Goal: Task Accomplishment & Management: Use online tool/utility

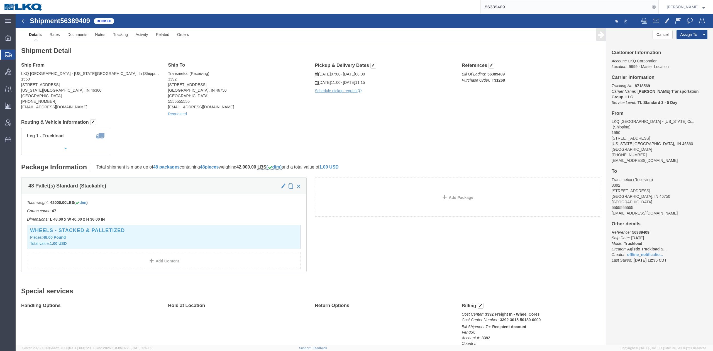
click at [508, 7] on input "56389409" at bounding box center [565, 6] width 169 height 13
paste input "4557034"
type input "54557034"
click at [658, 7] on icon at bounding box center [654, 7] width 8 height 8
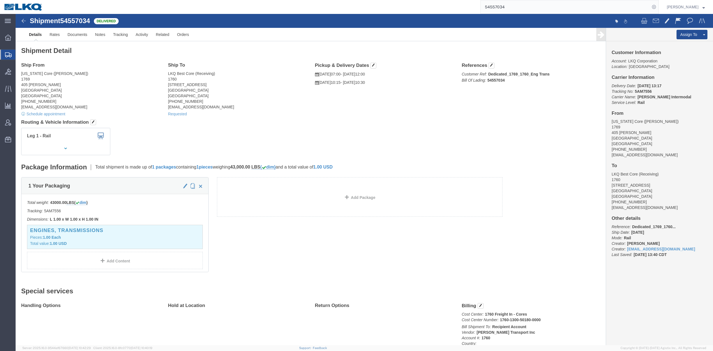
click at [544, 2] on input "54557034" at bounding box center [565, 6] width 169 height 13
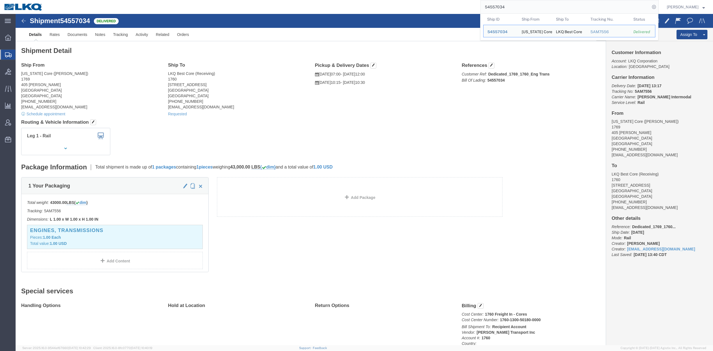
click at [544, 2] on input "54557034" at bounding box center [565, 6] width 169 height 13
click div "Ship From California Core (Marc Metzger) 1769 405 S. WANAMAKER Ontario, CA 9176…"
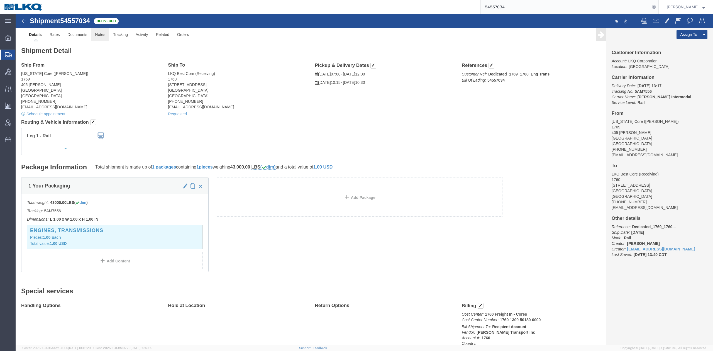
click link "Notes"
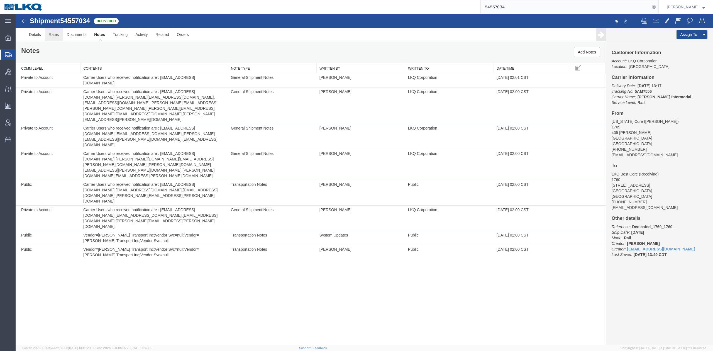
drag, startPoint x: 61, startPoint y: 32, endPoint x: 50, endPoint y: 37, distance: 11.5
click at [60, 32] on link "Rates" at bounding box center [54, 34] width 18 height 13
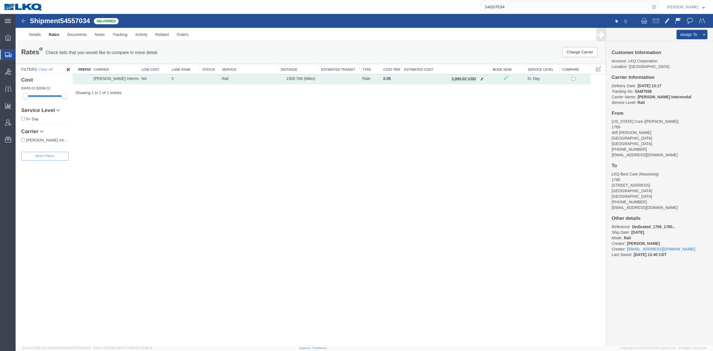
click at [485, 79] on button "button" at bounding box center [482, 79] width 8 height 7
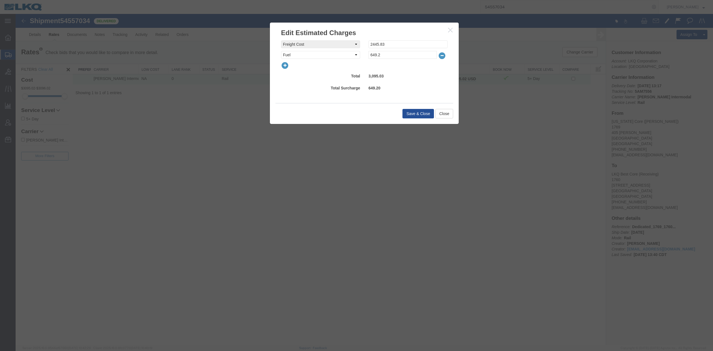
click at [287, 64] on icon "button" at bounding box center [285, 66] width 8 height 8
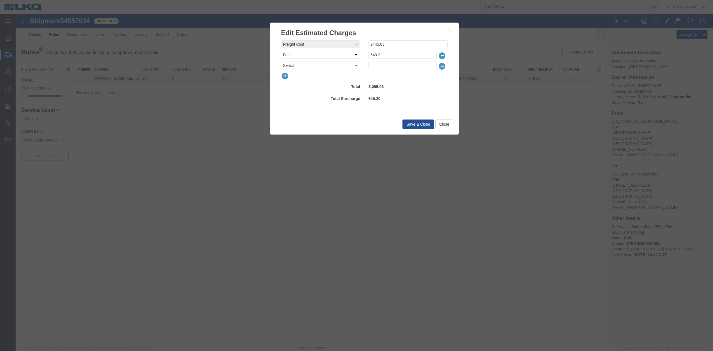
click at [287, 65] on select "Select AES Filing Accessorial Delivery Charge Additional Invoice Details Addres…" at bounding box center [320, 66] width 79 height 8
select select "DETENTION"
click at [281, 62] on select "Select AES Filing Accessorial Delivery Charge Additional Invoice Details Addres…" at bounding box center [320, 66] width 79 height 8
type input "50"
click at [415, 121] on button "Save & Close" at bounding box center [417, 123] width 31 height 9
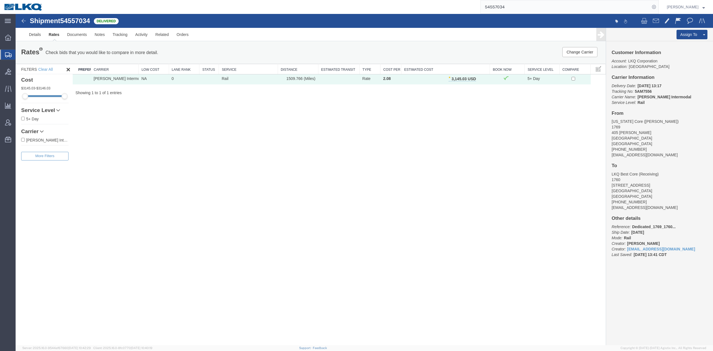
drag, startPoint x: 479, startPoint y: 79, endPoint x: 473, endPoint y: 81, distance: 5.8
click at [480, 79] on button "button" at bounding box center [482, 79] width 8 height 7
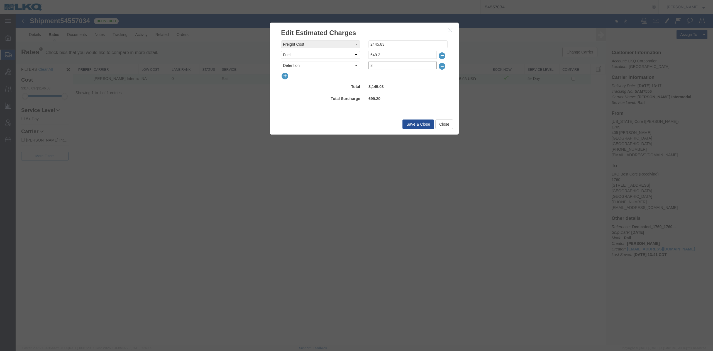
drag, startPoint x: 390, startPoint y: 65, endPoint x: 320, endPoint y: 66, distance: 69.9
click at [320, 66] on div "Fee Type Select AES Filing Accessorial Delivery Charge Additional Invoice Detai…" at bounding box center [364, 66] width 175 height 8
type input "80"
click at [408, 126] on button "Save & Close" at bounding box center [417, 123] width 31 height 9
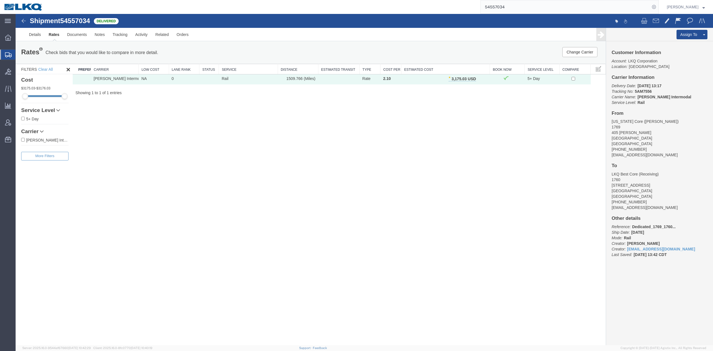
click at [520, 7] on input "54557034" at bounding box center [565, 6] width 169 height 13
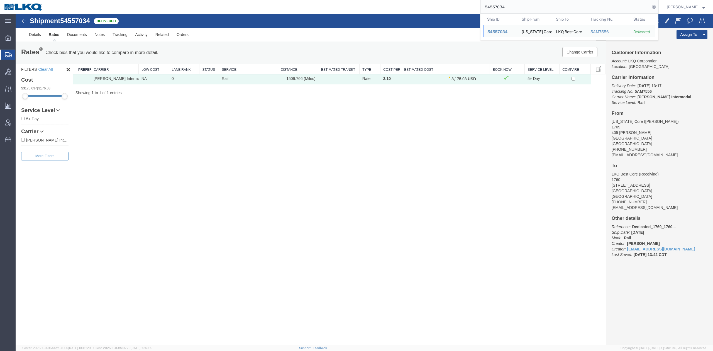
click at [520, 7] on input "54557034" at bounding box center [565, 6] width 169 height 13
paste input "5114309"
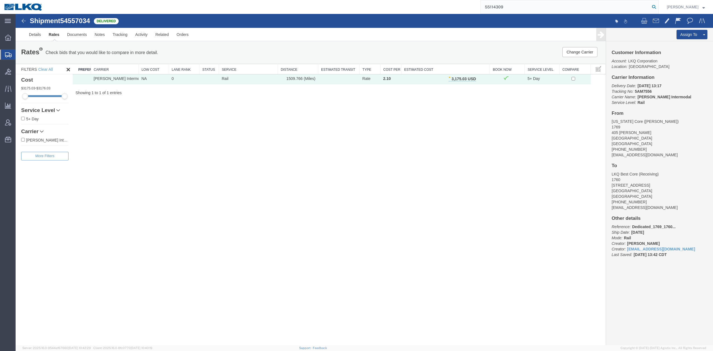
type input "55114309"
drag, startPoint x: 666, startPoint y: 6, endPoint x: 660, endPoint y: 11, distance: 7.4
click at [658, 7] on icon at bounding box center [654, 7] width 8 height 8
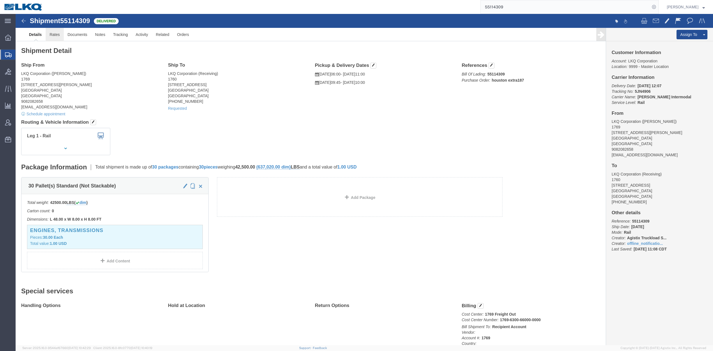
click link "Rates"
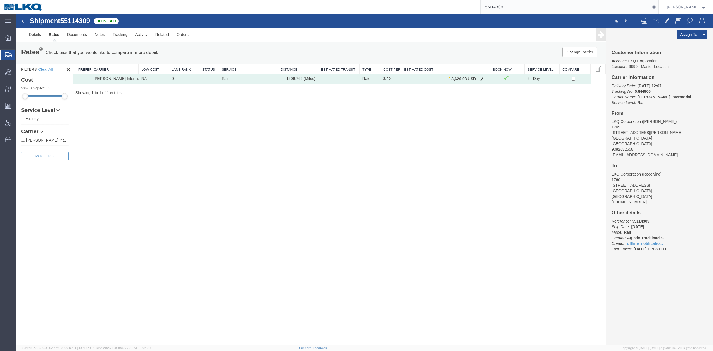
click at [484, 79] on button "button" at bounding box center [482, 79] width 8 height 7
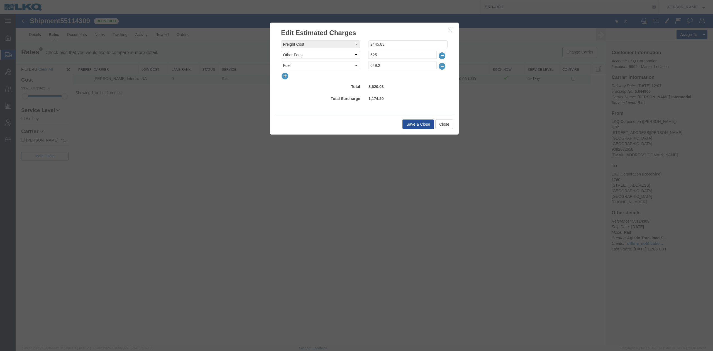
click at [282, 76] on icon "button" at bounding box center [285, 76] width 8 height 8
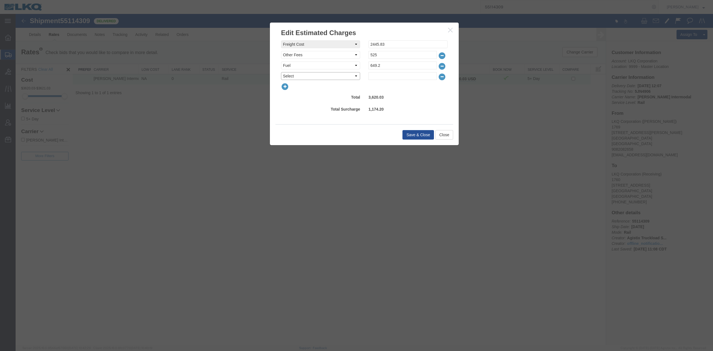
click at [283, 76] on select "Select AES Filing Accessorial Delivery Charge Additional Invoice Details Addres…" at bounding box center [320, 76] width 79 height 8
select select "DETENTION"
click at [281, 72] on select "Select AES Filing Accessorial Delivery Charge Additional Invoice Details Addres…" at bounding box center [320, 76] width 79 height 8
type input "40"
click at [410, 135] on button "Save & Close" at bounding box center [417, 134] width 31 height 9
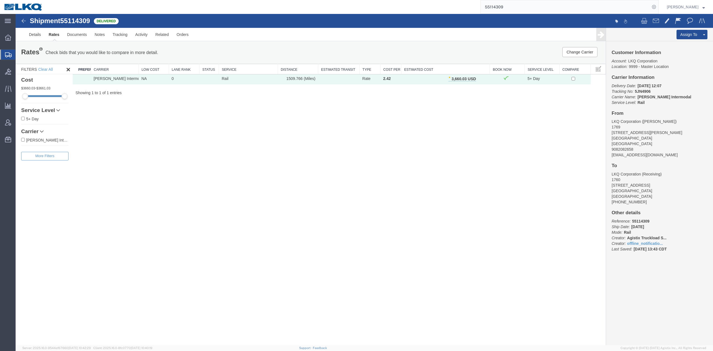
click at [521, 6] on input "55114309" at bounding box center [565, 6] width 169 height 13
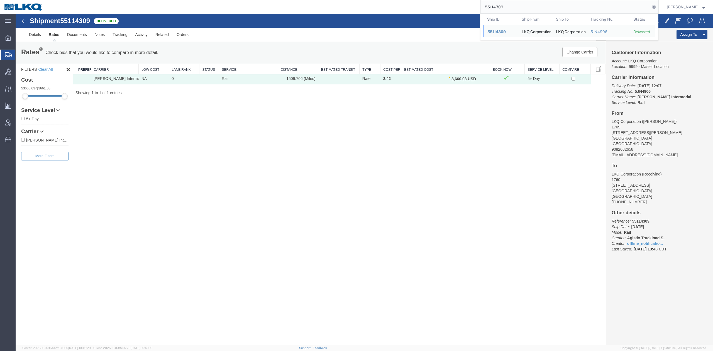
click at [521, 6] on input "55114309" at bounding box center [565, 6] width 169 height 13
paste input "720057"
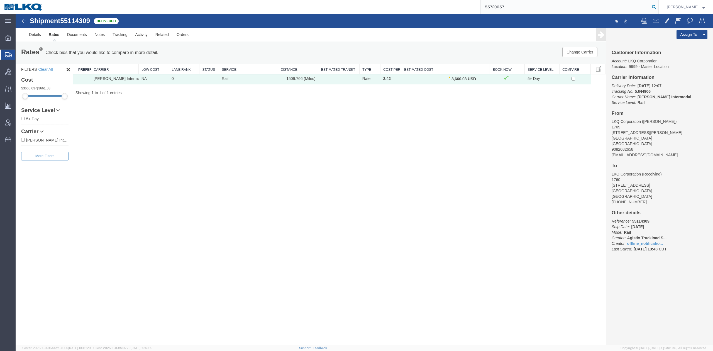
click at [658, 7] on icon at bounding box center [654, 7] width 8 height 8
type input "55720057"
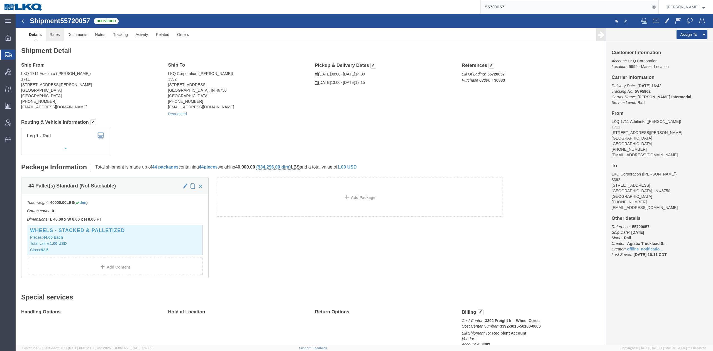
drag, startPoint x: 41, startPoint y: 18, endPoint x: 41, endPoint y: 163, distance: 144.8
click link "Rates"
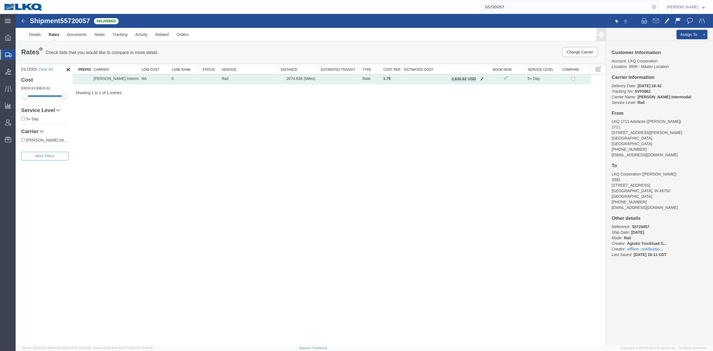
click at [485, 77] on button "button" at bounding box center [482, 79] width 8 height 7
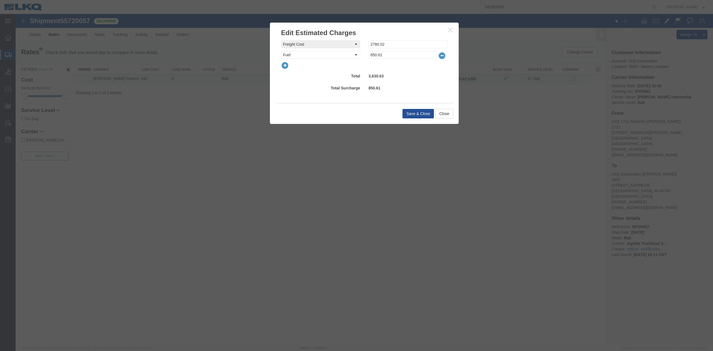
drag, startPoint x: 280, startPoint y: 66, endPoint x: 292, endPoint y: 69, distance: 12.8
click at [285, 69] on div at bounding box center [364, 66] width 175 height 8
click at [285, 68] on icon "button" at bounding box center [285, 66] width 8 height 8
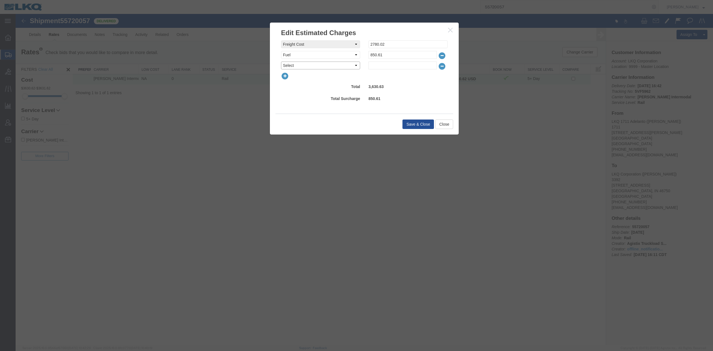
click at [291, 67] on select "Select AES Filing Accessorial Delivery Charge Additional Invoice Details Addres…" at bounding box center [320, 66] width 79 height 8
select select "DETENTION"
click at [281, 62] on select "Select AES Filing Accessorial Delivery Charge Additional Invoice Details Addres…" at bounding box center [320, 66] width 79 height 8
type input "140"
click at [417, 125] on button "Save & Close" at bounding box center [417, 123] width 31 height 9
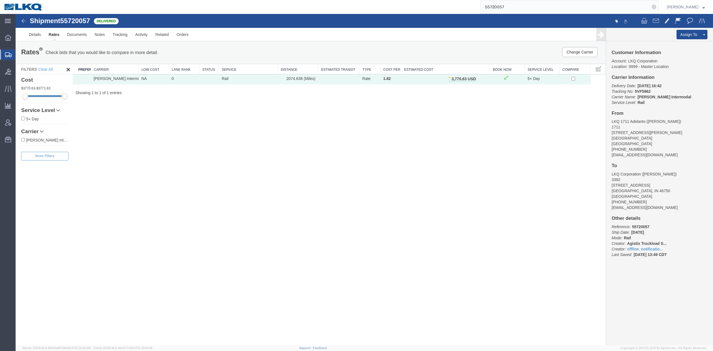
click at [522, 6] on input "55720057" at bounding box center [565, 6] width 169 height 13
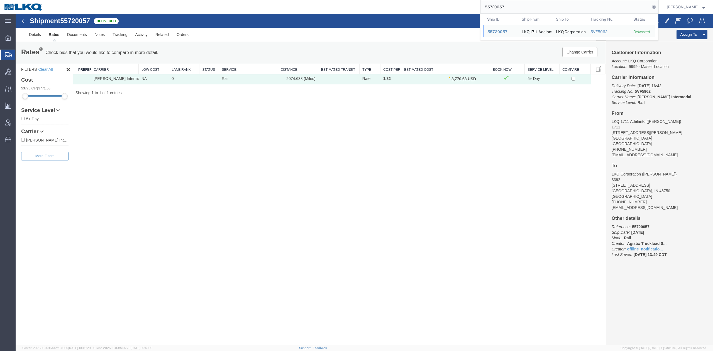
click at [522, 6] on input "55720057" at bounding box center [565, 6] width 169 height 13
paste input "15082"
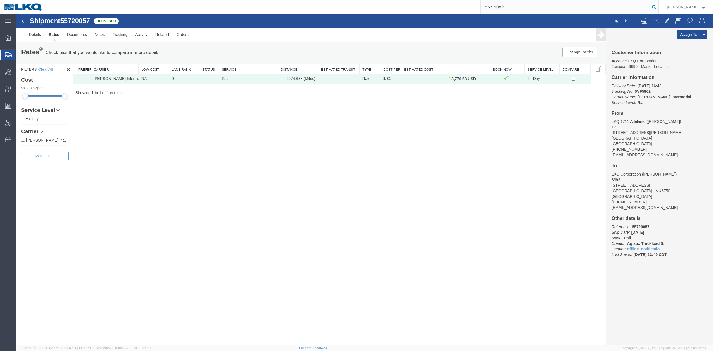
click at [658, 6] on icon at bounding box center [654, 7] width 8 height 8
type input "55715082"
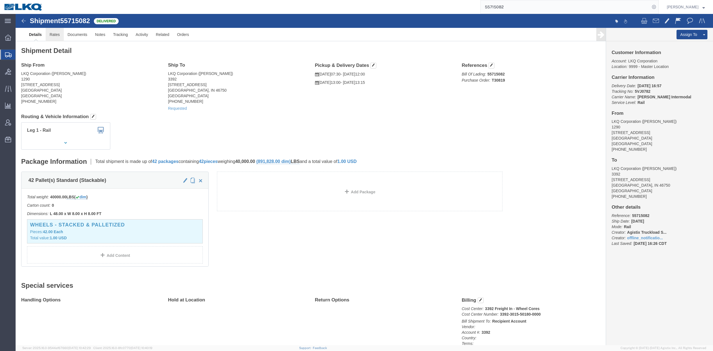
click link "Rates"
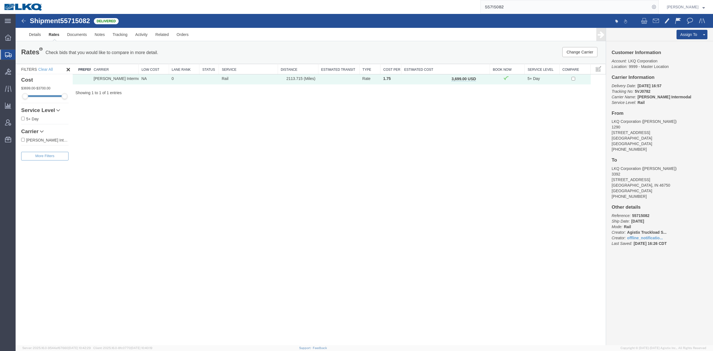
click at [483, 74] on th "Estimated Cost" at bounding box center [445, 69] width 89 height 10
click at [483, 78] on span "button" at bounding box center [481, 79] width 3 height 4
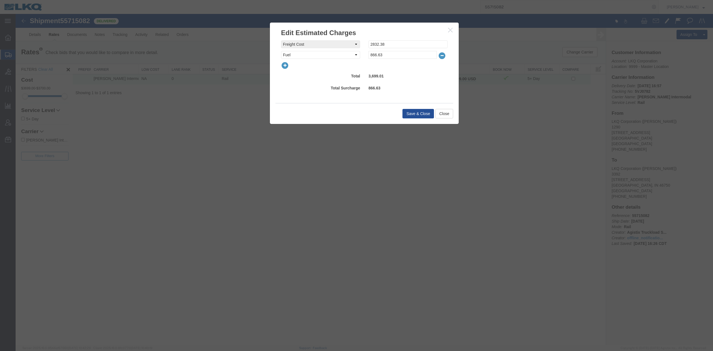
click at [288, 63] on icon "button" at bounding box center [285, 66] width 8 height 8
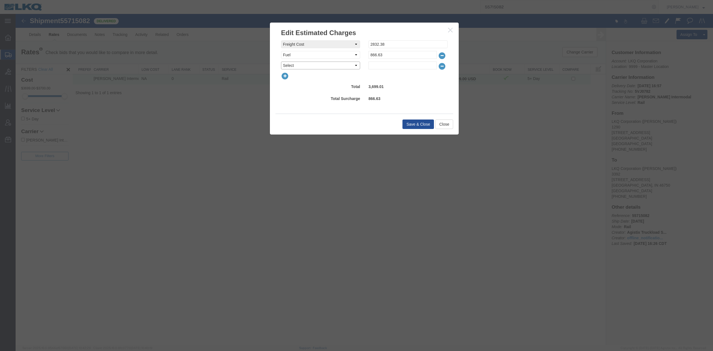
click at [288, 65] on select "Select AES Filing Accessorial Delivery Charge Additional Invoice Details Addres…" at bounding box center [320, 66] width 79 height 8
select select "DETENTION"
click at [281, 62] on select "Select AES Filing Accessorial Delivery Charge Additional Invoice Details Addres…" at bounding box center [320, 66] width 79 height 8
type input "160"
click at [418, 121] on button "Save & Close" at bounding box center [417, 123] width 31 height 9
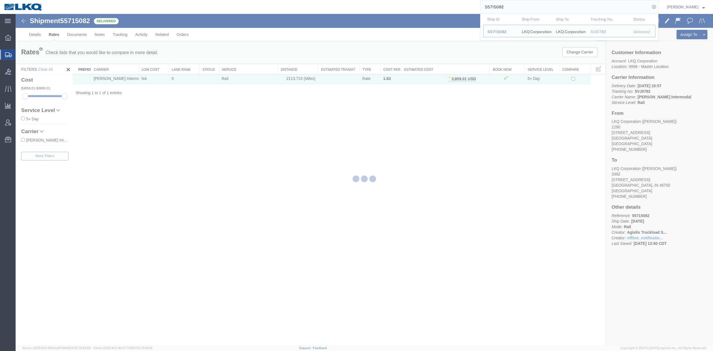
click at [517, 8] on input "55715082" at bounding box center [565, 6] width 169 height 13
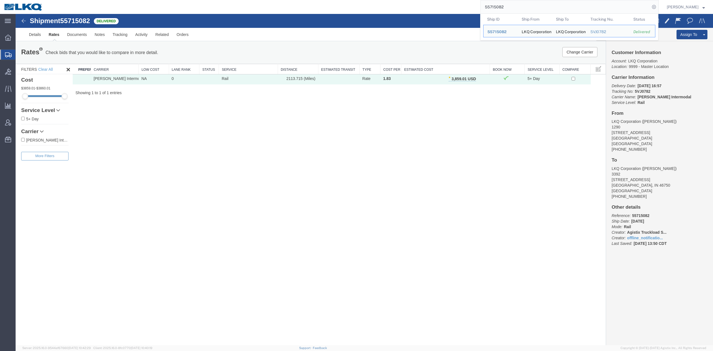
paste input "55852343"
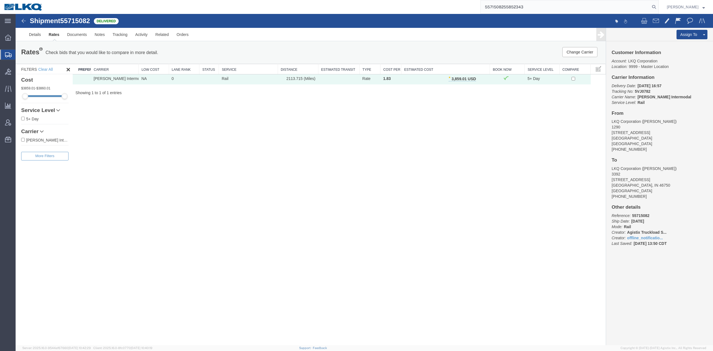
click at [585, 8] on input "5571508255852343" at bounding box center [565, 6] width 169 height 13
drag, startPoint x: 585, startPoint y: 8, endPoint x: 614, endPoint y: 13, distance: 28.8
click at [586, 8] on input "5571508255852343" at bounding box center [565, 6] width 169 height 13
paste input "search"
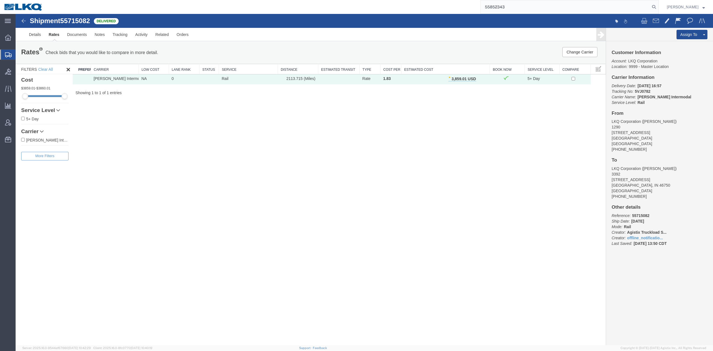
click at [650, 7] on input "55852343" at bounding box center [565, 6] width 169 height 13
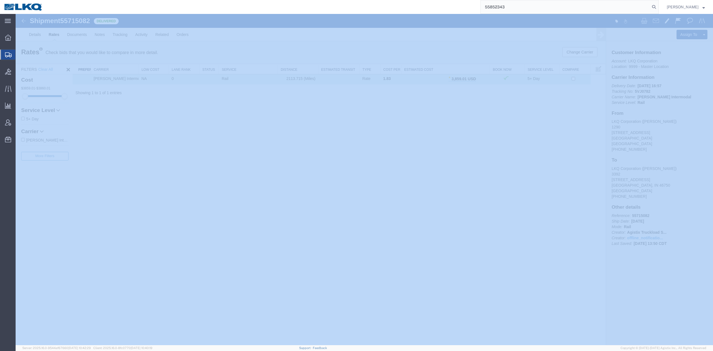
drag, startPoint x: 660, startPoint y: 7, endPoint x: 646, endPoint y: 13, distance: 14.9
click at [658, 7] on icon at bounding box center [654, 7] width 8 height 8
type input "55852343"
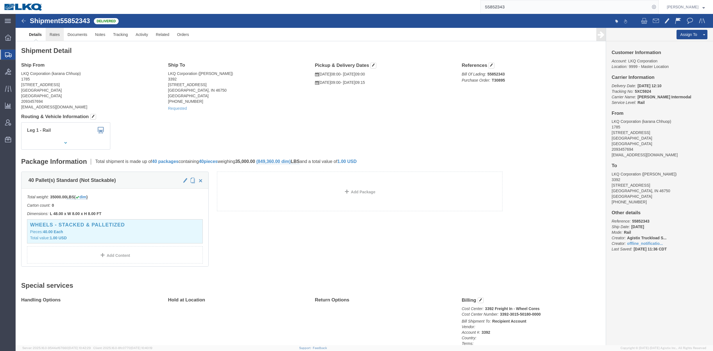
click link "Rates"
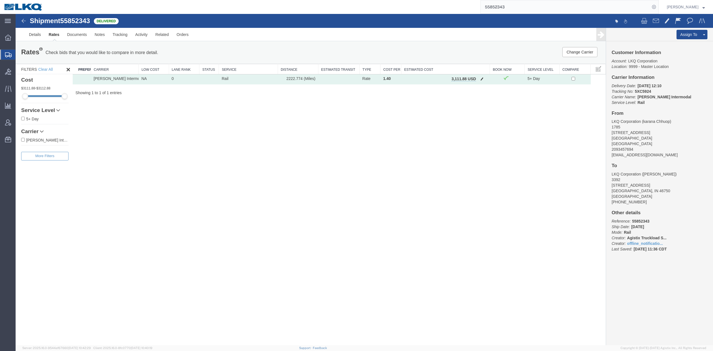
click at [483, 82] on button "button" at bounding box center [482, 79] width 8 height 7
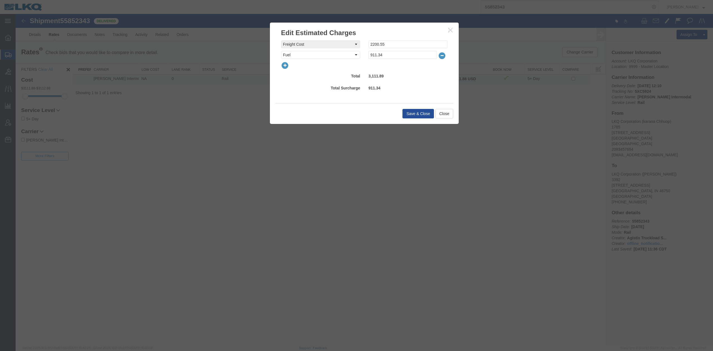
click at [287, 64] on icon "button" at bounding box center [285, 66] width 8 height 8
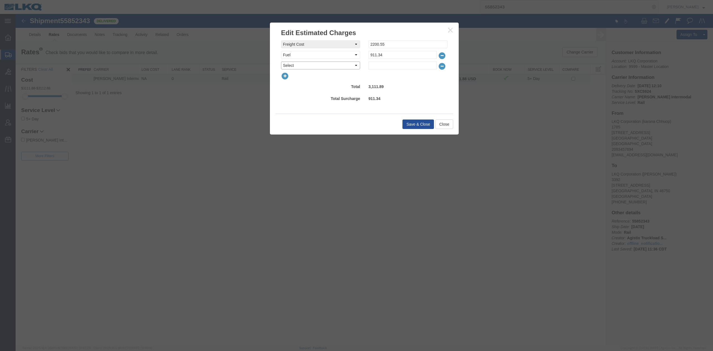
click at [288, 65] on select "Select AES Filing Accessorial Delivery Charge Additional Invoice Details Addres…" at bounding box center [320, 66] width 79 height 8
select select "DETENTION"
click at [281, 62] on select "Select AES Filing Accessorial Delivery Charge Additional Invoice Details Addres…" at bounding box center [320, 66] width 79 height 8
type input "60"
click at [416, 124] on button "Save & Close" at bounding box center [417, 123] width 31 height 9
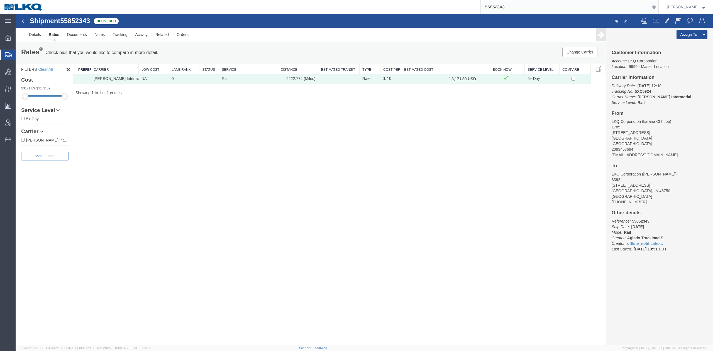
click at [527, 3] on input "55852343" at bounding box center [565, 6] width 169 height 13
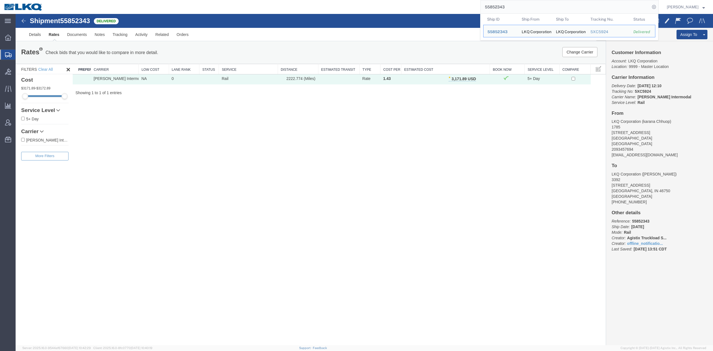
click at [527, 3] on input "55852343" at bounding box center [565, 6] width 169 height 13
paste input "4695"
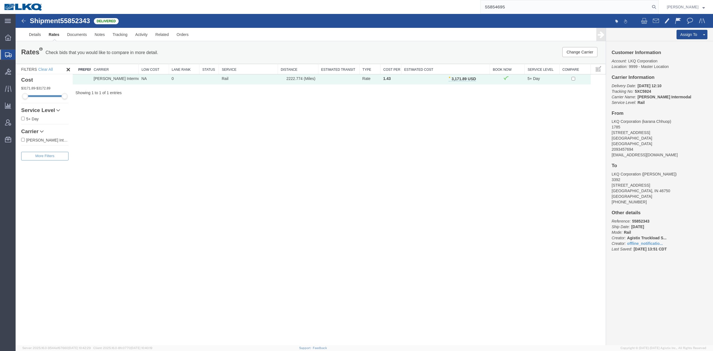
drag, startPoint x: 666, startPoint y: 7, endPoint x: 661, endPoint y: 11, distance: 6.3
click at [658, 7] on icon at bounding box center [654, 7] width 8 height 8
type input "55854695"
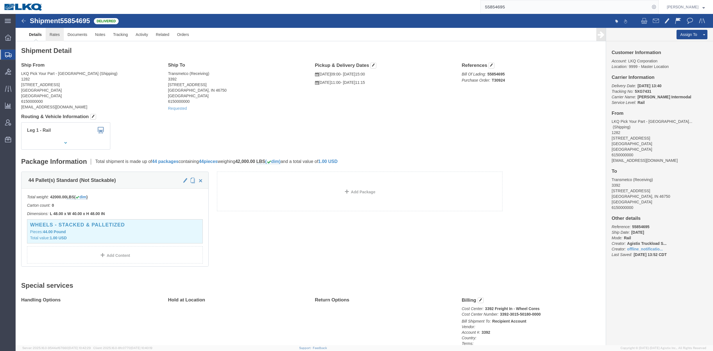
drag, startPoint x: 46, startPoint y: 25, endPoint x: 2, endPoint y: 55, distance: 53.7
click link "Rates"
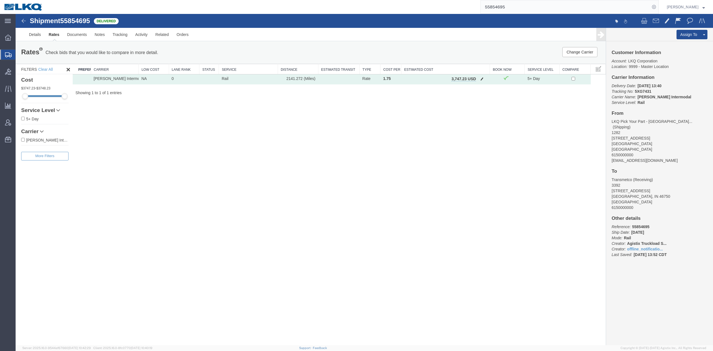
drag, startPoint x: 476, startPoint y: 76, endPoint x: 480, endPoint y: 78, distance: 5.4
click at [476, 76] on td "3,747.23 USD" at bounding box center [445, 79] width 89 height 10
click at [481, 78] on span "button" at bounding box center [481, 79] width 3 height 4
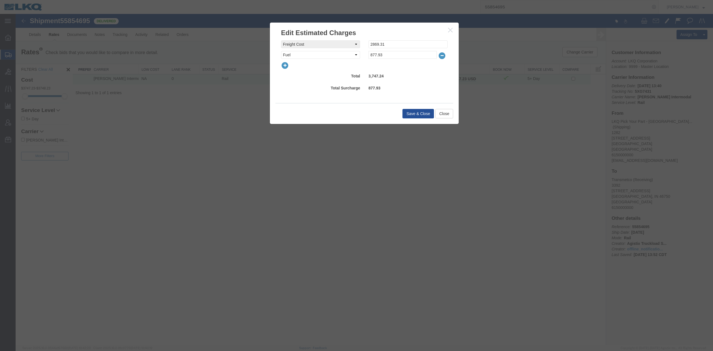
click at [453, 29] on button "button" at bounding box center [450, 30] width 7 height 7
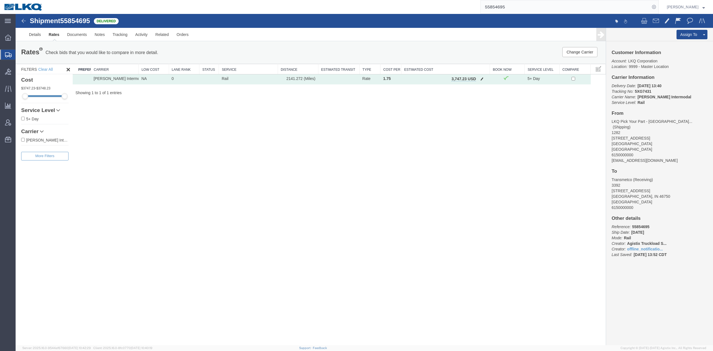
click at [480, 78] on span "button" at bounding box center [481, 79] width 3 height 4
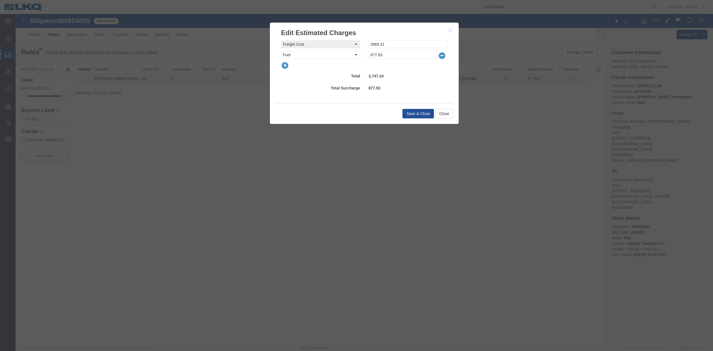
drag, startPoint x: 286, startPoint y: 65, endPoint x: 305, endPoint y: 69, distance: 19.8
click at [289, 65] on div at bounding box center [364, 66] width 175 height 8
click at [305, 69] on div at bounding box center [364, 66] width 175 height 8
click at [285, 64] on icon "button" at bounding box center [285, 66] width 8 height 8
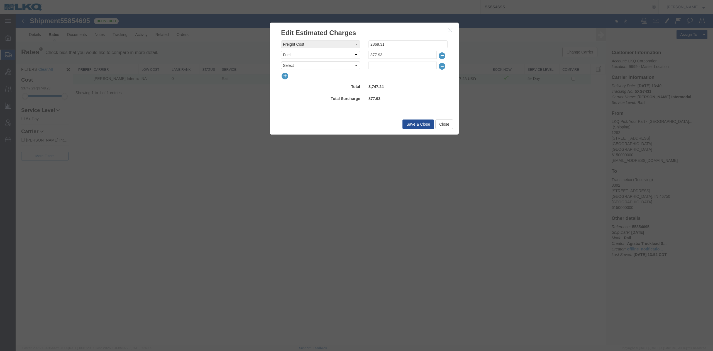
click at [293, 63] on select "Select AES Filing Accessorial Delivery Charge Additional Invoice Details Addres…" at bounding box center [320, 66] width 79 height 8
select select "DETENTION"
click at [281, 62] on select "Select AES Filing Accessorial Delivery Charge Additional Invoice Details Addres…" at bounding box center [320, 66] width 79 height 8
type input "20"
click at [345, 92] on div "freightCost Select AES Filing Accessorial Delivery Charge Additional Invoice De…" at bounding box center [364, 71] width 167 height 63
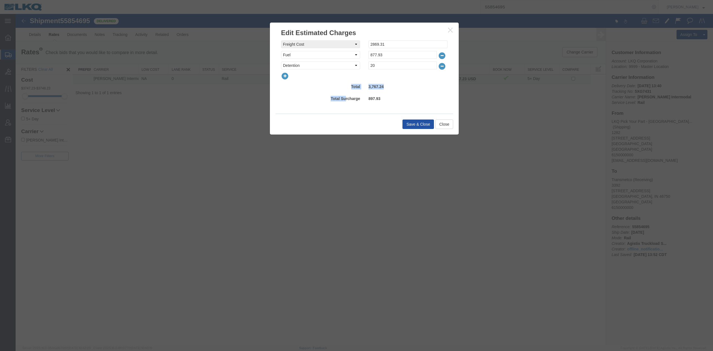
click at [420, 121] on button "Save & Close" at bounding box center [417, 123] width 31 height 9
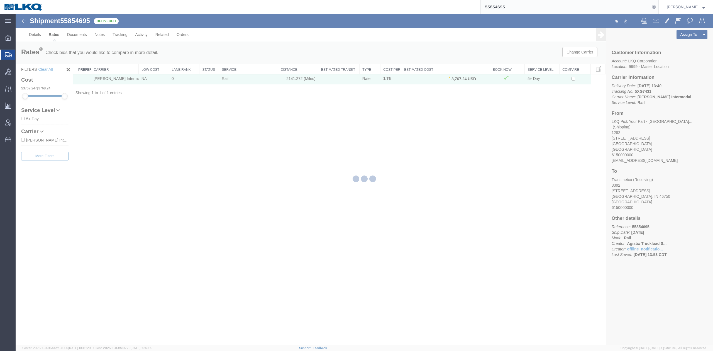
click at [506, 12] on input "55854695" at bounding box center [565, 6] width 169 height 13
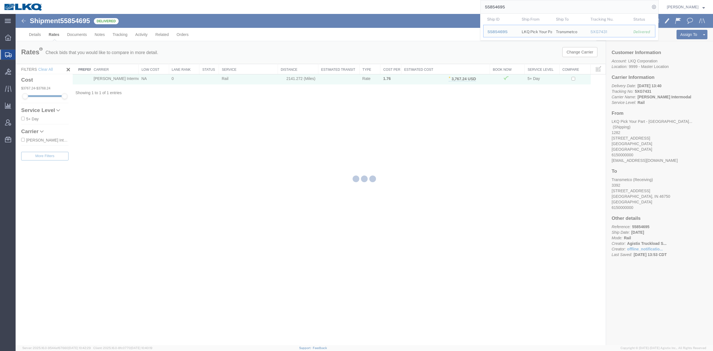
click at [506, 12] on input "55854695" at bounding box center [565, 6] width 169 height 13
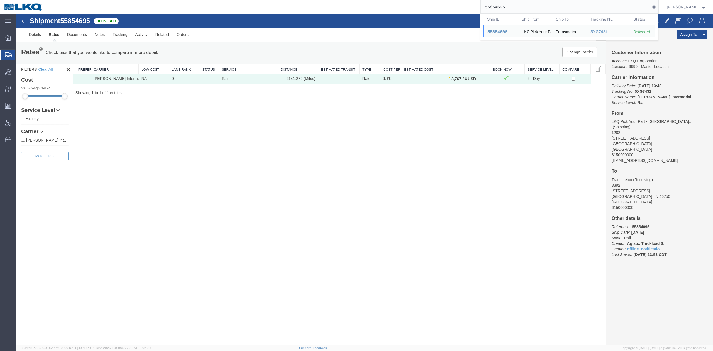
paste input "6182474"
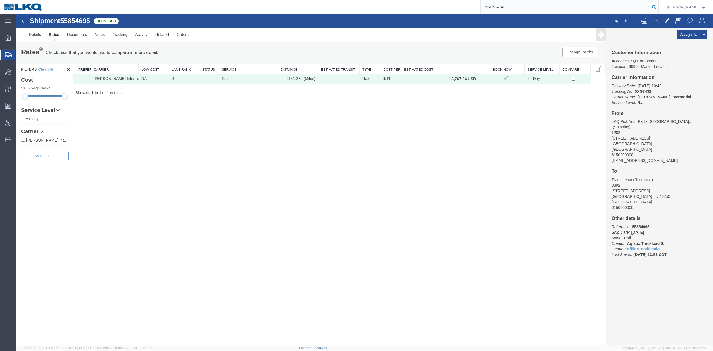
click at [658, 7] on icon at bounding box center [654, 7] width 8 height 8
type input "56182474"
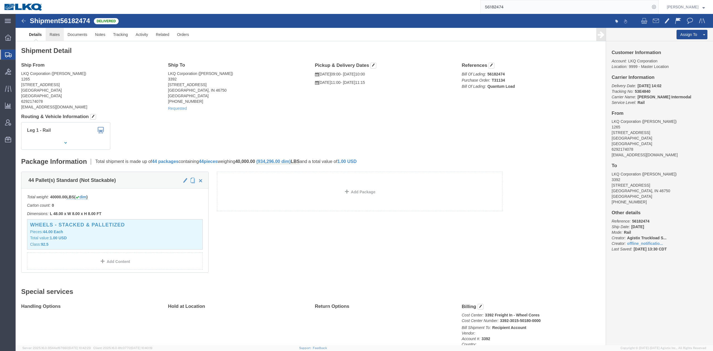
drag, startPoint x: 7, startPoint y: 61, endPoint x: 39, endPoint y: 16, distance: 55.3
click link "Rates"
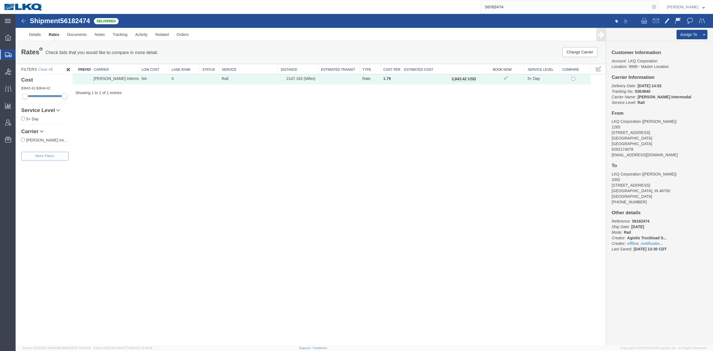
click at [482, 79] on span "button" at bounding box center [481, 79] width 3 height 4
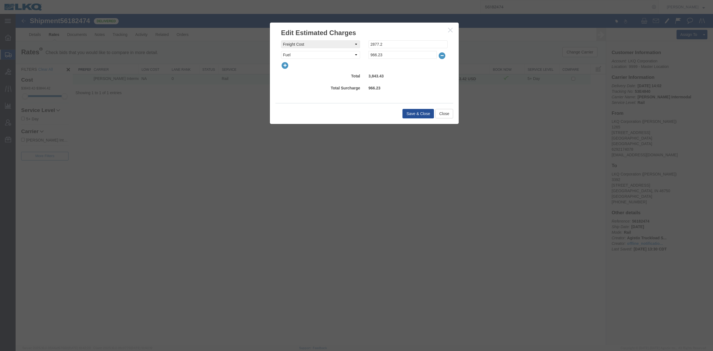
click at [285, 65] on icon "button" at bounding box center [285, 66] width 8 height 8
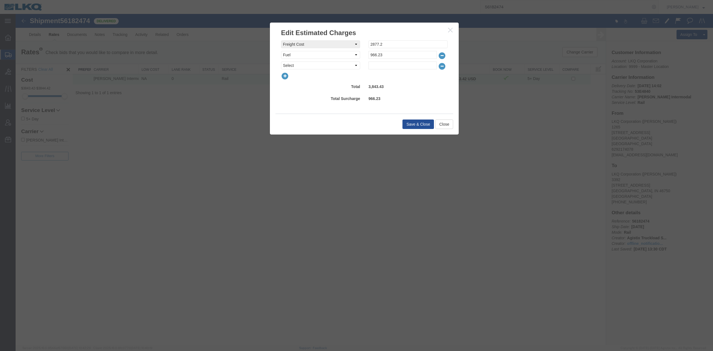
click at [285, 65] on select "Select AES Filing Accessorial Delivery Charge Additional Invoice Details Addres…" at bounding box center [320, 66] width 79 height 8
select select "DETENTION"
click at [281, 62] on select "Select AES Filing Accessorial Delivery Charge Additional Invoice Details Addres…" at bounding box center [320, 66] width 79 height 8
type input "80"
click at [410, 121] on button "Save & Close" at bounding box center [417, 123] width 31 height 9
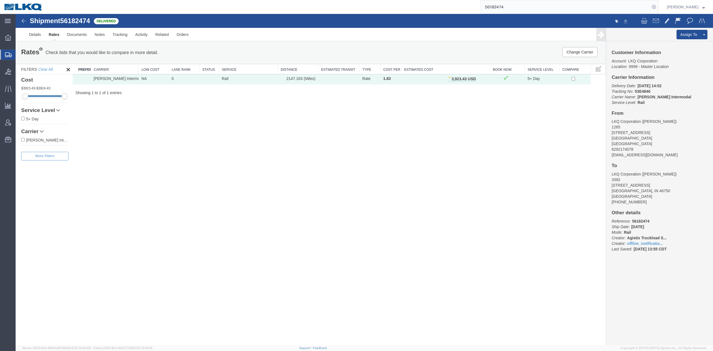
click at [559, 7] on input "56182474" at bounding box center [565, 6] width 169 height 13
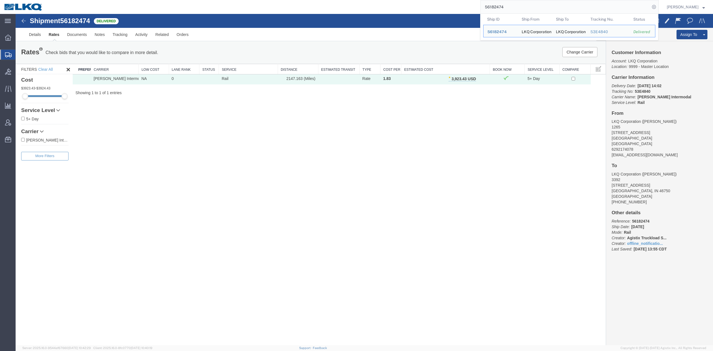
click at [559, 6] on input "56182474" at bounding box center [565, 6] width 169 height 13
paste input "282937"
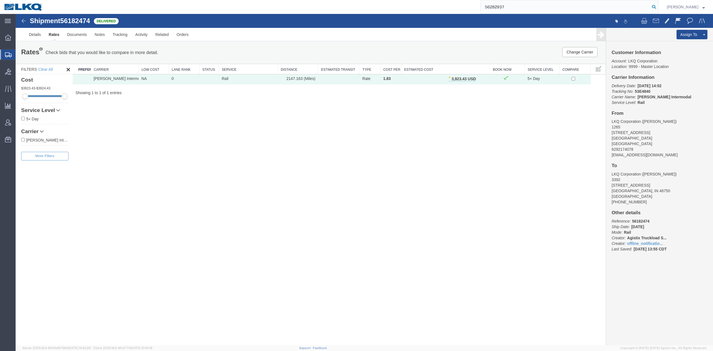
drag, startPoint x: 668, startPoint y: 5, endPoint x: 660, endPoint y: 6, distance: 8.7
click at [667, 5] on nav "56282937 Matt Harvey" at bounding box center [358, 7] width 709 height 14
click at [658, 6] on icon at bounding box center [654, 7] width 8 height 8
type input "56282937"
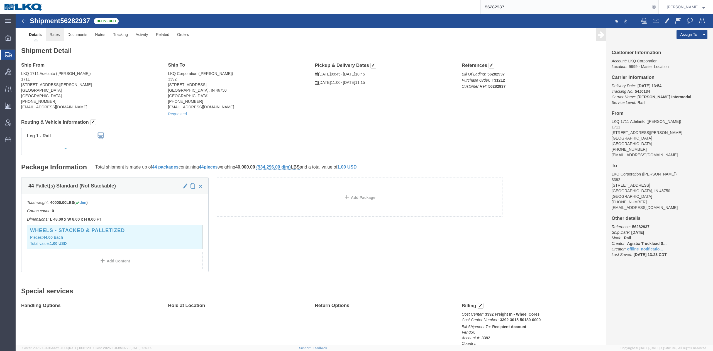
click link "Rates"
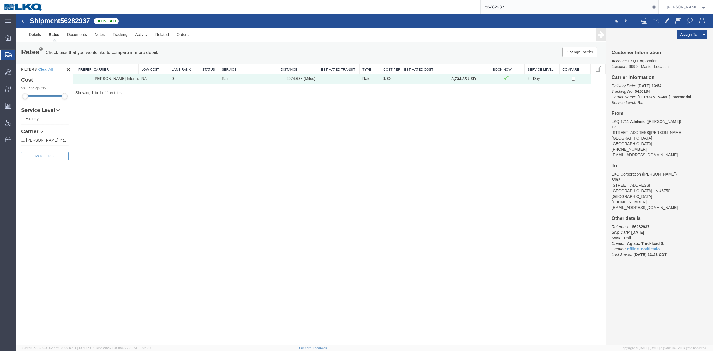
drag, startPoint x: 481, startPoint y: 76, endPoint x: 474, endPoint y: 83, distance: 10.1
click at [481, 77] on span "button" at bounding box center [481, 79] width 3 height 4
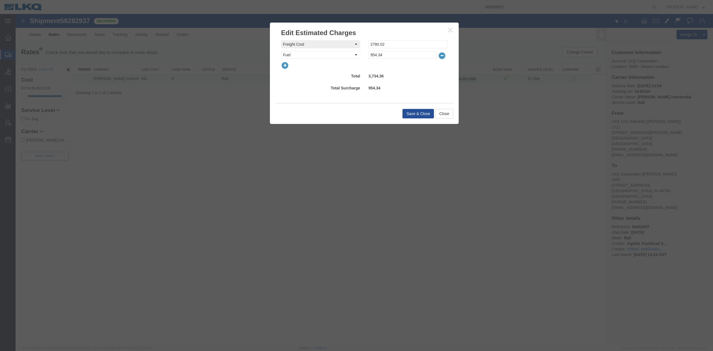
click at [285, 63] on icon "button" at bounding box center [285, 66] width 8 height 8
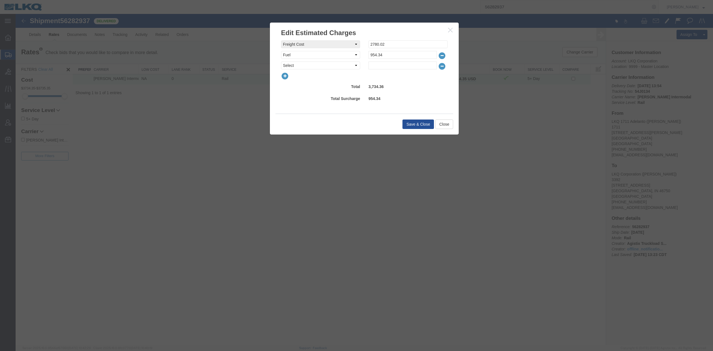
select select "DETENTION"
click at [281, 62] on select "Select AES Filing Accessorial Delivery Charge Additional Invoice Details Addres…" at bounding box center [320, 66] width 79 height 8
type input "60"
drag, startPoint x: 312, startPoint y: 109, endPoint x: 341, endPoint y: 125, distance: 33.3
click at [312, 109] on div "freightCost Select AES Filing Accessorial Delivery Charge Additional Invoice De…" at bounding box center [364, 76] width 189 height 76
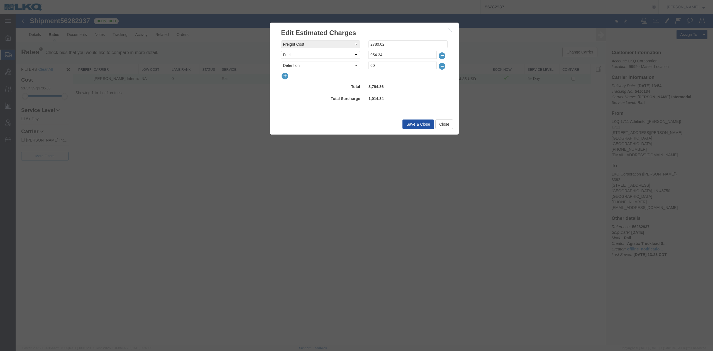
click at [410, 127] on button "Save & Close" at bounding box center [417, 123] width 31 height 9
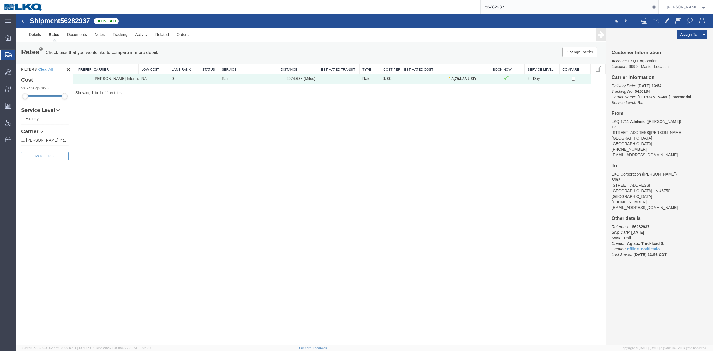
click at [503, 2] on input "56282937" at bounding box center [565, 6] width 169 height 13
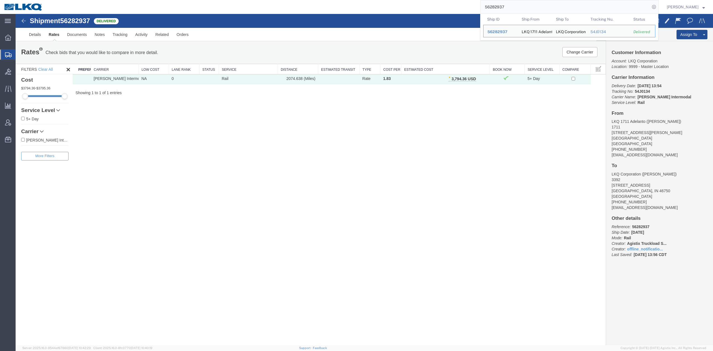
click at [503, 2] on input "56282937" at bounding box center [565, 6] width 169 height 13
paste input "5869099"
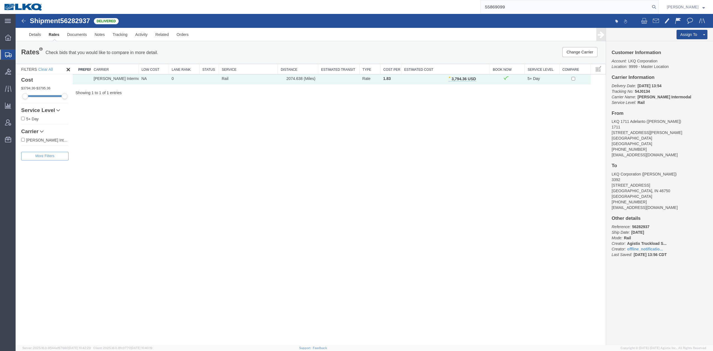
click at [658, 7] on icon at bounding box center [654, 7] width 8 height 8
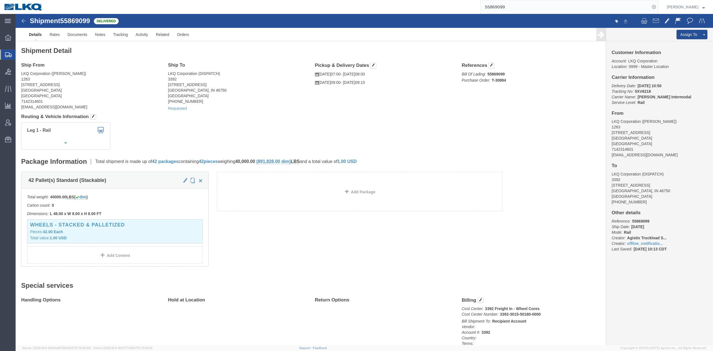
click at [526, 11] on input "55869099" at bounding box center [565, 6] width 169 height 13
paste input "6167197"
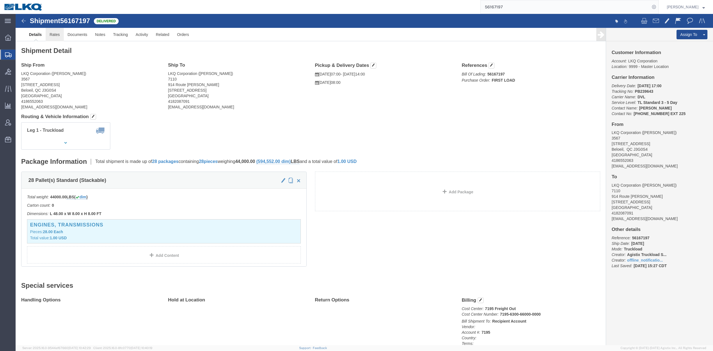
click link "Rates"
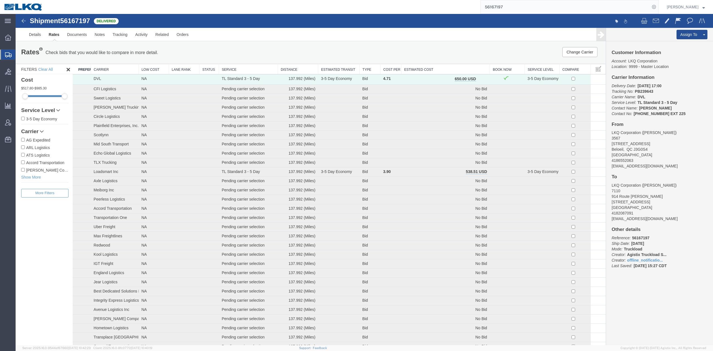
drag, startPoint x: 428, startPoint y: 69, endPoint x: 417, endPoint y: 58, distance: 15.4
click at [428, 69] on th "Estimated Cost" at bounding box center [445, 69] width 89 height 10
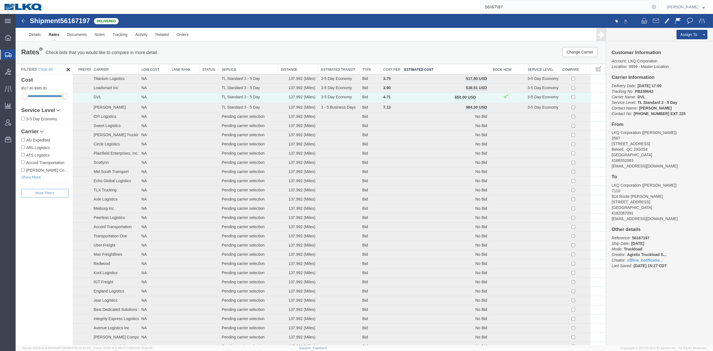
click at [532, 4] on input "56167197" at bounding box center [565, 6] width 169 height 13
paste input "092464"
click at [658, 6] on icon at bounding box center [654, 7] width 8 height 8
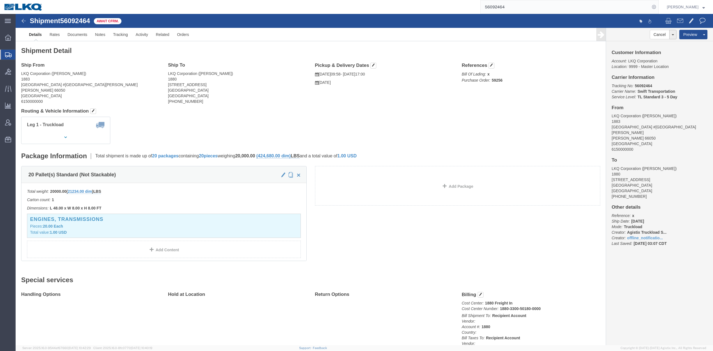
click at [522, 9] on input "56092464" at bounding box center [565, 6] width 169 height 13
paste input "167197"
drag, startPoint x: 649, startPoint y: 0, endPoint x: 663, endPoint y: 10, distance: 17.6
click at [659, 11] on form "56167197" at bounding box center [569, 7] width 178 height 14
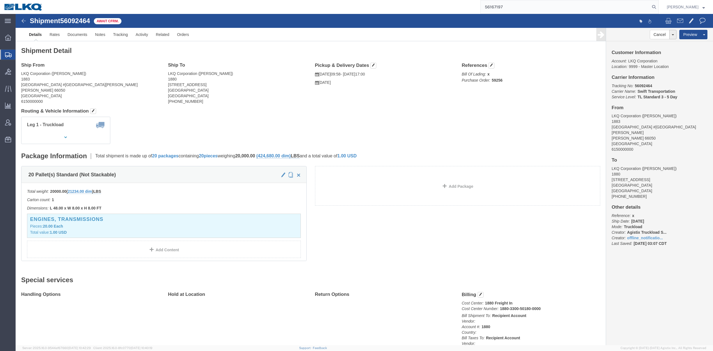
click at [658, 9] on icon at bounding box center [654, 7] width 8 height 8
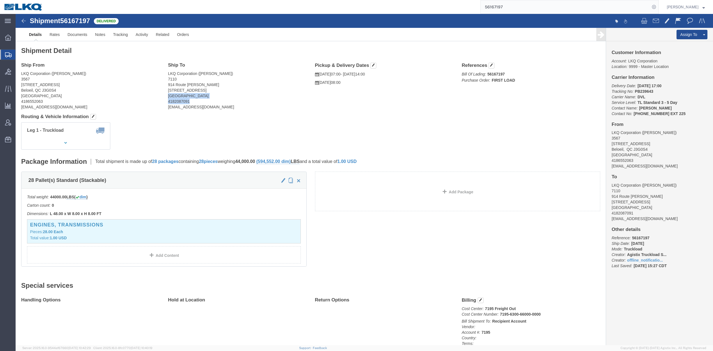
drag, startPoint x: 294, startPoint y: 85, endPoint x: 240, endPoint y: 71, distance: 55.4
click div "Ship From LKQ Corporation (Dany Hardy) 3567 2095 De Industrie Blvd Beloeil, QC …"
click address "LKQ Corporation (Nicolas Frenette) 7110 914 Route Kennedy Lévis, QC G6C 1A5 Can…"
click link "Notes"
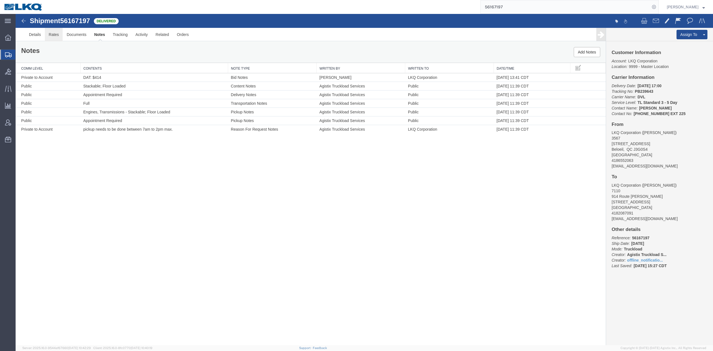
drag, startPoint x: 72, startPoint y: 49, endPoint x: 56, endPoint y: 35, distance: 20.9
click at [56, 35] on link "Rates" at bounding box center [54, 34] width 18 height 13
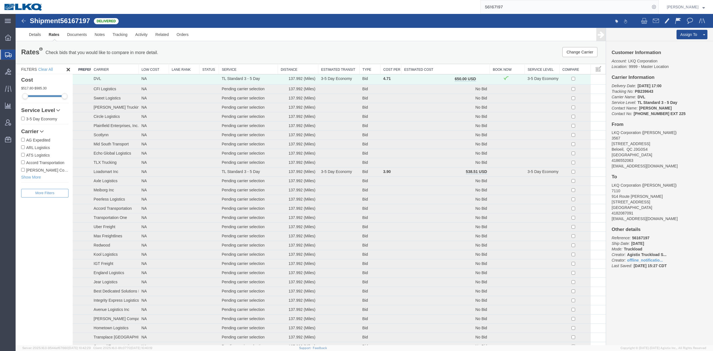
drag, startPoint x: 513, startPoint y: 2, endPoint x: 532, endPoint y: 10, distance: 20.8
click at [532, 10] on input "56167197" at bounding box center [565, 6] width 169 height 13
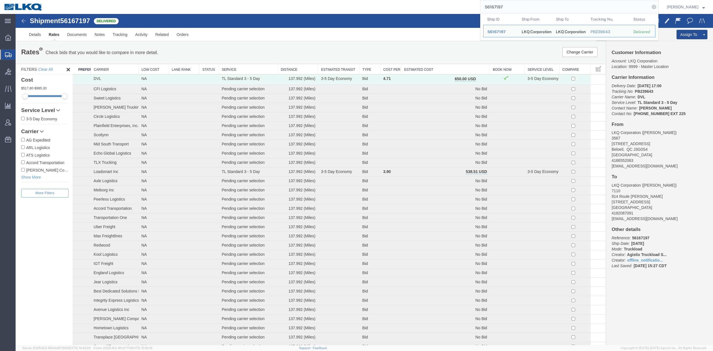
click at [532, 10] on input "56167197" at bounding box center [565, 6] width 169 height 13
paste input "471455"
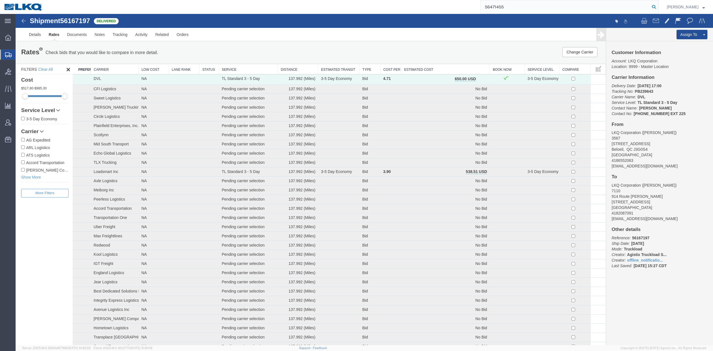
click at [658, 9] on icon at bounding box center [654, 7] width 8 height 8
type input "56471455"
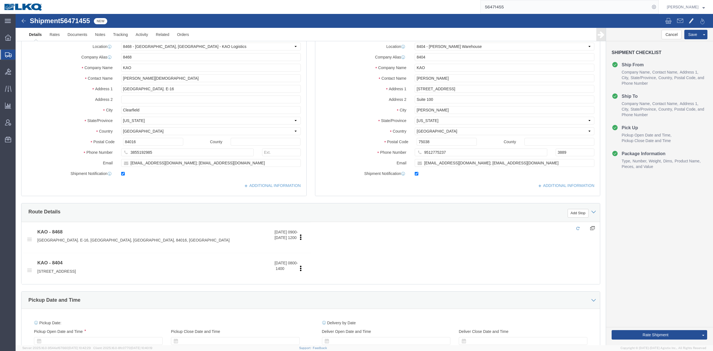
select select "30576"
select select "65991"
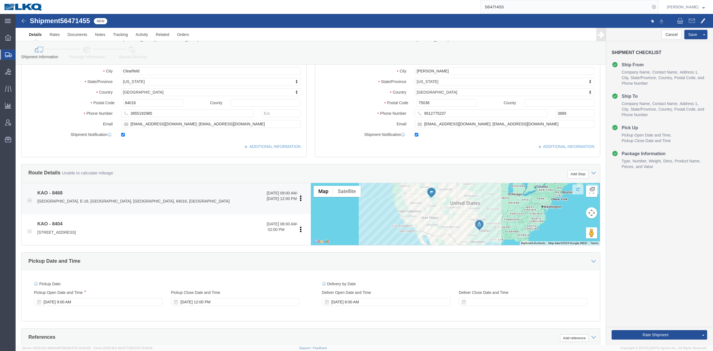
scroll to position [185, 0]
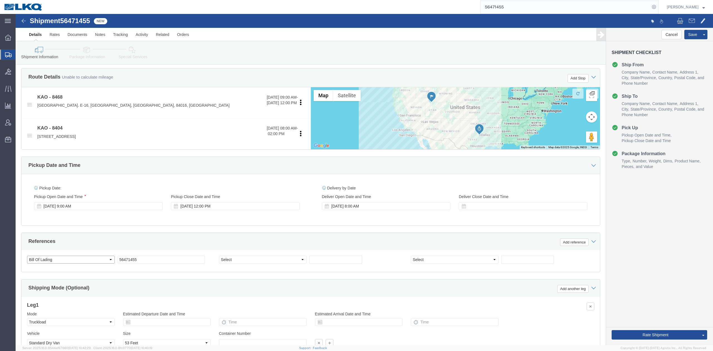
click select "Select Account Type Activity ID Airline Appointment Number ASN Batch Request # …"
select select "DELNUM"
click select "Select Account Type Activity ID Airline Appointment Number ASN Batch Request # …"
type input "x"
paste input "485243"
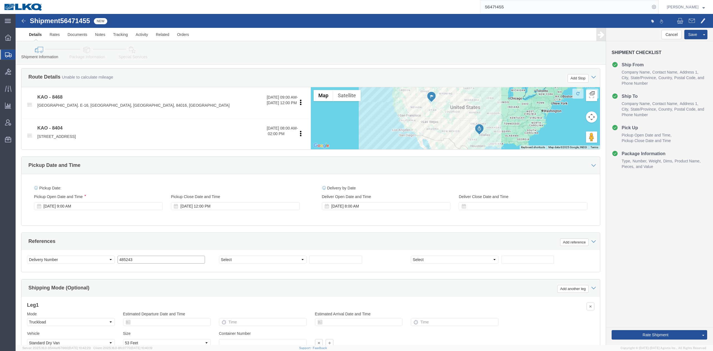
type input "485243"
select select "BOL"
click span "56471455"
copy span "56471455"
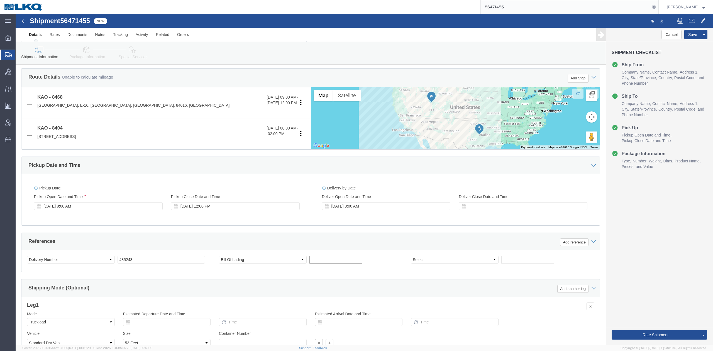
click input "text"
paste input "56471455"
type input "56471455"
click div "Ship From Location Location 8468 - Salt Lake City, UT - KAO Logistics Select My…"
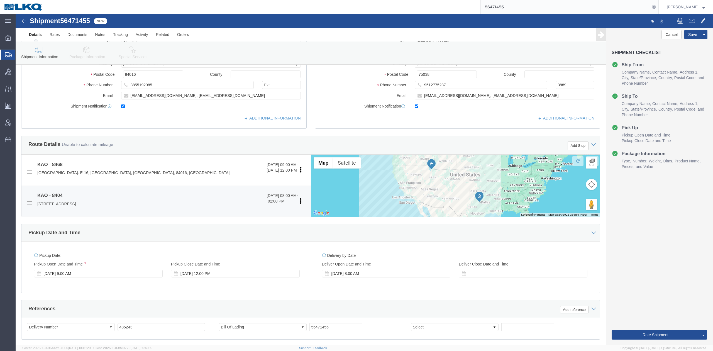
scroll to position [111, 0]
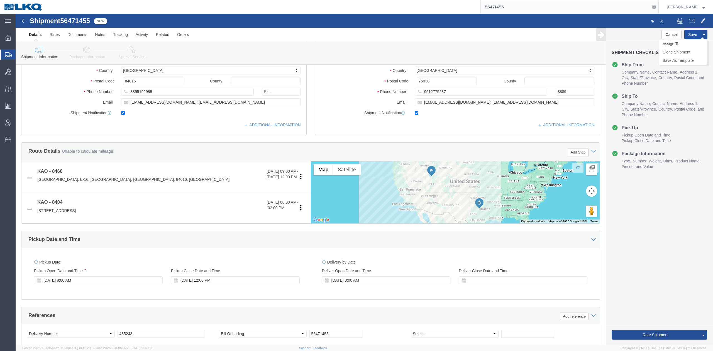
click button "Save"
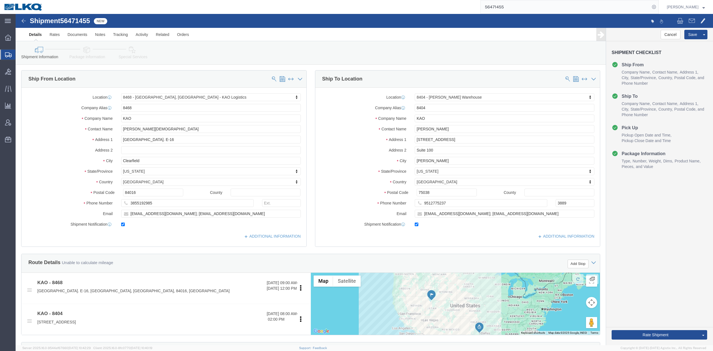
click div "Cancel Save Assign To Clone Shipment Save As Template"
click button "Save"
click button
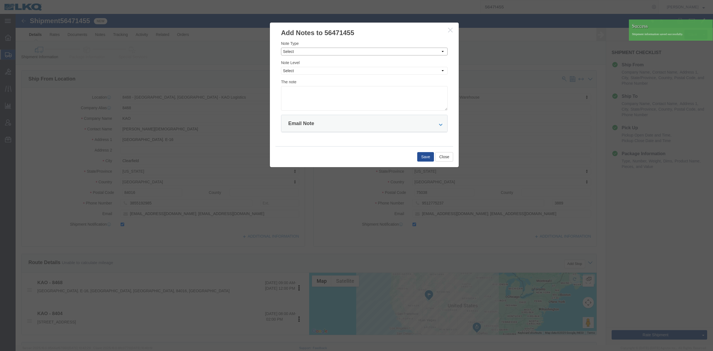
click select "Select Approval Bid Notes Carrier Change Notes Claim Notes Content Hazmat Notes…"
select select "BID_NOTES"
click select "Select Approval Bid Notes Carrier Change Notes Claim Notes Content Hazmat Notes…"
click select "Select Private to Account Private to Vendor Public"
select select "PRIVATE_TO_ACCOUNT"
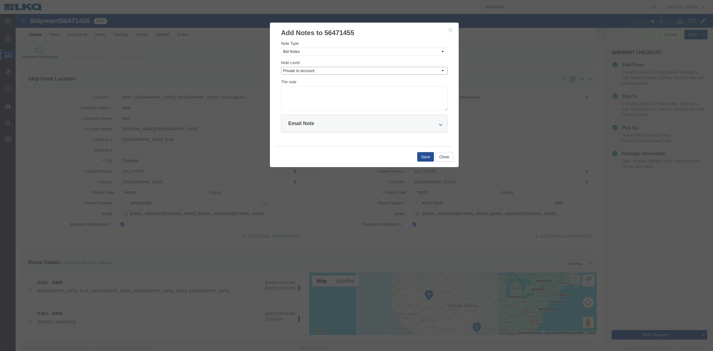
click select "Select Private to Account Private to Vendor Public"
click textarea
type textarea "DAT: $2175"
click button "Save"
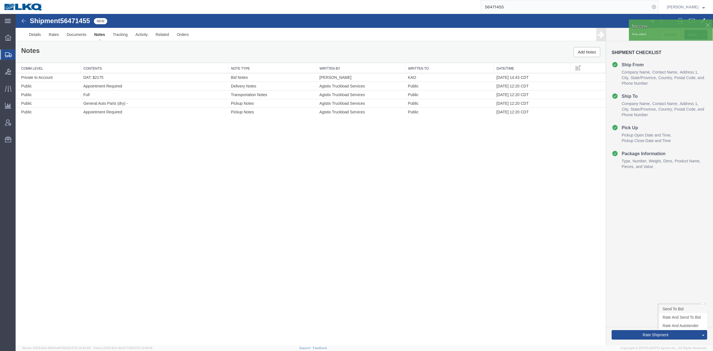
click at [676, 309] on link "Send To Bid" at bounding box center [683, 309] width 48 height 8
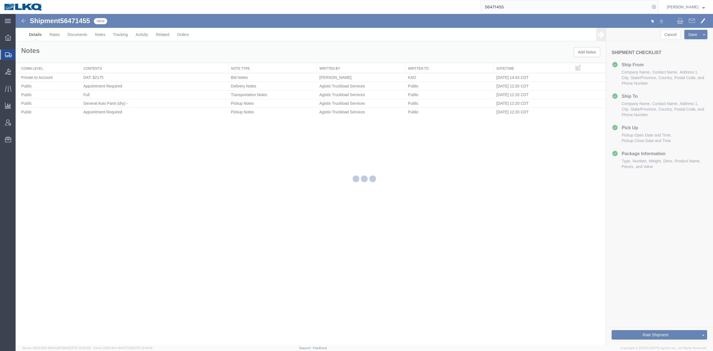
select select "30576"
select select "65991"
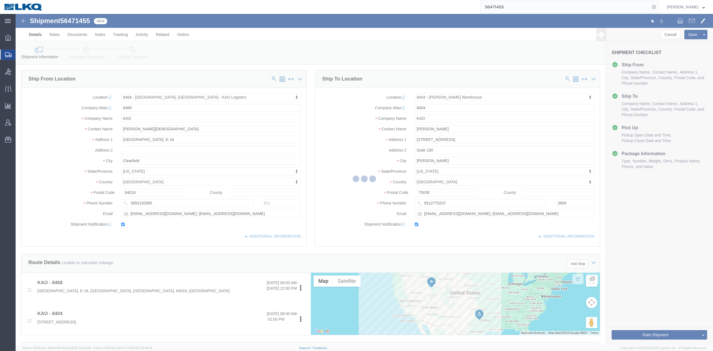
select select "TL"
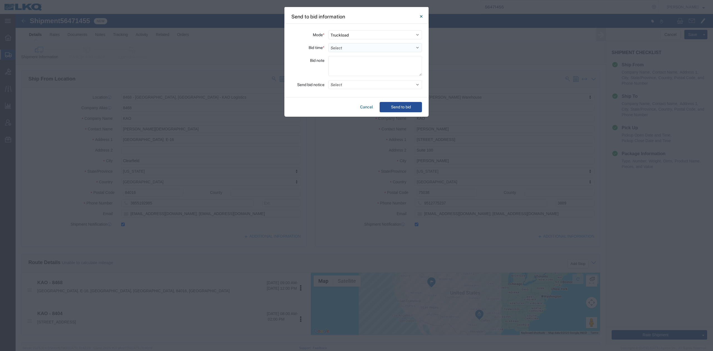
drag, startPoint x: 339, startPoint y: 46, endPoint x: 340, endPoint y: 50, distance: 3.4
click at [339, 46] on select "Select 30 Min (Rush) 1 Hour (Rush) 2 Hours (Rush) 4 Hours (Rush) 8 Hours (Rush)…" at bounding box center [375, 47] width 94 height 9
click at [328, 43] on select "Select 30 Min (Rush) 1 Hour (Rush) 2 Hours (Rush) 4 Hours (Rush) 8 Hours (Rush)…" at bounding box center [375, 47] width 94 height 9
select select "24"
click at [349, 84] on button "Select" at bounding box center [375, 84] width 94 height 9
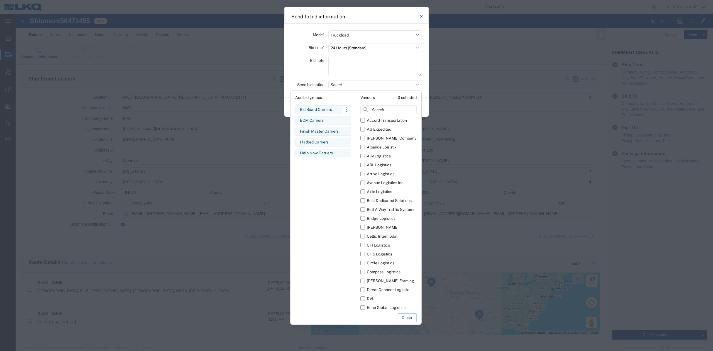
click at [313, 113] on div "Bid Board Carriers" at bounding box center [323, 110] width 47 height 6
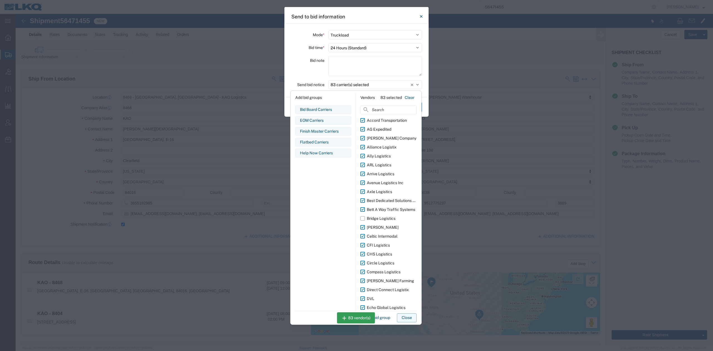
click at [408, 319] on button "Close" at bounding box center [407, 317] width 20 height 9
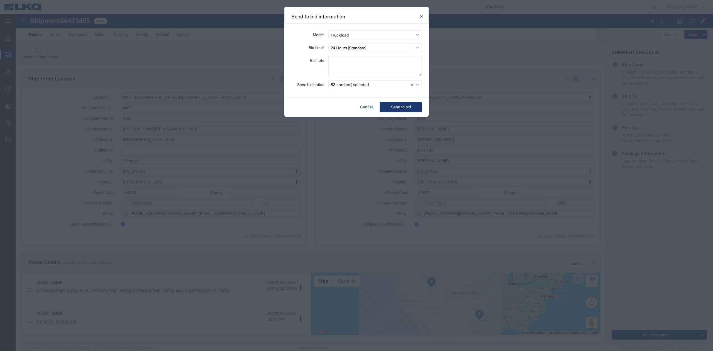
click at [401, 110] on button "Send to bid" at bounding box center [401, 107] width 42 height 10
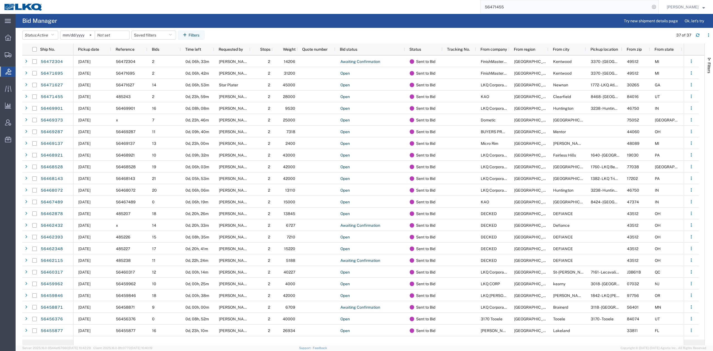
click at [513, 11] on input "56471455" at bounding box center [565, 6] width 169 height 13
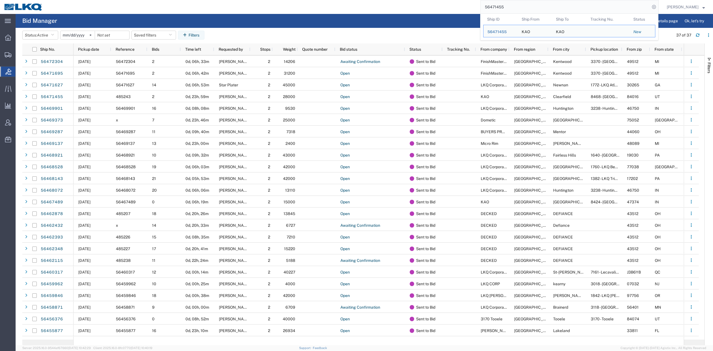
click at [513, 11] on input "56471455" at bounding box center [565, 6] width 169 height 13
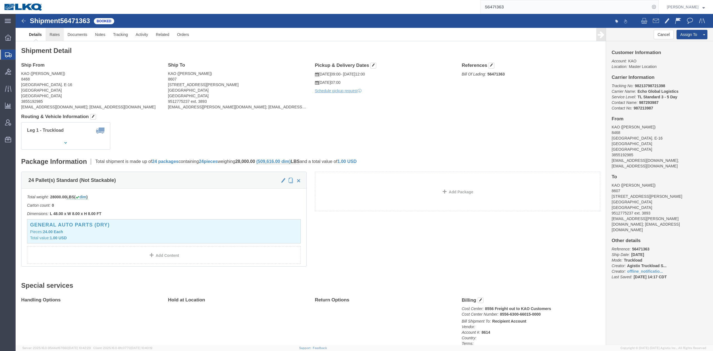
click link "Rates"
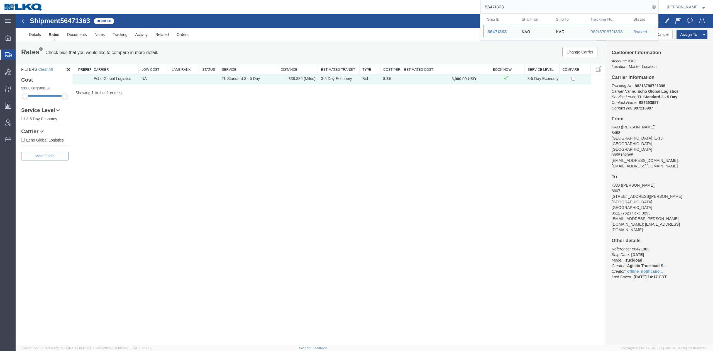
click at [516, 6] on input "56471363" at bounding box center [565, 6] width 169 height 13
click at [516, 6] on input "5647136356471695" at bounding box center [565, 6] width 169 height 13
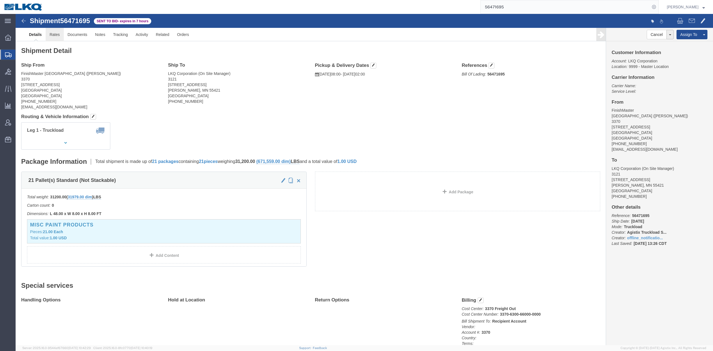
click link "Rates"
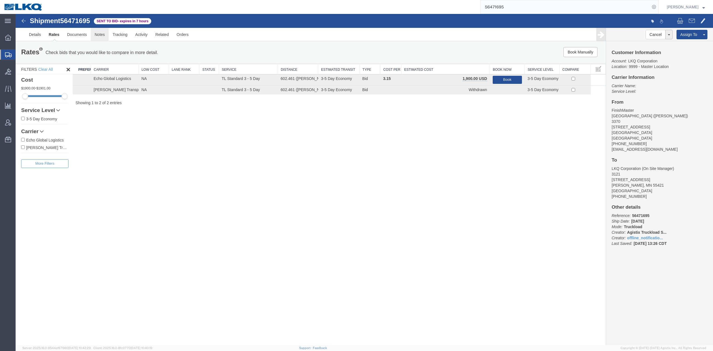
click at [97, 37] on link "Notes" at bounding box center [100, 34] width 18 height 13
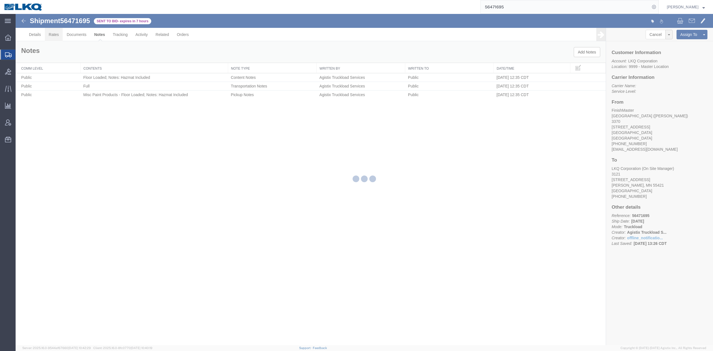
click at [55, 36] on link "Rates" at bounding box center [54, 34] width 18 height 13
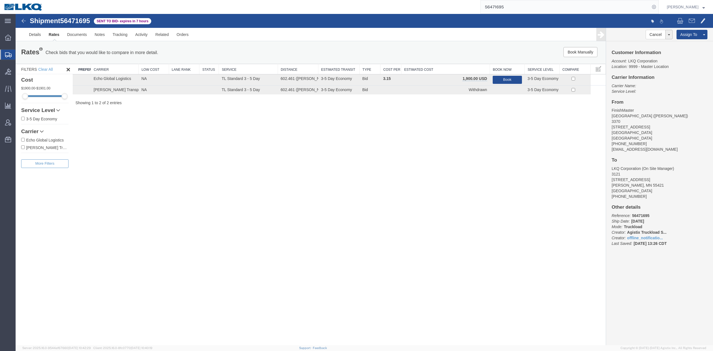
click at [289, 192] on div "Shipment 56471695 2 of 2 Sent to Bid - expires in 7 hours Details Rates Documen…" at bounding box center [364, 179] width 697 height 331
click at [35, 38] on link "Details" at bounding box center [35, 34] width 20 height 13
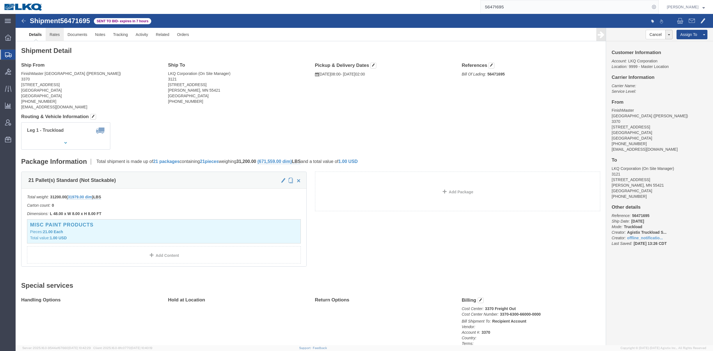
click link "Rates"
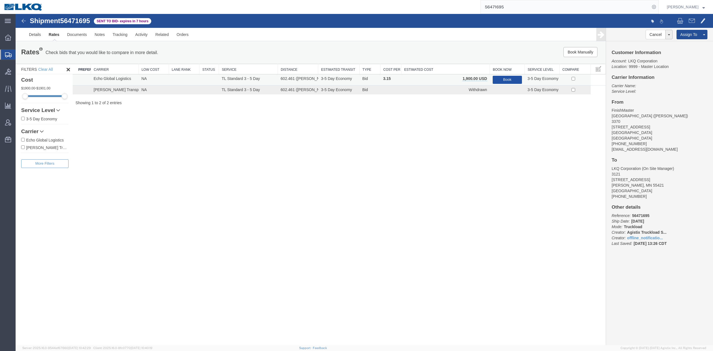
click at [508, 79] on button "Book" at bounding box center [507, 80] width 29 height 8
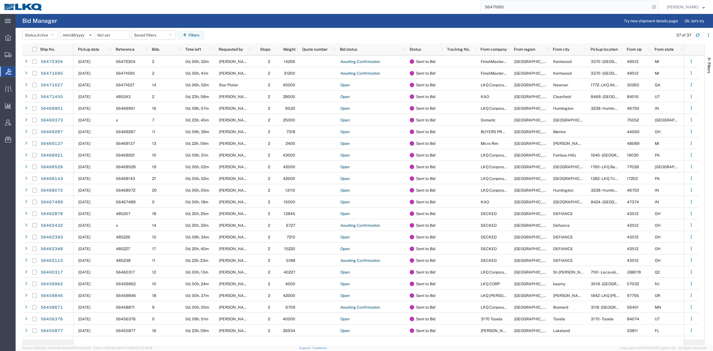
click at [513, 9] on input "56471695" at bounding box center [565, 6] width 169 height 13
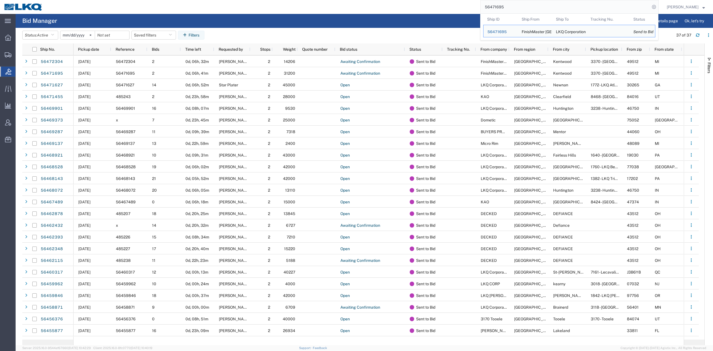
paste input "109437"
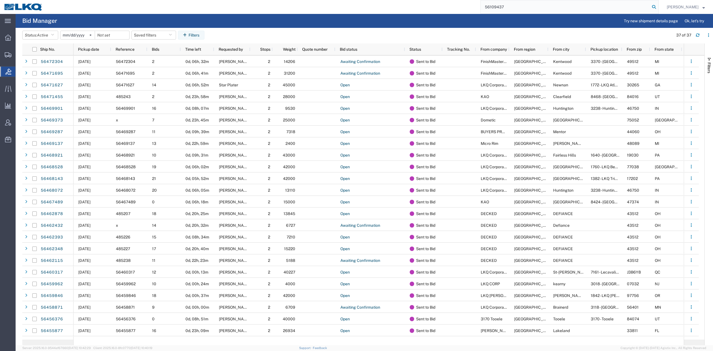
type input "56109437"
click at [658, 5] on icon at bounding box center [654, 7] width 8 height 8
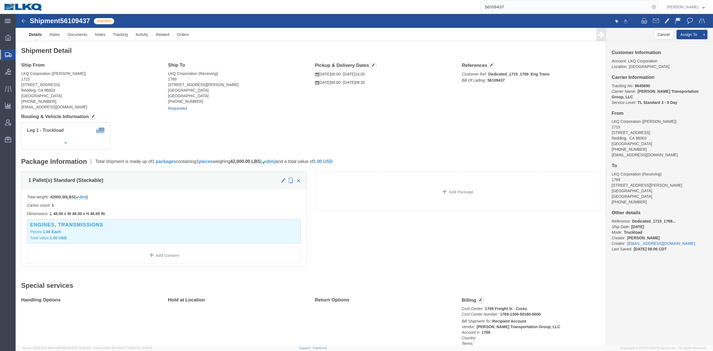
drag, startPoint x: 164, startPoint y: 96, endPoint x: 203, endPoint y: 62, distance: 51.4
click link "Requested"
select select "1"
select select
select select "30"
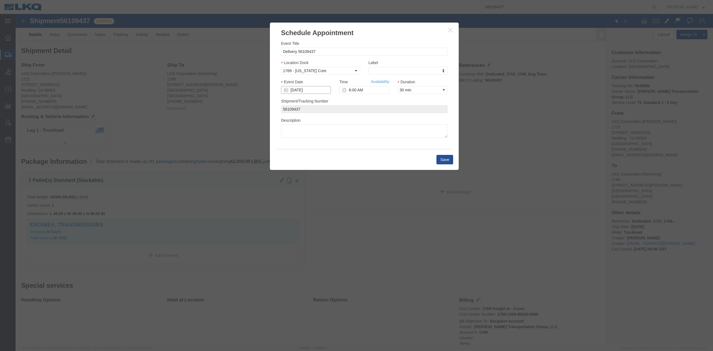
click input "[DATE]"
click td "13"
type input "[DATE]"
click button "Save"
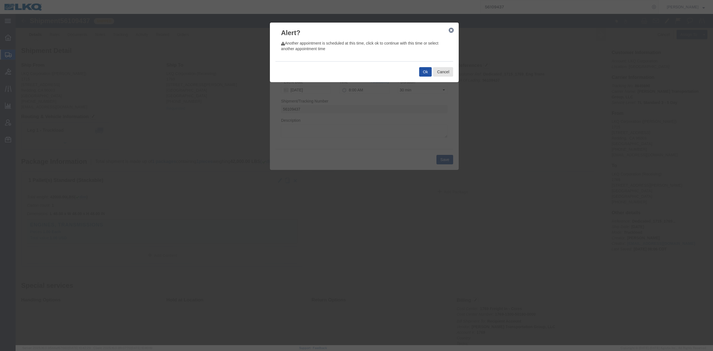
drag, startPoint x: 408, startPoint y: 61, endPoint x: 401, endPoint y: 64, distance: 7.4
click button "Ok"
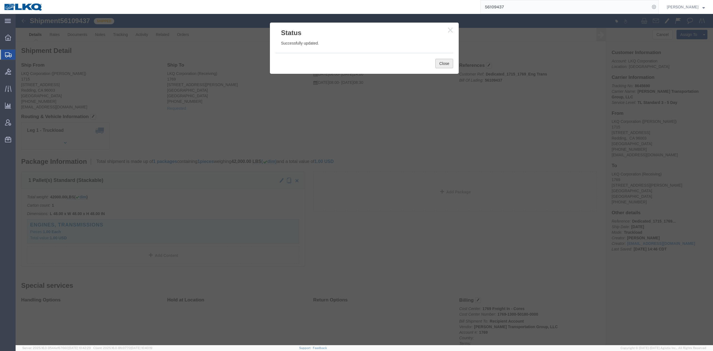
click button "Close"
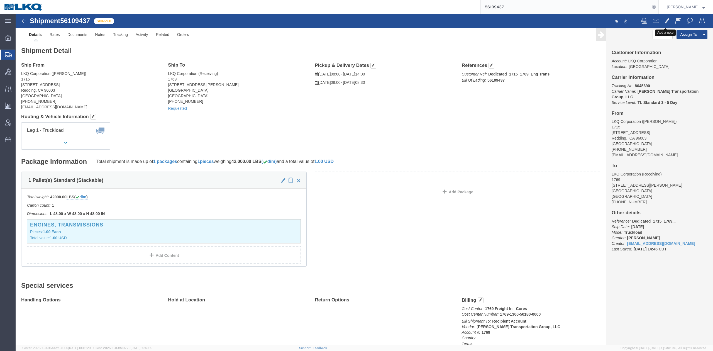
click button
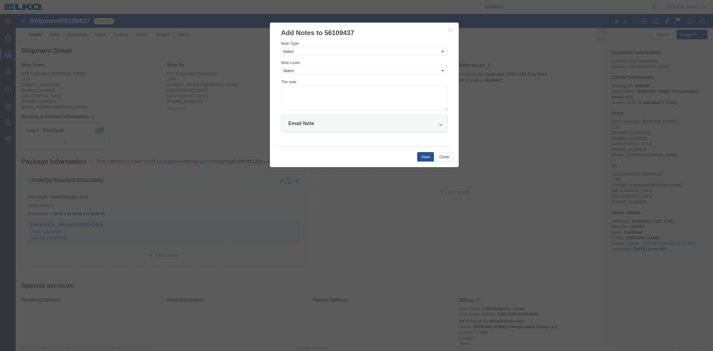
click icon "button"
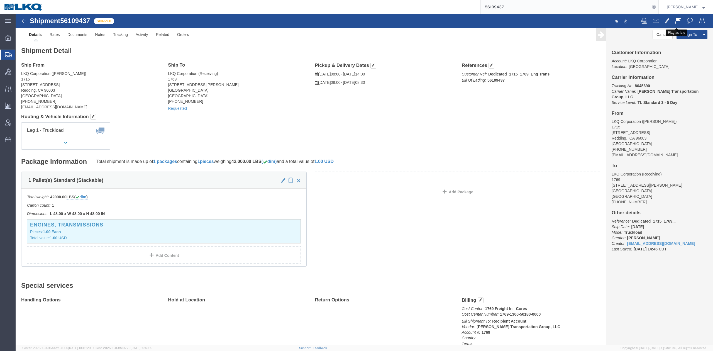
click span
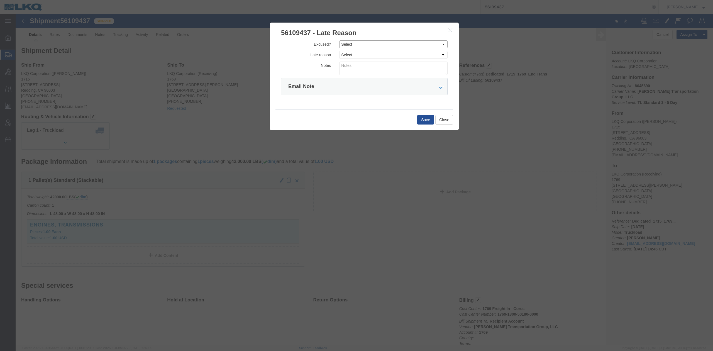
drag, startPoint x: 339, startPoint y: 31, endPoint x: 340, endPoint y: 34, distance: 3.2
click select "Select Excused Not Excused"
select select "NOT_EXCUSED"
click select "Select Excused Not Excused"
click div "Excused? Select Excused Not Excused Late reason Select Bad Carrier Data Carrier…"
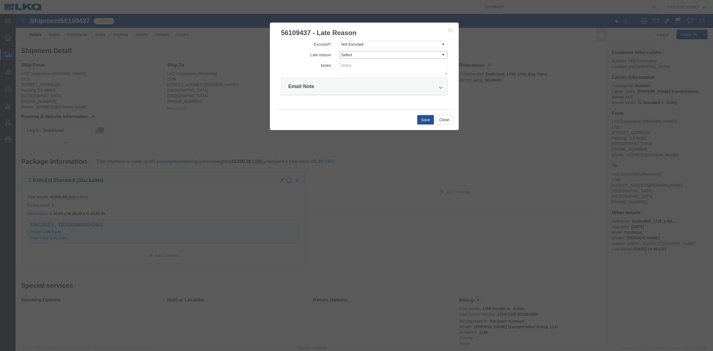
click select "Select Bad Carrier Data Carrier Admin Error Delay Accident Driver Error Lack of…"
select select "DRIVER_ERROR"
click select "Select Bad Carrier Data Carrier Admin Error Delay Accident Driver Error Lack of…"
click textarea
type textarea "Delivery 8/12"
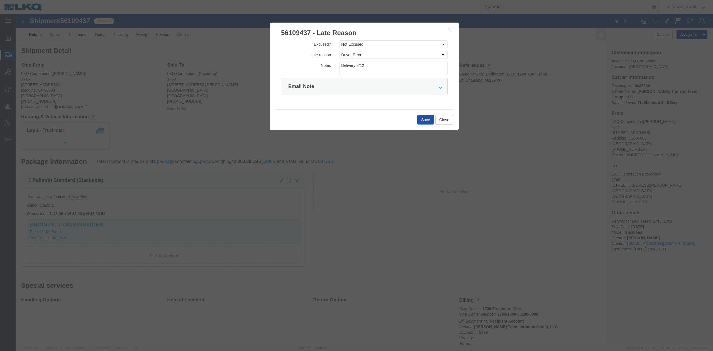
click button "Save"
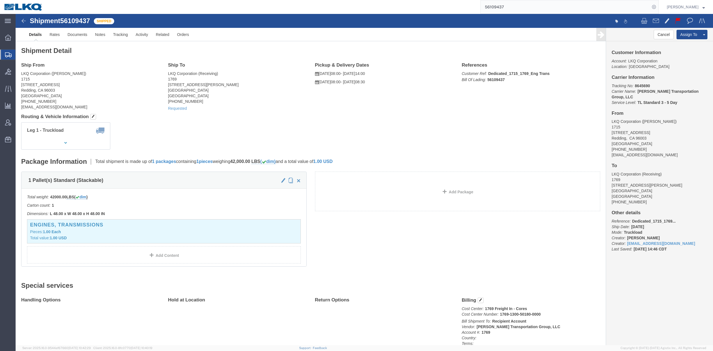
click at [534, 6] on input "56109437" at bounding box center [565, 6] width 169 height 13
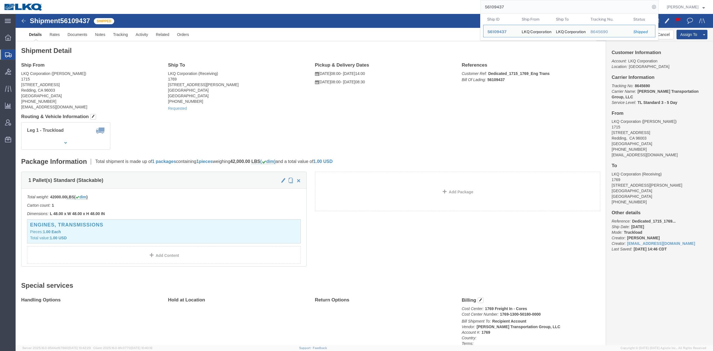
click at [534, 6] on input "56109437" at bounding box center [565, 6] width 169 height 13
paste input "472304"
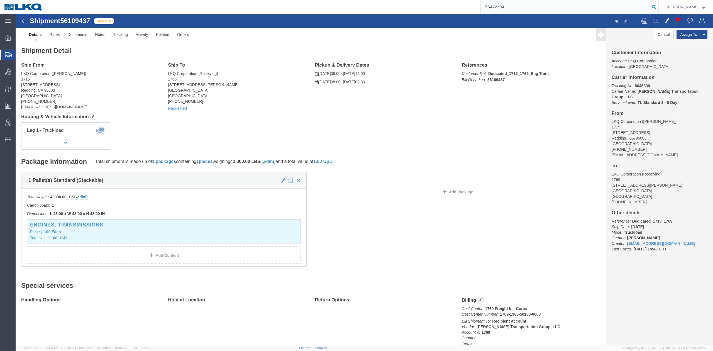
click at [658, 5] on icon at bounding box center [654, 7] width 8 height 8
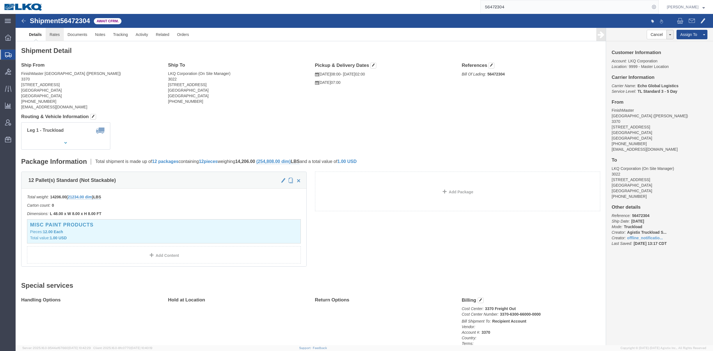
drag, startPoint x: 33, startPoint y: 23, endPoint x: 129, endPoint y: 75, distance: 108.5
click link "Rates"
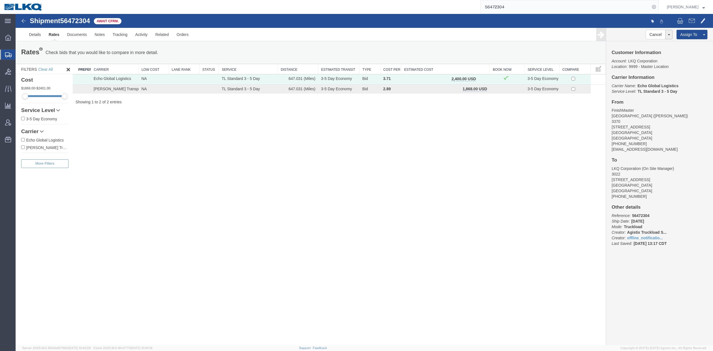
click at [392, 182] on div "Shipment 56472304 2 of 2 Await Cfrm. Details Rates Documents Notes Tracking Act…" at bounding box center [364, 179] width 697 height 331
click at [459, 70] on th "Estimated Cost" at bounding box center [445, 69] width 89 height 10
click at [427, 158] on div "Shipment 56472304 2 of 2 Await Cfrm. Details Rates Documents Notes Tracking Act…" at bounding box center [364, 179] width 697 height 331
drag, startPoint x: 540, startPoint y: 8, endPoint x: 547, endPoint y: 8, distance: 6.7
click at [540, 7] on input "56472304" at bounding box center [565, 6] width 169 height 13
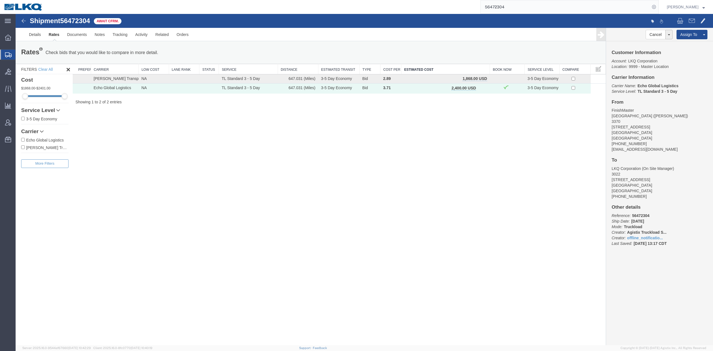
click at [541, 7] on input "56472304" at bounding box center [565, 6] width 169 height 13
paste input "55093"
click at [659, 9] on form "56455093" at bounding box center [569, 7] width 178 height 14
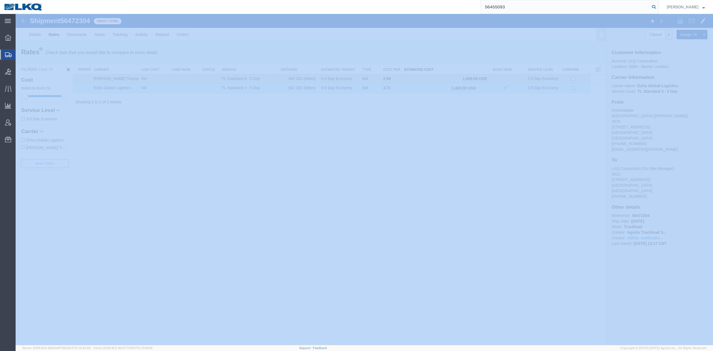
click at [658, 9] on icon at bounding box center [654, 7] width 8 height 8
type input "56455093"
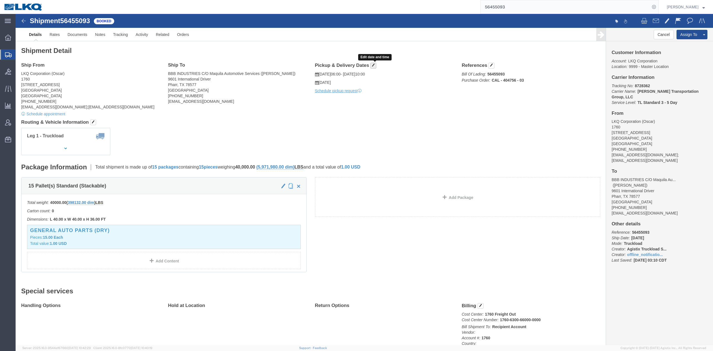
click button "button"
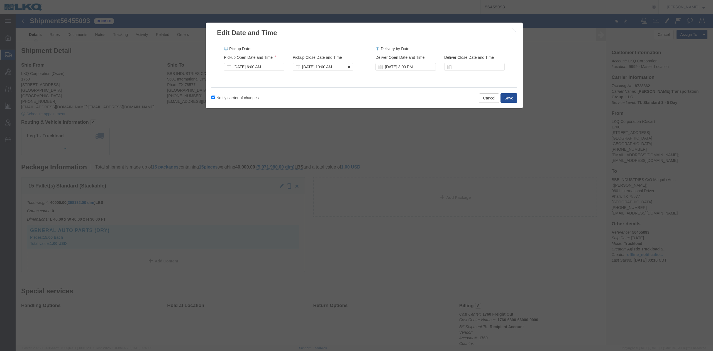
click div "Aug 12 2025 10:00 AM"
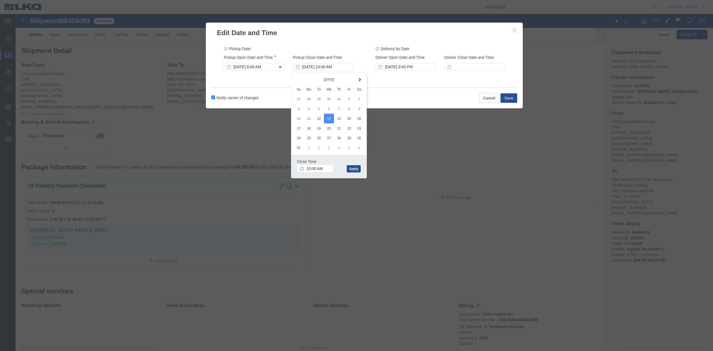
click div "Aug 12 2025 6:00 AM"
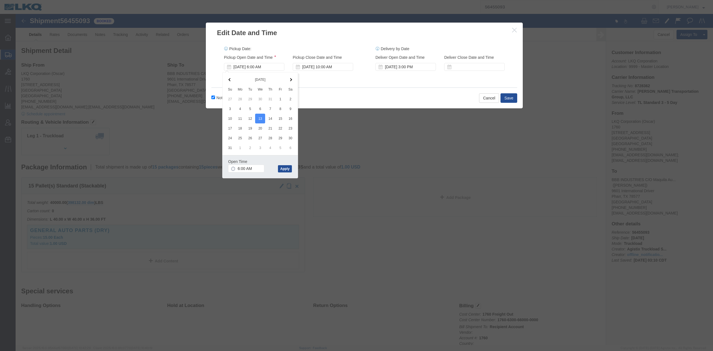
click div "Notify carrier of changes Cancel Save"
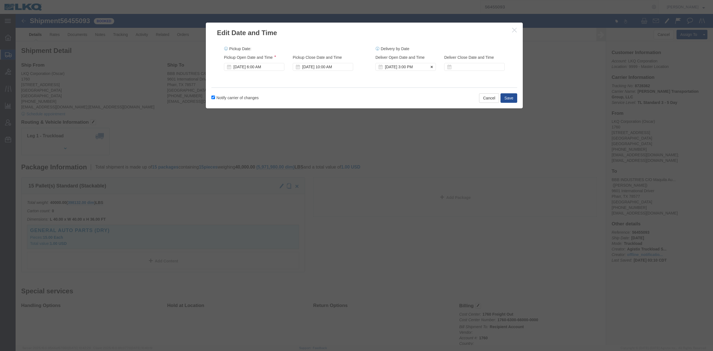
click div "Aug 14 2025 3:00 PM"
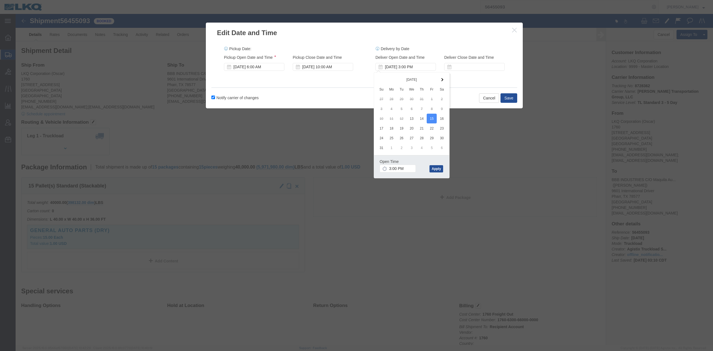
click div "Pickup Date: Pickup Start Date Pickup Start Time Pickup Open Date and Time Aug …"
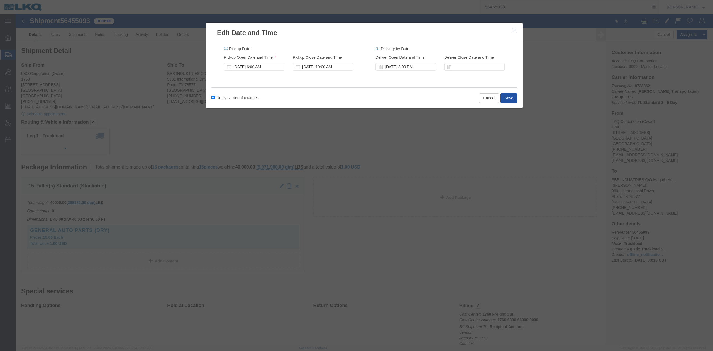
click button "Save"
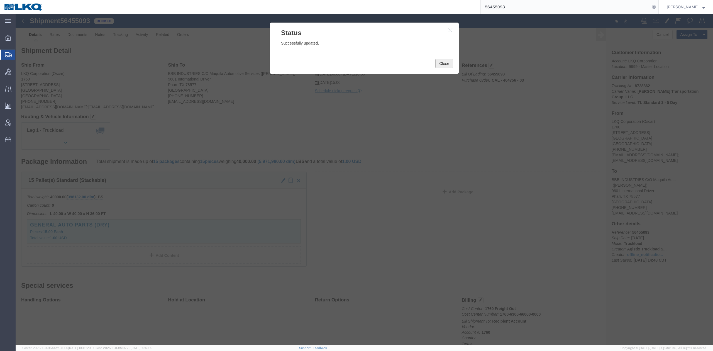
drag, startPoint x: 425, startPoint y: 47, endPoint x: 432, endPoint y: 48, distance: 7.5
click button "Close"
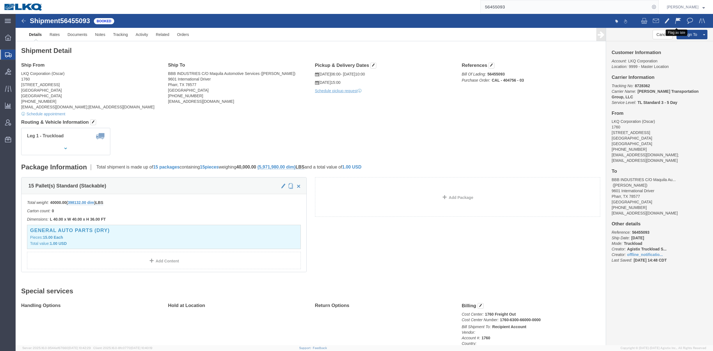
click span
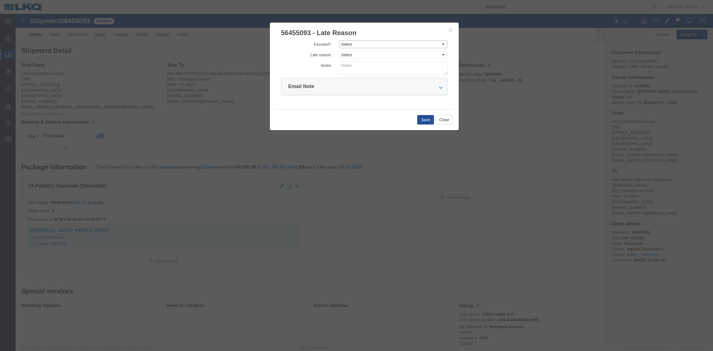
drag, startPoint x: 332, startPoint y: 29, endPoint x: 332, endPoint y: 35, distance: 5.6
click select "Select Excused Not Excused"
select select "NOT_EXCUSED"
click select "Select Excused Not Excused"
click select "Select Bad Carrier Data Carrier Admin Error Delay Accident Driver Error Lack of…"
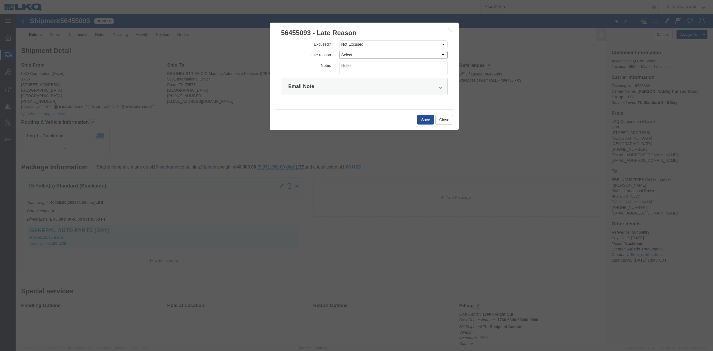
select select "DRIVER_ERROR"
click select "Select Bad Carrier Data Carrier Admin Error Delay Accident Driver Error Lack of…"
drag, startPoint x: 338, startPoint y: 55, endPoint x: 336, endPoint y: 48, distance: 7.8
click textarea
type textarea "Pickup 8/12"
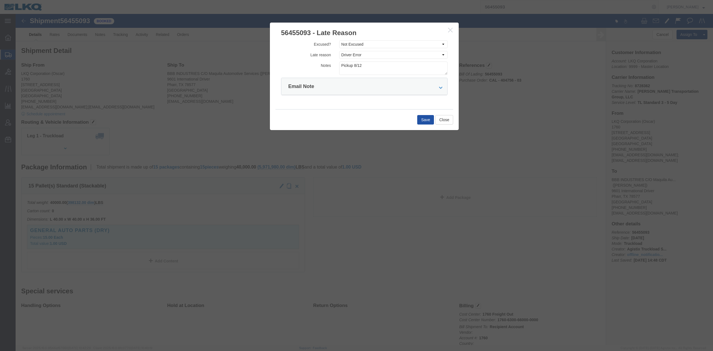
click button "Save"
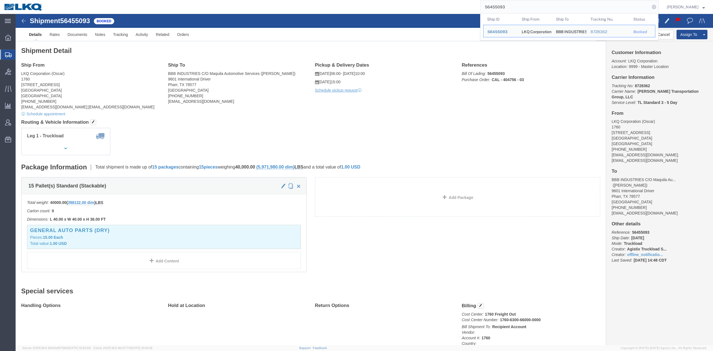
click at [529, 11] on input "56455093" at bounding box center [565, 6] width 169 height 13
paste input "7"
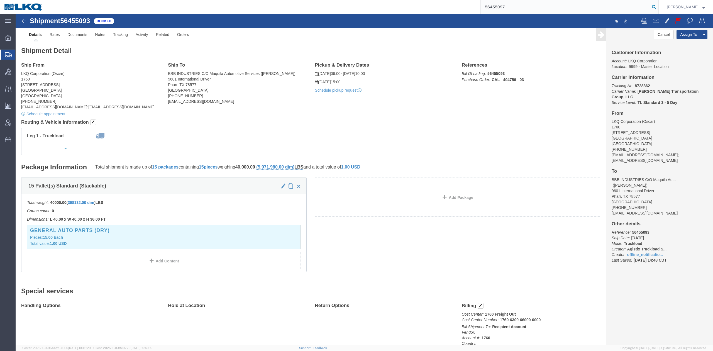
type input "56455097"
click at [658, 7] on icon at bounding box center [654, 7] width 8 height 8
click span "button"
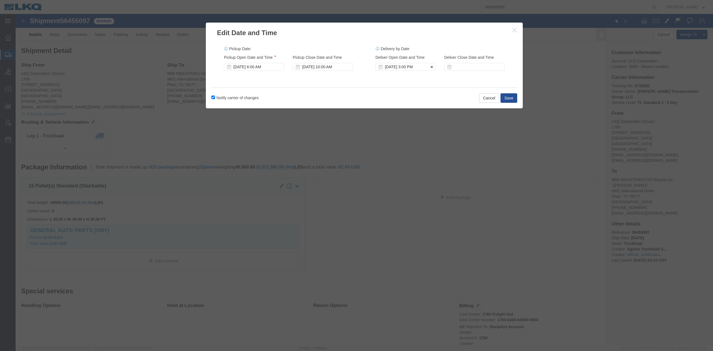
click div "Aug 14 2025 3:00 PM"
click div "Aug 12 2025 10:00 AM"
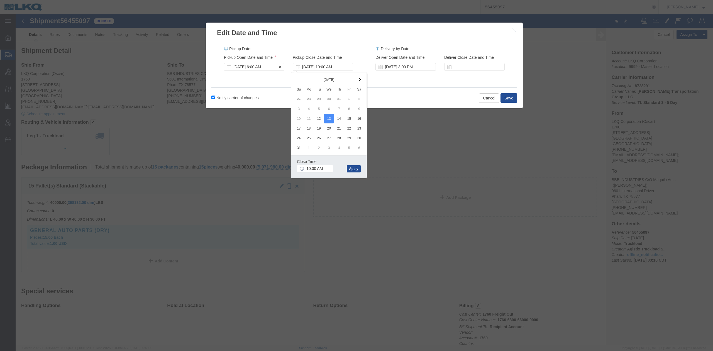
click div "Aug 12 2025 6:00 AM"
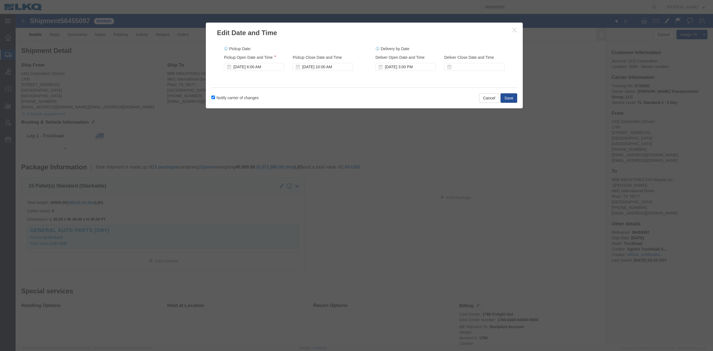
drag, startPoint x: 317, startPoint y: 86, endPoint x: 352, endPoint y: 86, distance: 34.5
click div "Notify carrier of changes Cancel Save"
click button "Save"
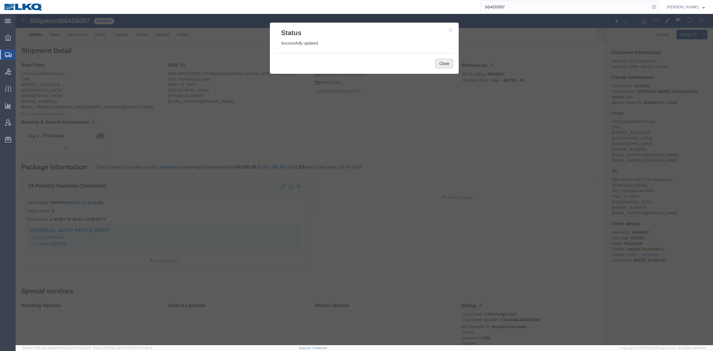
click button "Close"
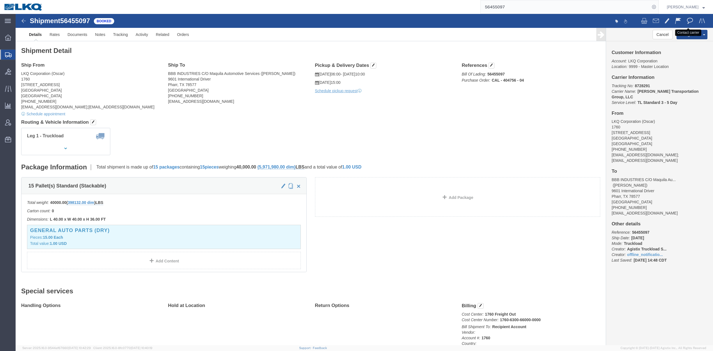
click button
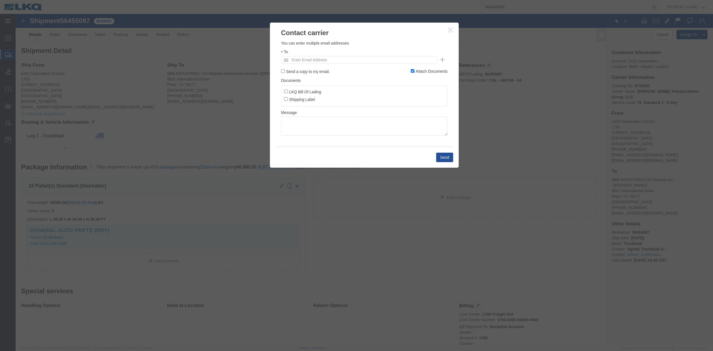
drag, startPoint x: 432, startPoint y: 14, endPoint x: 632, endPoint y: 14, distance: 199.1
click icon "button"
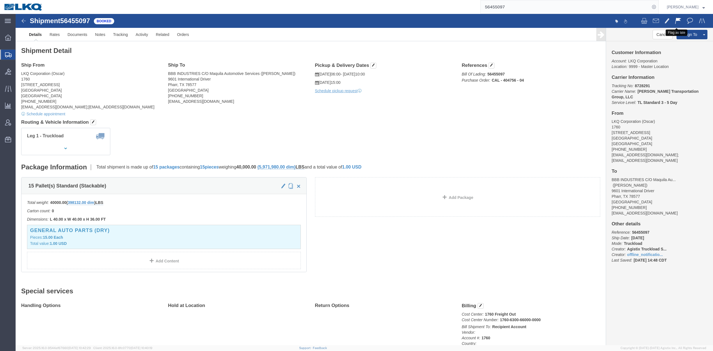
click span
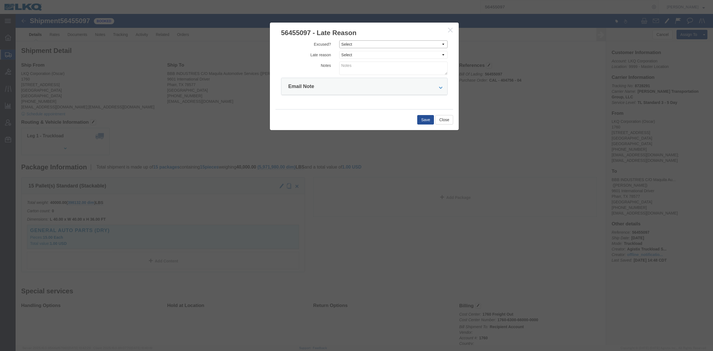
drag, startPoint x: 331, startPoint y: 28, endPoint x: 333, endPoint y: 34, distance: 6.5
click select "Select Excused Not Excused"
select select "NOT_EXCUSED"
click select "Select Excused Not Excused"
click select "Select Bad Carrier Data Carrier Admin Error Delay Accident Driver Error Lack of…"
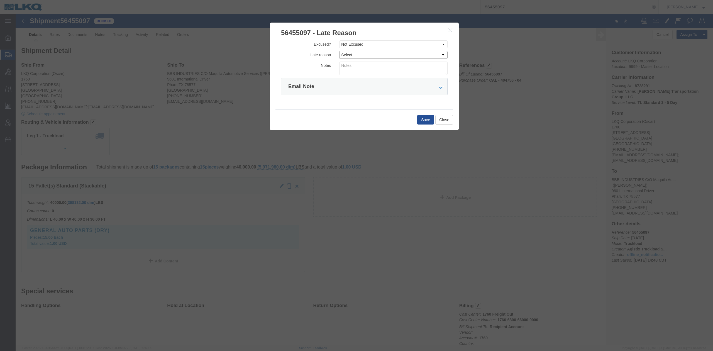
select select "DRIVER_ERROR"
click select "Select Bad Carrier Data Carrier Admin Error Delay Accident Driver Error Lack of…"
click textarea
type textarea "Pickup 8/12"
click button "Save"
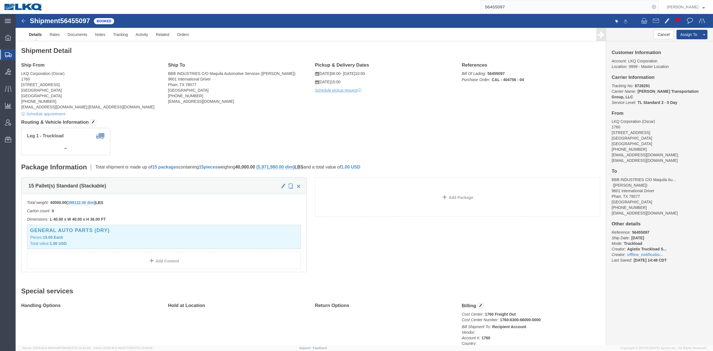
click at [515, 3] on input "56455097" at bounding box center [565, 6] width 169 height 13
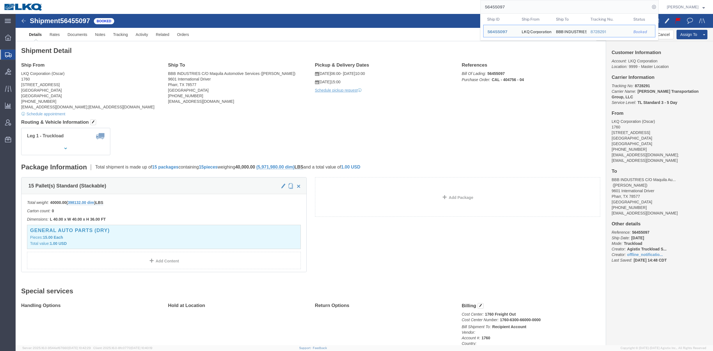
paste input "44236"
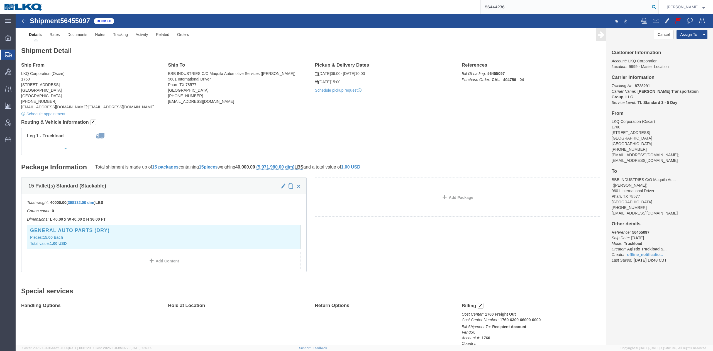
click at [658, 6] on icon at bounding box center [654, 7] width 8 height 8
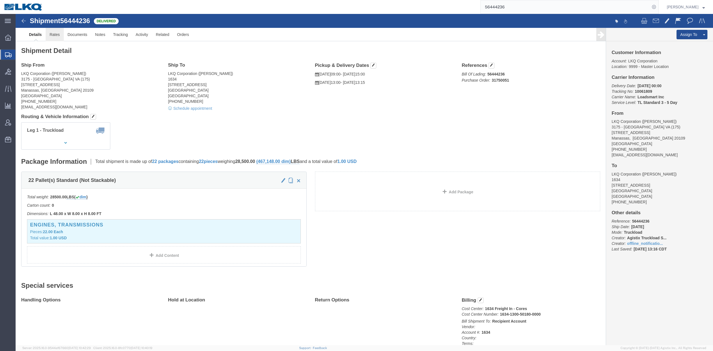
click link "Rates"
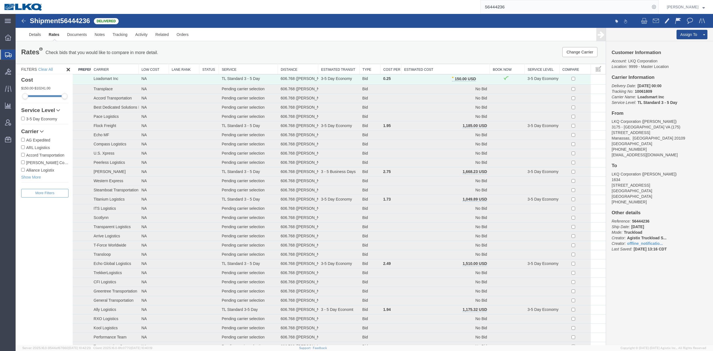
click at [561, 5] on input "56444236" at bounding box center [565, 6] width 169 height 13
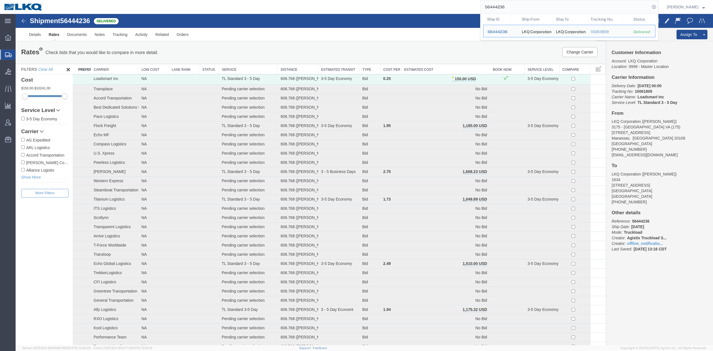
click at [561, 5] on input "56444236" at bounding box center [565, 6] width 169 height 13
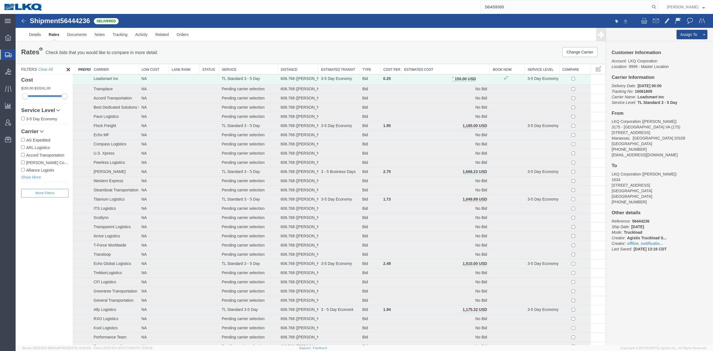
click at [650, 6] on input "56459160" at bounding box center [565, 6] width 169 height 13
type input "56459160"
drag, startPoint x: 662, startPoint y: 6, endPoint x: 657, endPoint y: 10, distance: 6.1
click at [658, 7] on icon at bounding box center [654, 7] width 8 height 8
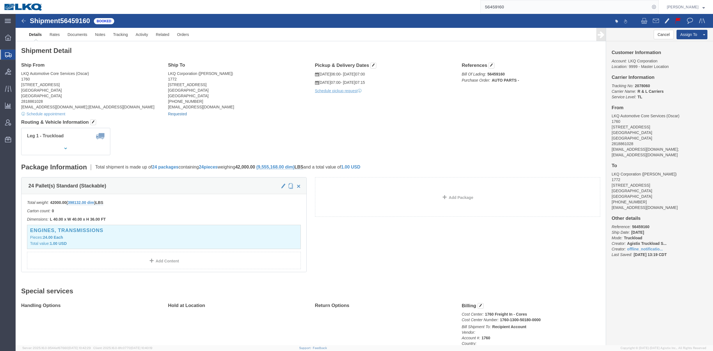
click link "Requested"
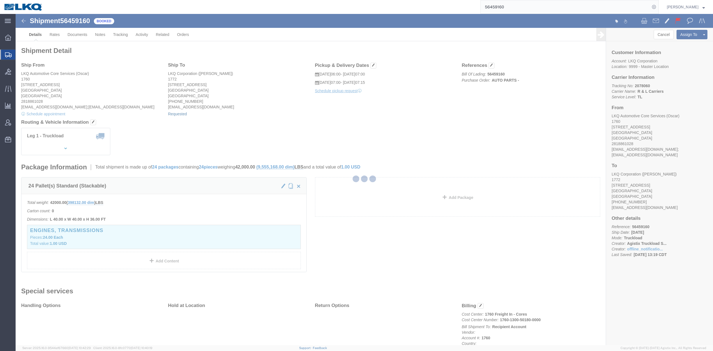
select select "1"
select select
select select "15"
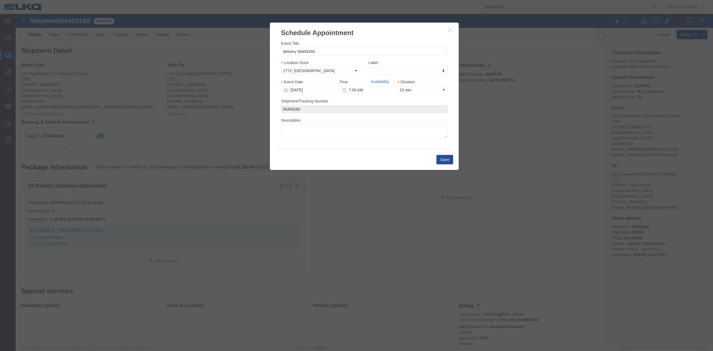
click link "Availability"
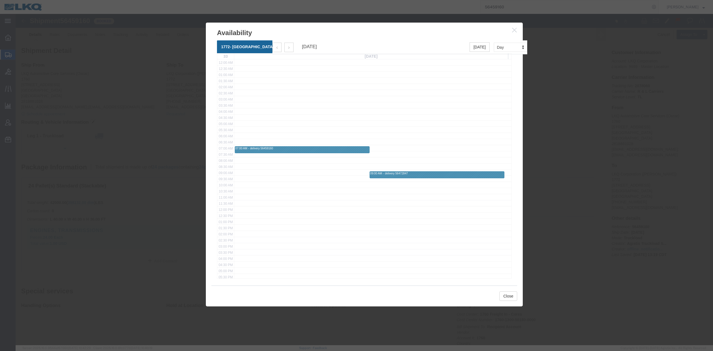
click icon "button"
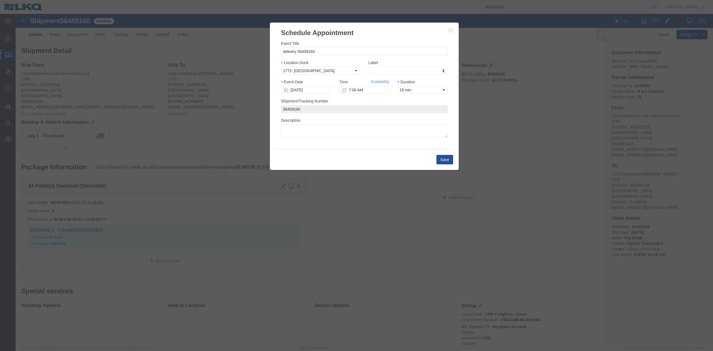
click icon "button"
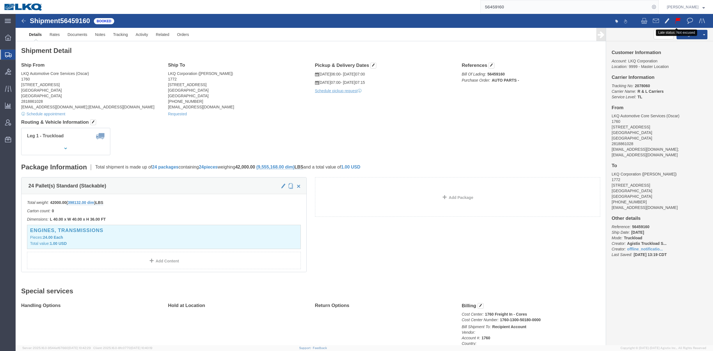
click span
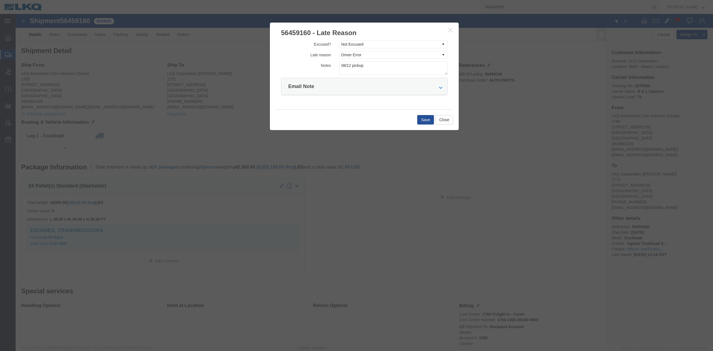
click icon "button"
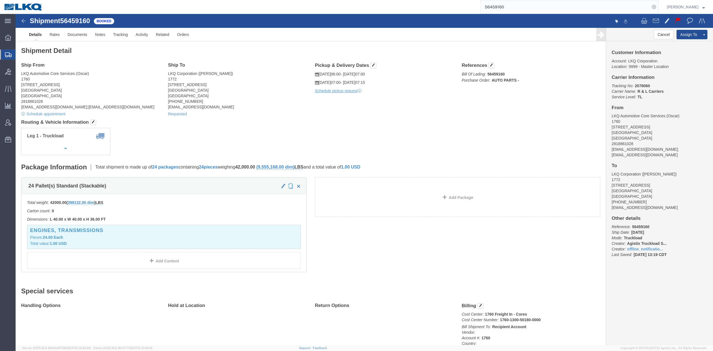
click at [531, 11] on input "56459160" at bounding box center [565, 6] width 169 height 13
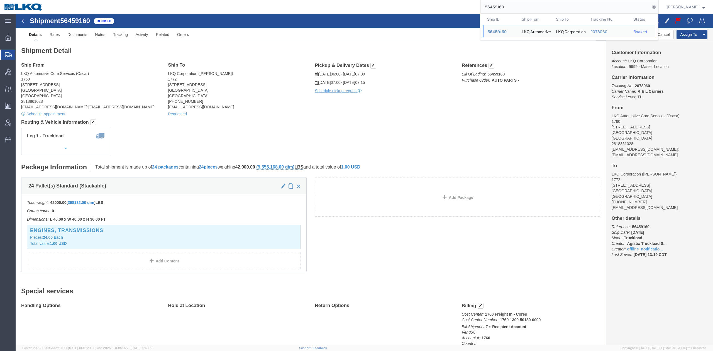
paste input "137965"
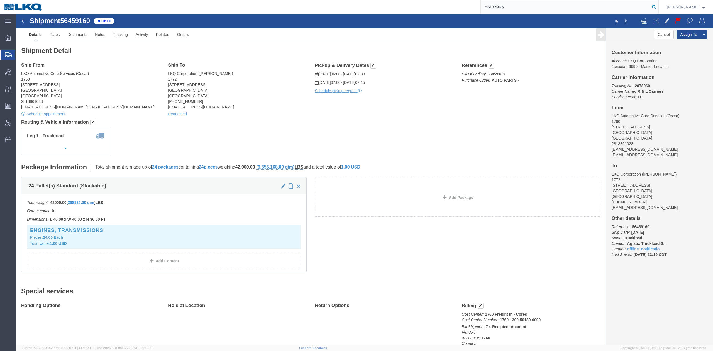
click at [658, 6] on icon at bounding box center [654, 7] width 8 height 8
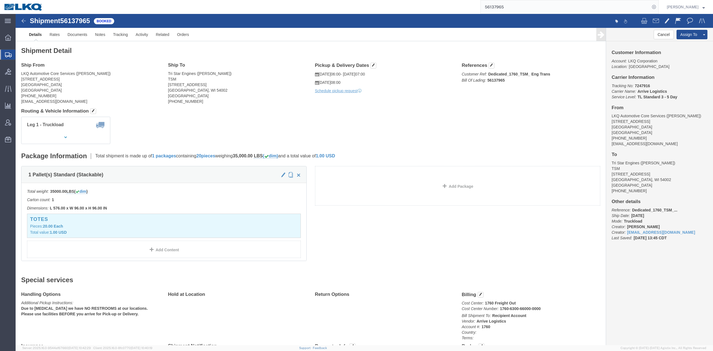
click div "Ship From LKQ Automotive Core Services (Alfredo Canales) 1714 West Mout Houston…"
click at [520, 14] on form "56137965" at bounding box center [569, 7] width 178 height 14
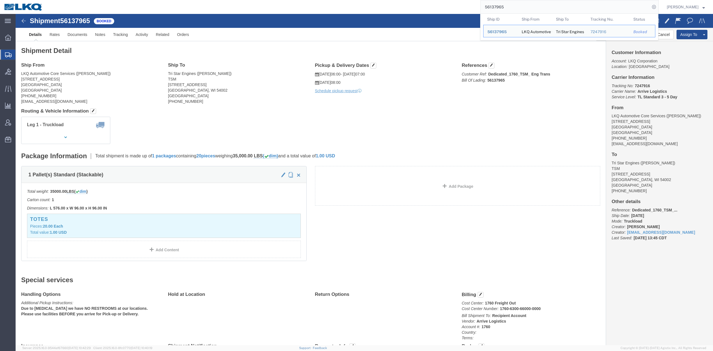
click at [520, 12] on input "56137965" at bounding box center [565, 6] width 169 height 13
paste input "462432"
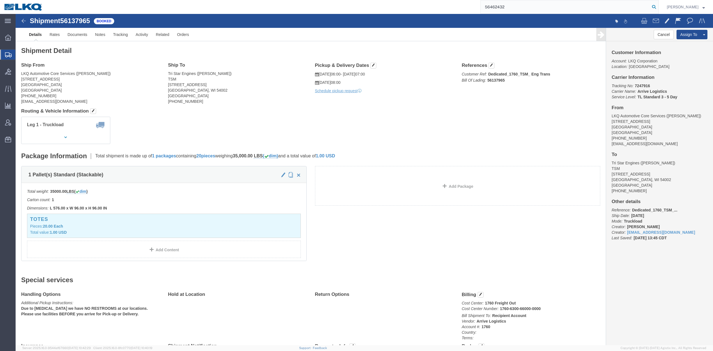
type input "56462432"
click at [658, 7] on icon at bounding box center [654, 7] width 8 height 8
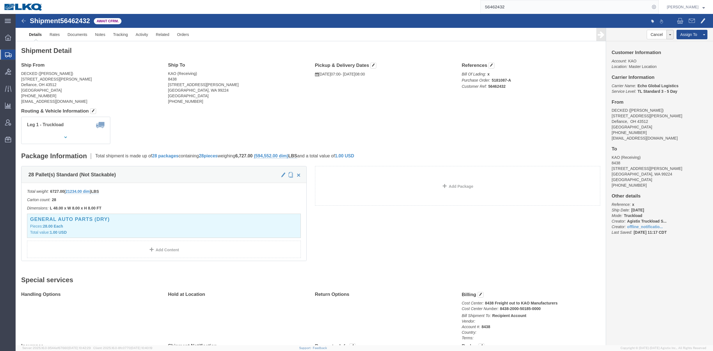
click address "KAO (Receiving) 8438 9212 W Hallett Rd Spokane, WA 99224 United States 509-960-…"
click div "Shipment Detail Ship From DECKED (Ashley Schwarzman) 25401 Elliott Rd. Defiance…"
drag, startPoint x: 477, startPoint y: 52, endPoint x: 365, endPoint y: 70, distance: 113.4
click button "button"
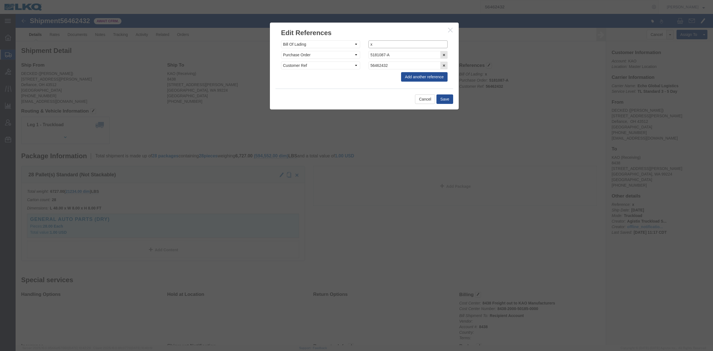
click input "x"
drag, startPoint x: 402, startPoint y: 31, endPoint x: 405, endPoint y: 33, distance: 3.4
click input "x"
paste input "485212"
type input "485212"
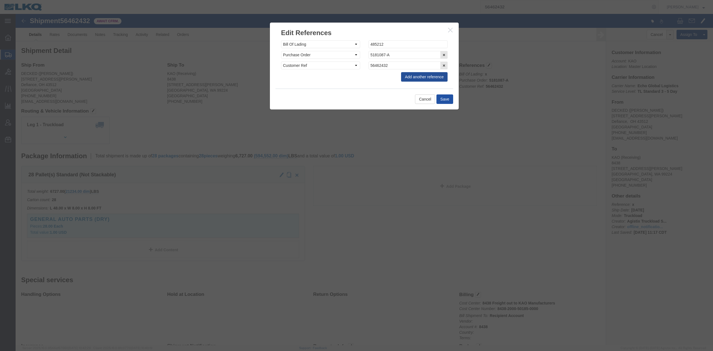
click button "Save"
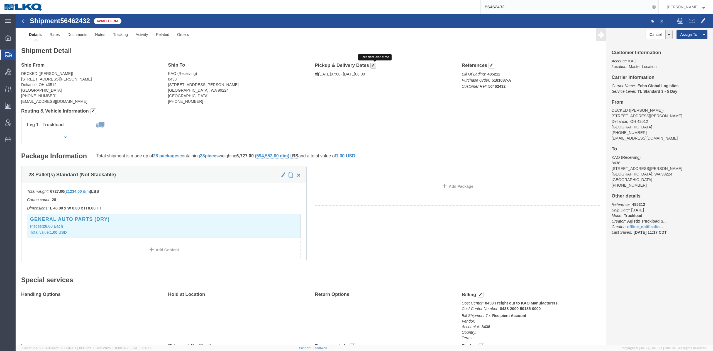
click button "button"
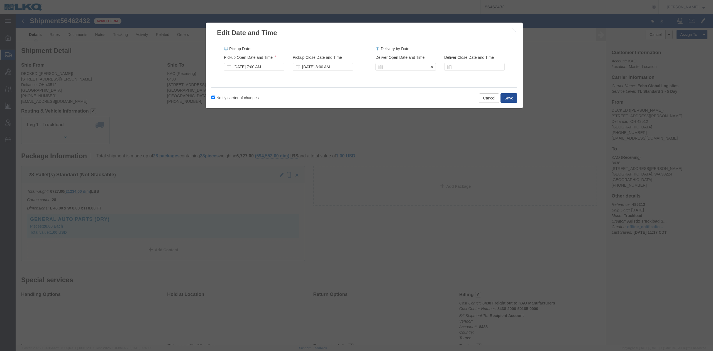
click div
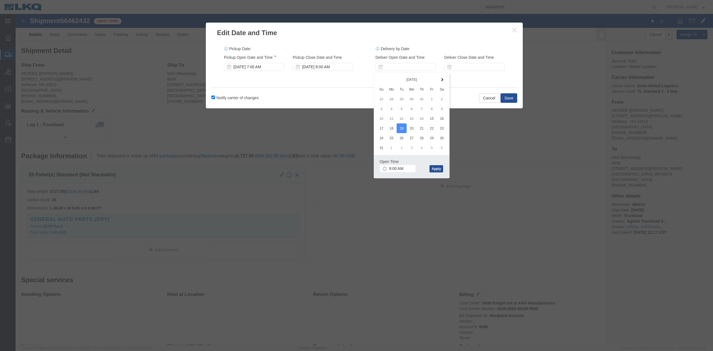
drag, startPoint x: 380, startPoint y: 151, endPoint x: 386, endPoint y: 159, distance: 10.4
click div "Open Time 9:00 AM"
click input "9:00 AM"
type input "6:00 AM"
click button "Apply"
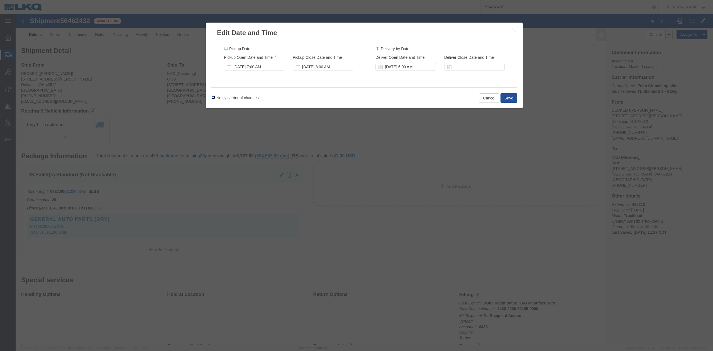
click label "Notify carrier of changes"
click input "Notify carrier of changes"
checkbox input "false"
click button "Save"
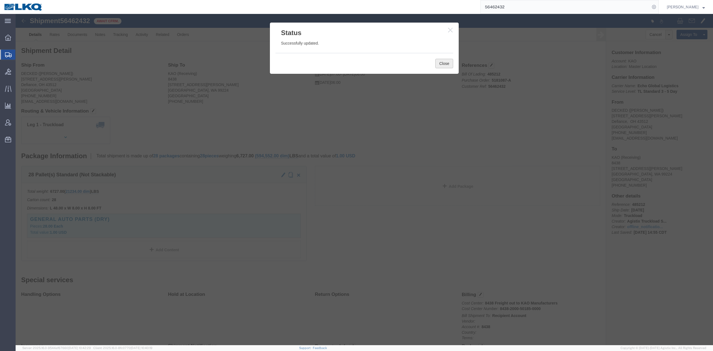
click button "Close"
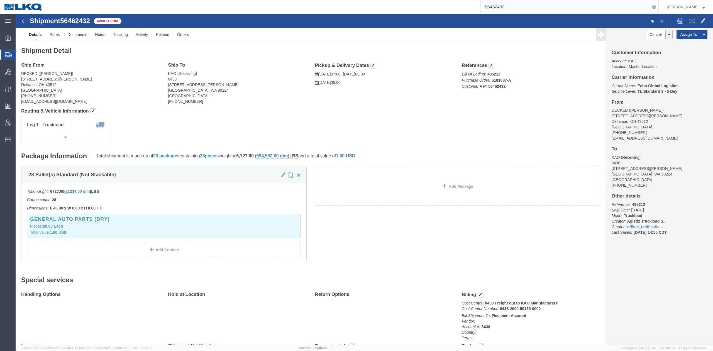
click at [508, 3] on input "56462432" at bounding box center [565, 6] width 169 height 13
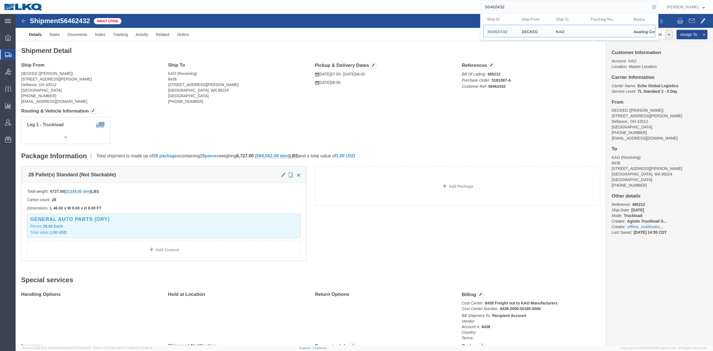
click at [508, 3] on input "56462432" at bounding box center [565, 6] width 169 height 13
paste input "56144"
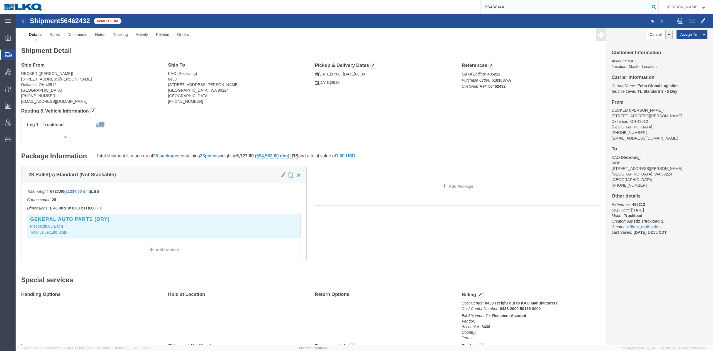
click at [658, 8] on icon at bounding box center [654, 7] width 8 height 8
type input "56456144"
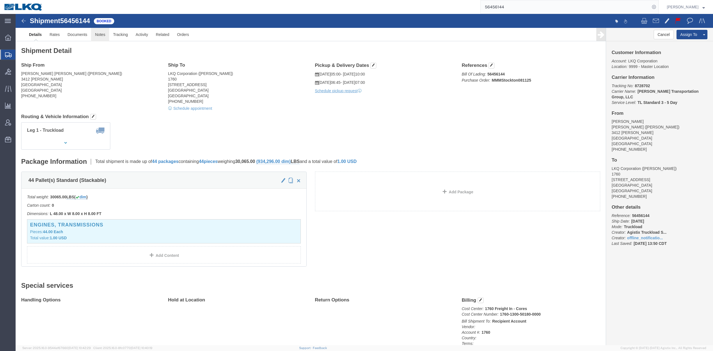
click link "Notes"
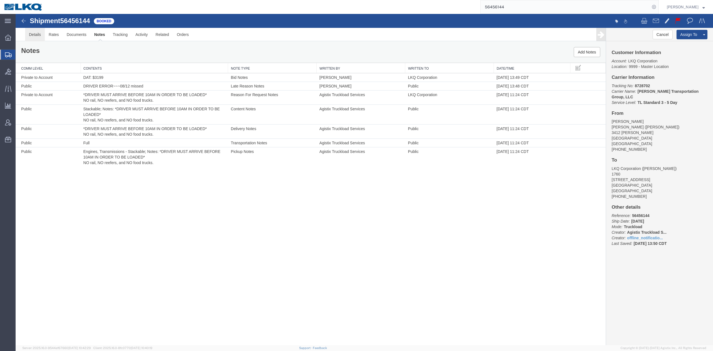
click at [36, 36] on link "Details" at bounding box center [35, 34] width 20 height 13
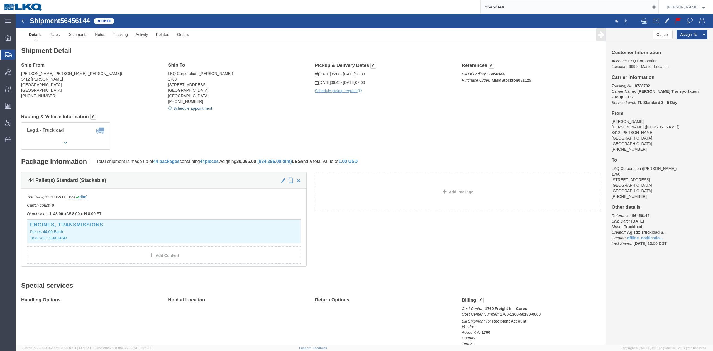
click link "Schedule appointment"
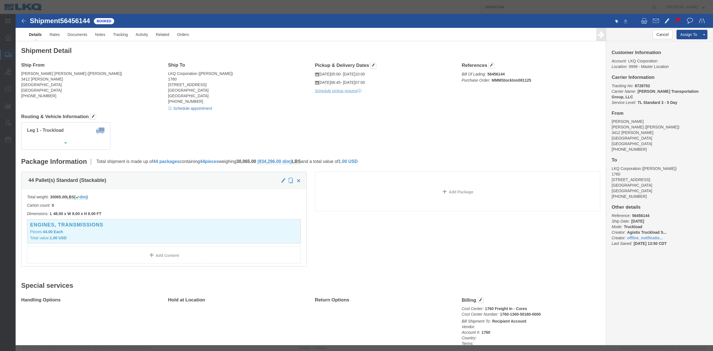
select select
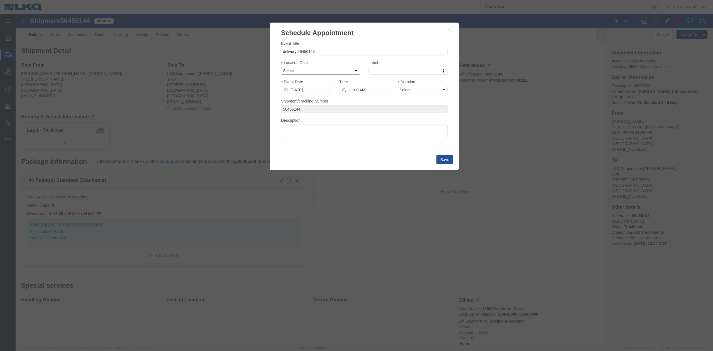
click select "Select 1760 - LKQ Best Core 1760 - Outbound Loads"
select select "1"
click select "Select 1760 - LKQ Best Core 1760 - Outbound Loads"
click input "[DATE]"
click td "15"
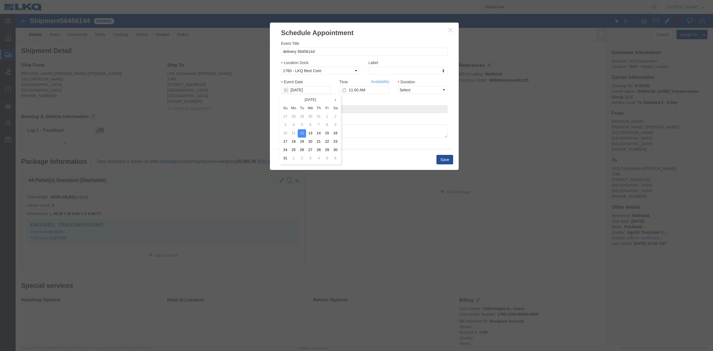
type input "[DATE]"
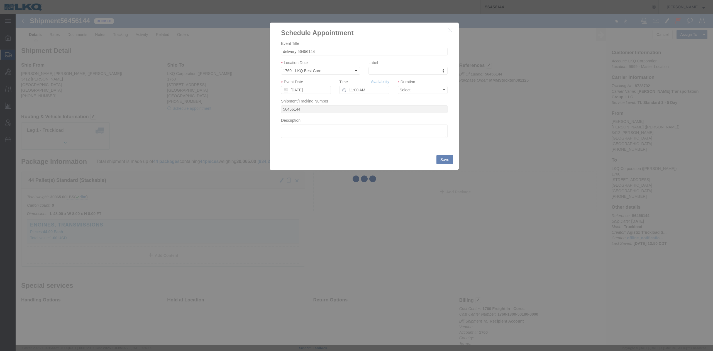
click at [404, 91] on div at bounding box center [364, 179] width 697 height 331
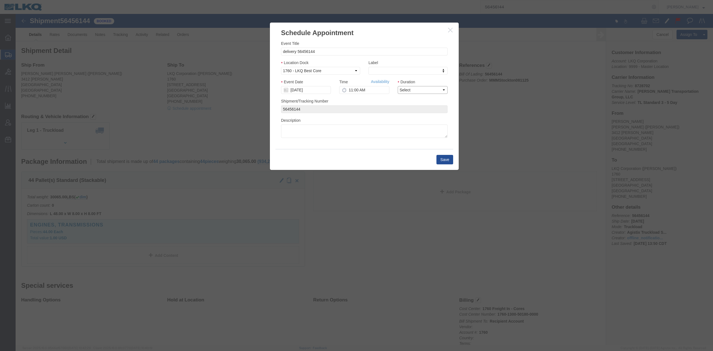
drag, startPoint x: 404, startPoint y: 91, endPoint x: 389, endPoint y: 79, distance: 19.2
click select "Select 15 min 30 min 45 min 1 hr 2 hr 3 hr 4 hr"
select select "15"
click select "Select 15 min 30 min 45 min 1 hr 2 hr 3 hr 4 hr"
click link "Availability"
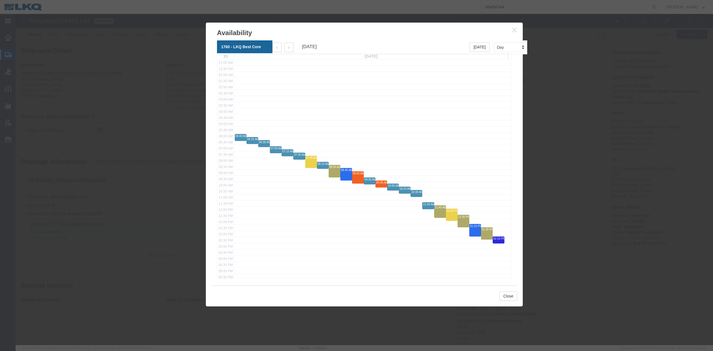
click h3 "Availability"
click button "button"
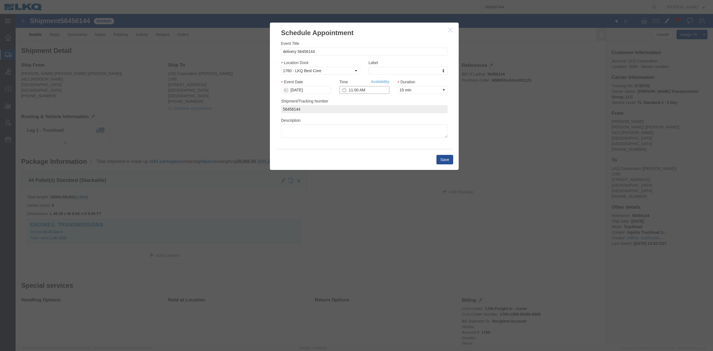
click input "11:00 AM"
type input "6:45 AM"
click button "Save"
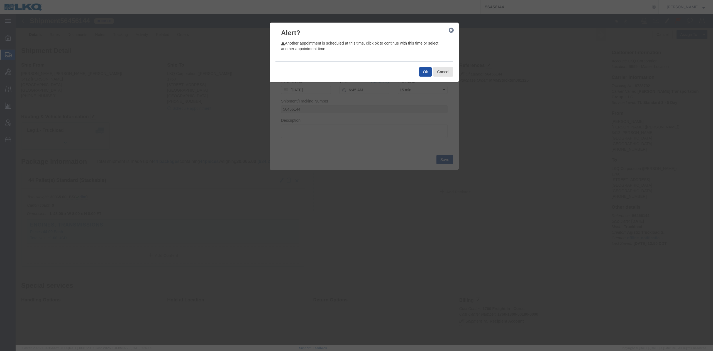
click button "Ok"
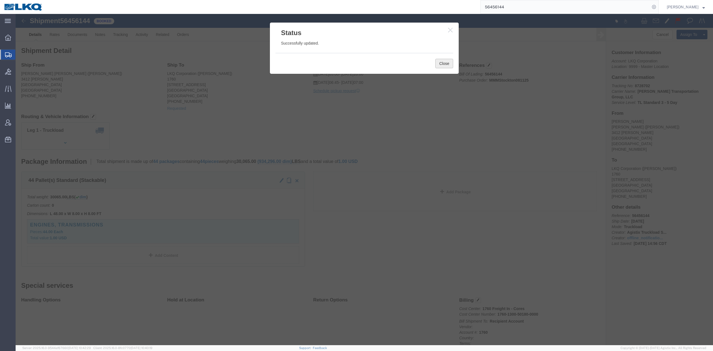
click button "Close"
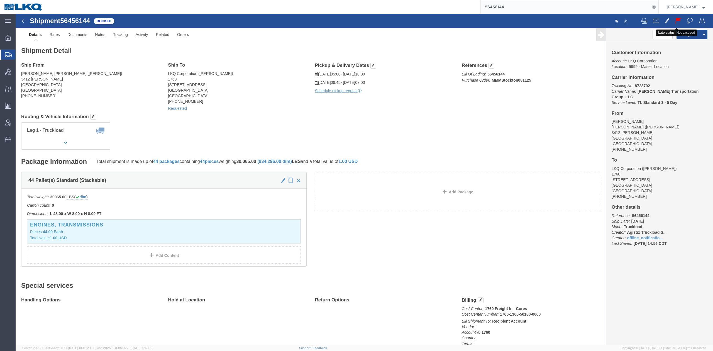
click button
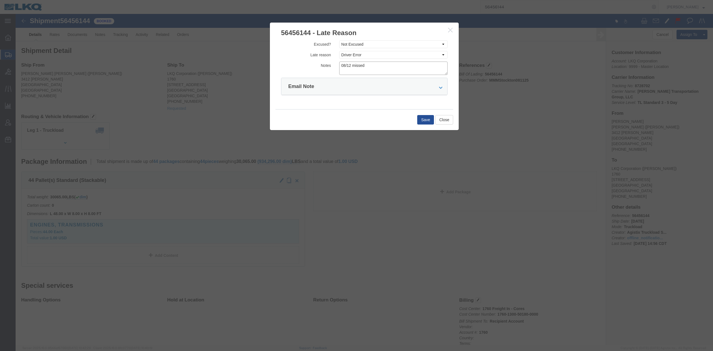
drag, startPoint x: 272, startPoint y: 51, endPoint x: 259, endPoint y: 53, distance: 13.6
click div "Notes 08/12 missed"
drag, startPoint x: 351, startPoint y: 41, endPoint x: 346, endPoint y: 45, distance: 6.5
click select "Select Bad Carrier Data Carrier Admin Error Delay Accident Driver Error Lack of…"
select select
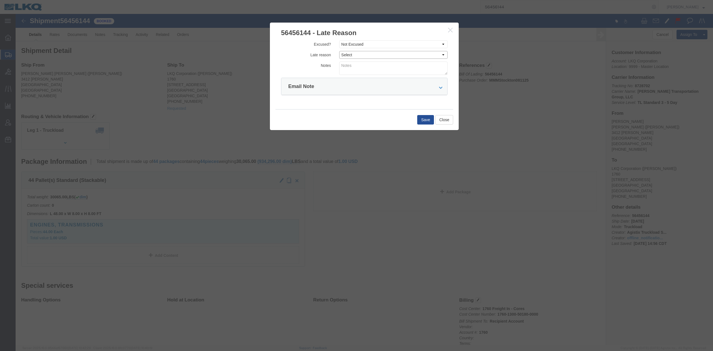
click select "Select Bad Carrier Data Carrier Admin Error Delay Accident Driver Error Lack of…"
drag, startPoint x: 349, startPoint y: 30, endPoint x: 346, endPoint y: 34, distance: 4.7
click select "Select Excused Not Excused"
select select "EXCUSED"
click select "Select Excused Not Excused"
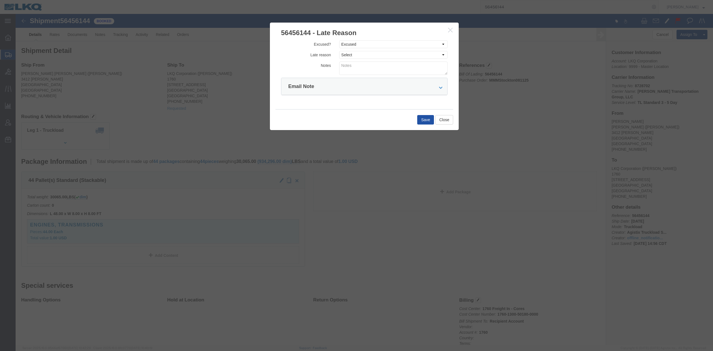
click button "Save"
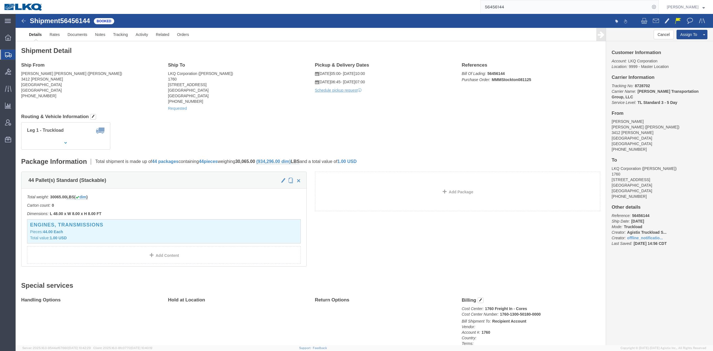
click at [543, 8] on input "56456144" at bounding box center [565, 6] width 169 height 13
click at [543, 7] on input "56456144" at bounding box center [565, 6] width 169 height 13
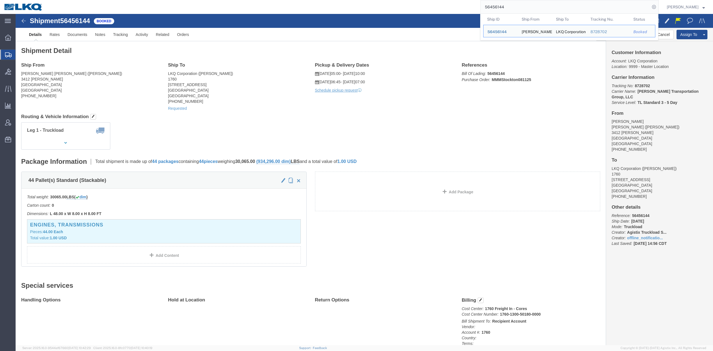
paste input "73698"
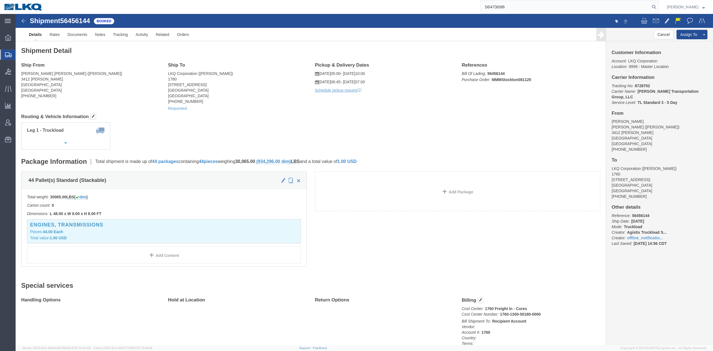
click at [658, 8] on icon at bounding box center [654, 7] width 8 height 8
type input "56473698"
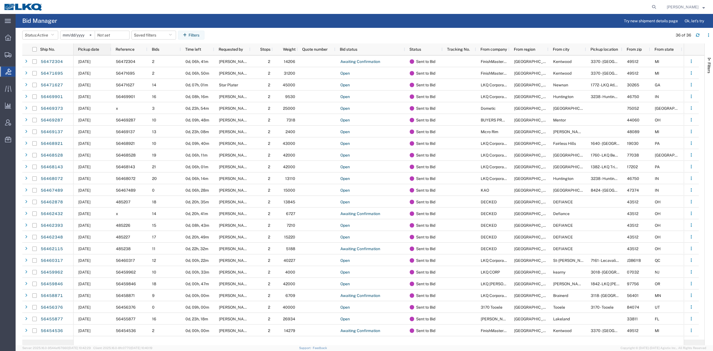
click at [99, 51] on span "Pickup date" at bounding box center [88, 49] width 21 height 4
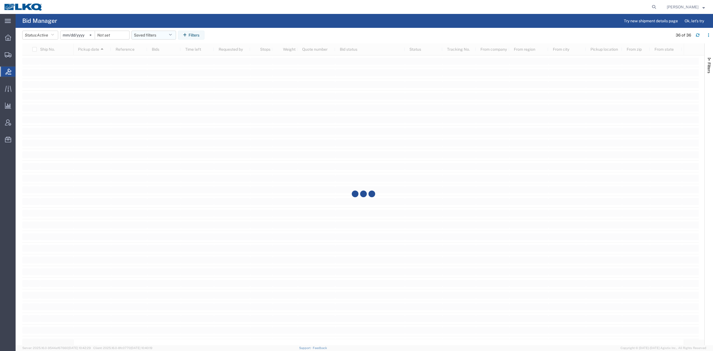
click at [155, 37] on button "Saved filters" at bounding box center [153, 35] width 45 height 9
click at [160, 59] on span "No PGW/LTL" at bounding box center [168, 59] width 73 height 10
type input "2025-01-01"
type input "2025-12-31"
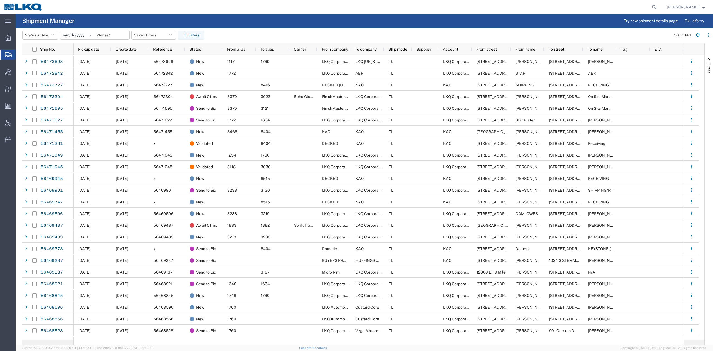
click at [96, 48] on span "Pickup date" at bounding box center [88, 49] width 21 height 4
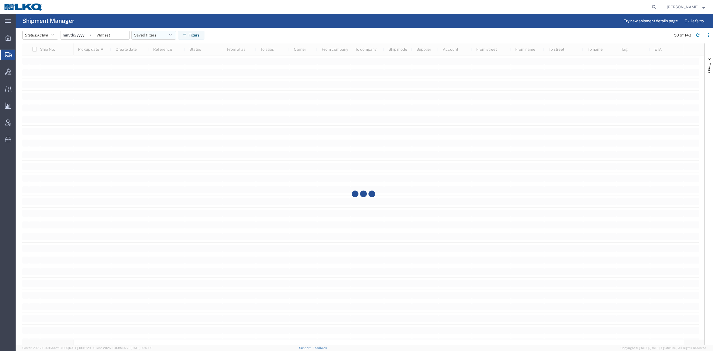
click at [154, 37] on button "Saved filters" at bounding box center [153, 35] width 45 height 9
click at [161, 67] on span "No PGW/LTL" at bounding box center [168, 70] width 73 height 10
type input "2025-01-01"
type input "2025-12-31"
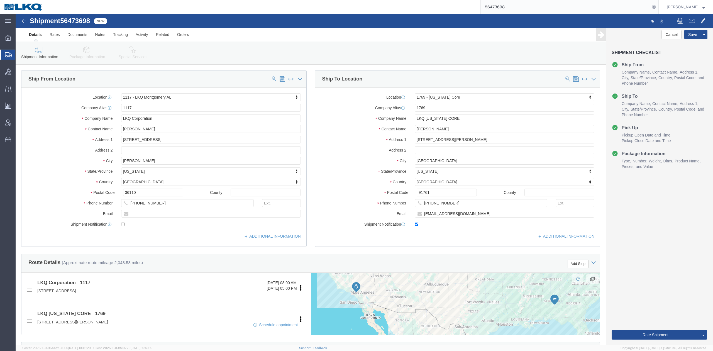
select select "27354"
select select "28716"
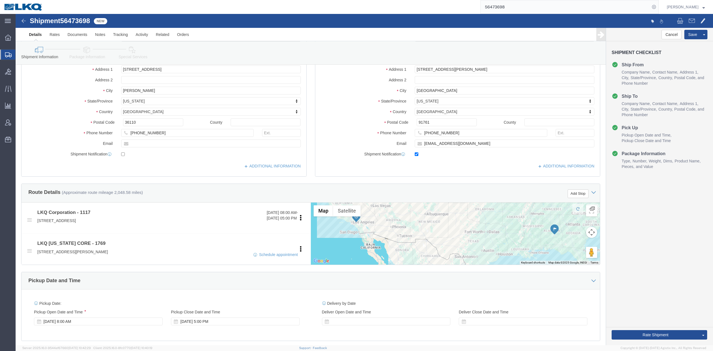
scroll to position [148, 0]
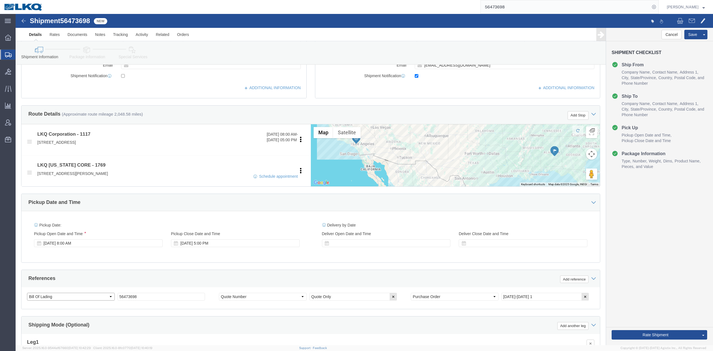
click select "Select Account Type Activity ID Airline Appointment Number ASN Batch Request # …"
select select "QUOTENUM"
click select "Select Account Type Activity ID Airline Appointment Number ASN Batch Request # …"
type input "Quote Only"
click select "Select Account Type Activity ID Airline Appointment Number ASN Batch Request # …"
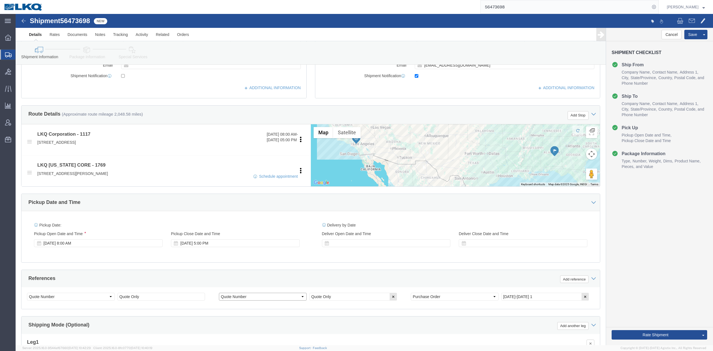
select select "BOL"
click select "Select Account Type Activity ID Airline Appointment Number ASN Batch Request # …"
paste input "56473698"
type input "56473698"
click div "Pickup Date: Pickup Start Date Pickup Start Time Pickup Open Date and Time [DAT…"
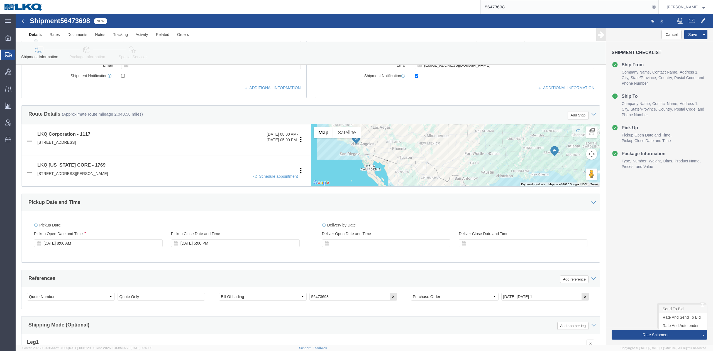
click link "Send To Bid"
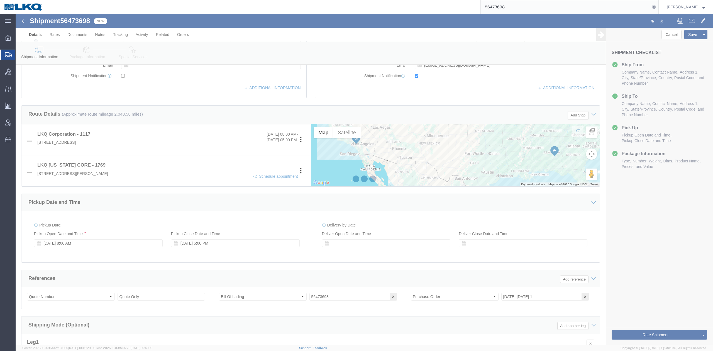
select select "TL"
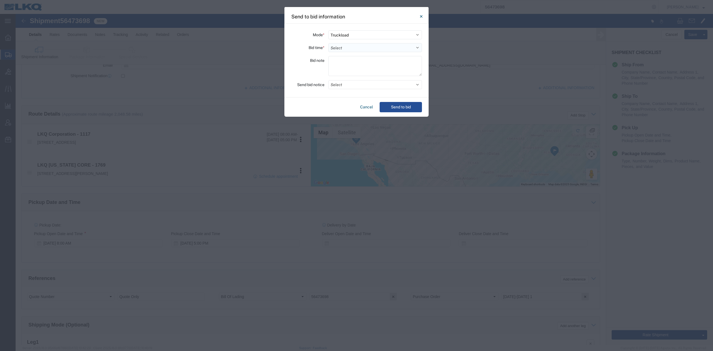
click at [335, 45] on select "Select 30 Min (Rush) 1 Hour (Rush) 2 Hours (Rush) 4 Hours (Rush) 8 Hours (Rush)…" at bounding box center [375, 47] width 94 height 9
select select "24"
click at [328, 43] on select "Select 30 Min (Rush) 1 Hour (Rush) 2 Hours (Rush) 4 Hours (Rush) 8 Hours (Rush)…" at bounding box center [375, 47] width 94 height 9
click at [350, 81] on button "Select" at bounding box center [375, 84] width 94 height 9
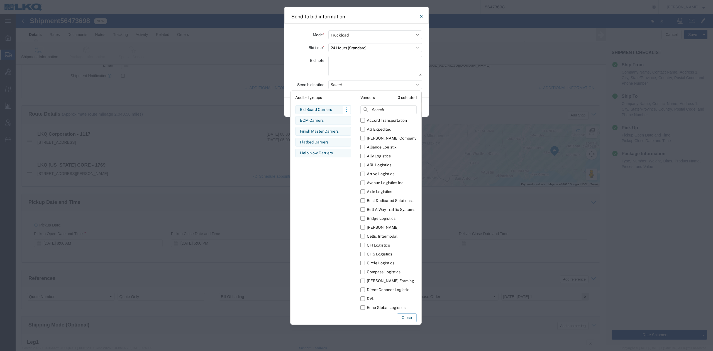
click at [319, 109] on div "Bid Board Carriers" at bounding box center [323, 110] width 47 height 6
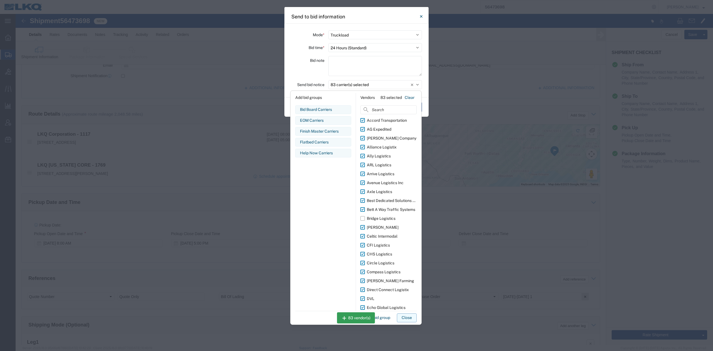
click at [402, 316] on button "Close" at bounding box center [407, 317] width 20 height 9
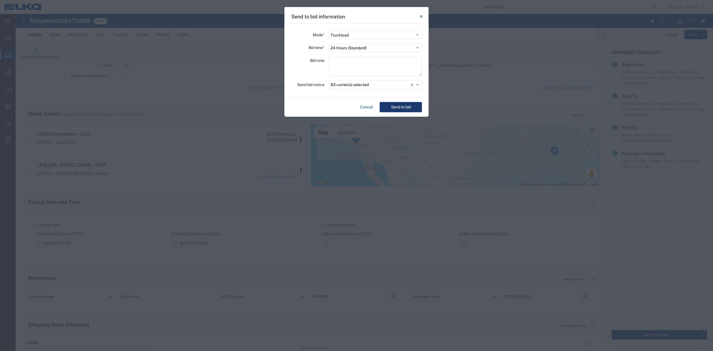
click at [392, 103] on button "Send to bid" at bounding box center [401, 107] width 42 height 10
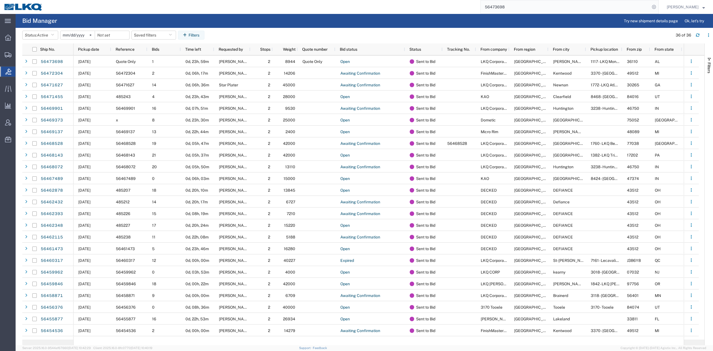
click at [525, 12] on input "56473698" at bounding box center [565, 6] width 169 height 13
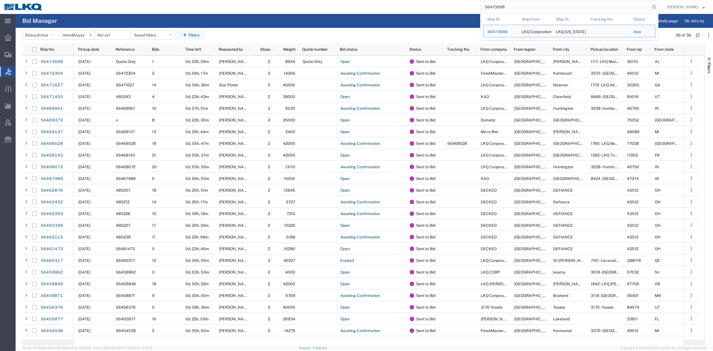
paste input "31549"
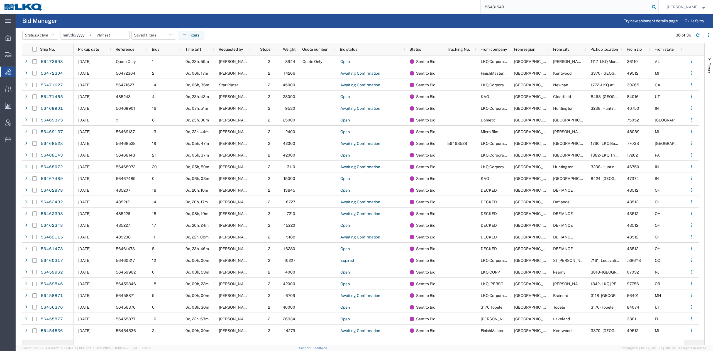
click at [658, 7] on icon at bounding box center [654, 7] width 8 height 8
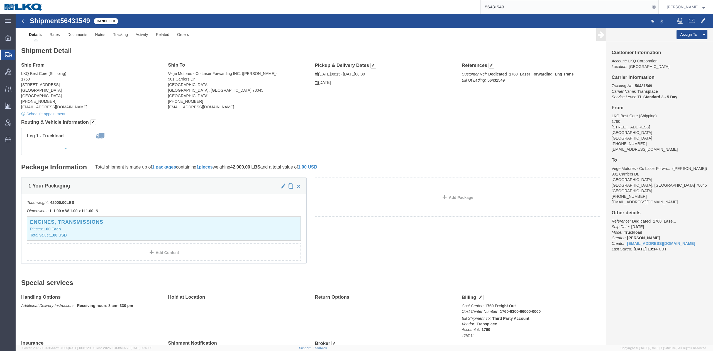
click at [555, 5] on input "56431549" at bounding box center [565, 6] width 169 height 13
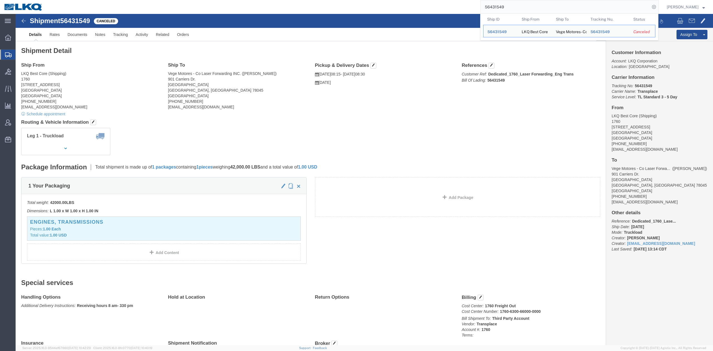
click at [555, 5] on input "56431549" at bounding box center [565, 6] width 169 height 13
paste input "124168"
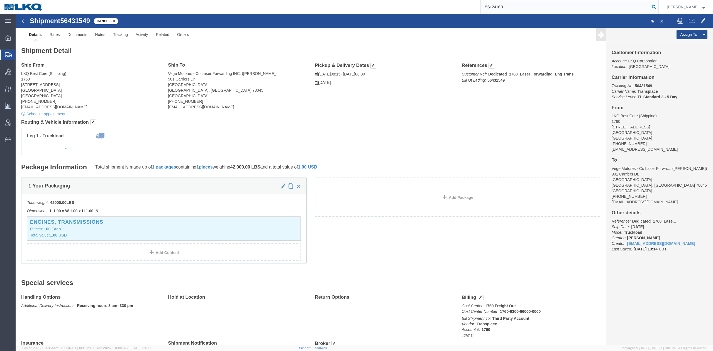
drag, startPoint x: 662, startPoint y: 7, endPoint x: 439, endPoint y: 65, distance: 230.5
click at [658, 7] on icon at bounding box center [654, 7] width 8 height 8
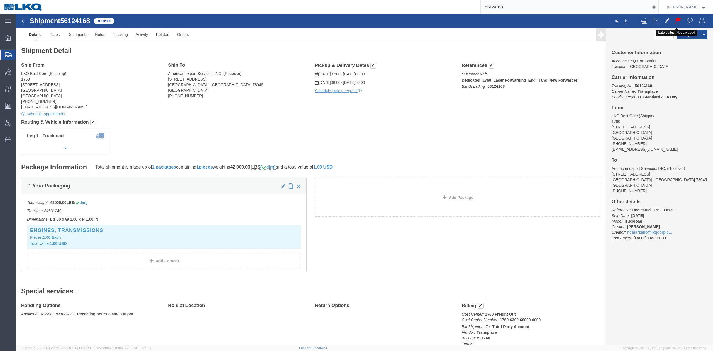
click button
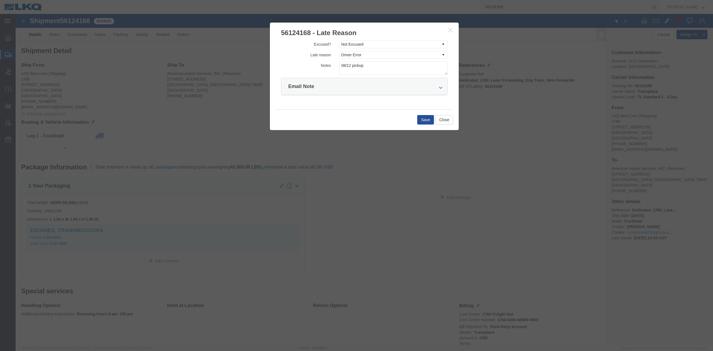
drag, startPoint x: 430, startPoint y: 17, endPoint x: 338, endPoint y: 38, distance: 94.8
click button "button"
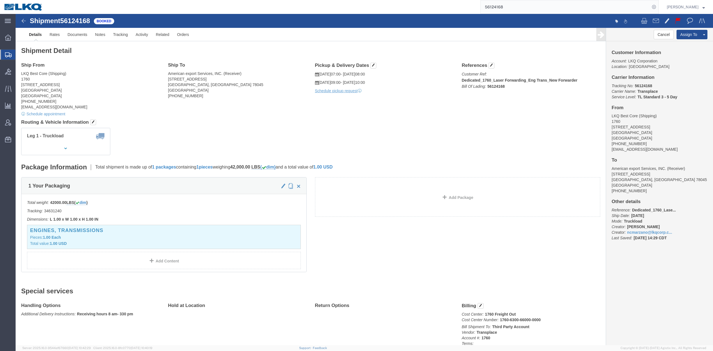
click at [533, 4] on input "56124168" at bounding box center [565, 6] width 169 height 13
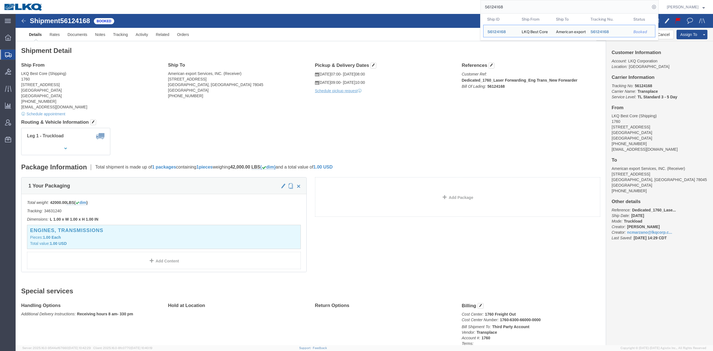
paste input "401849"
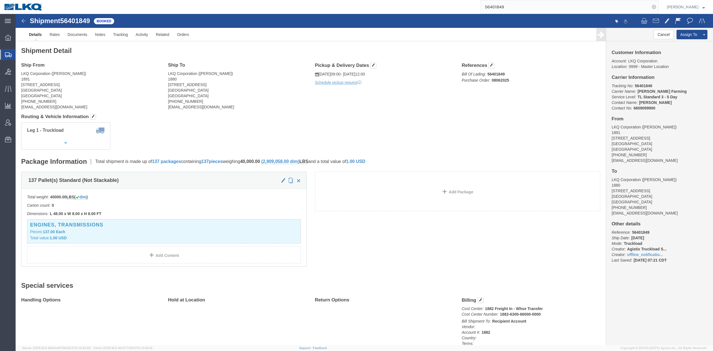
click at [510, 9] on input "56401849" at bounding box center [565, 6] width 169 height 13
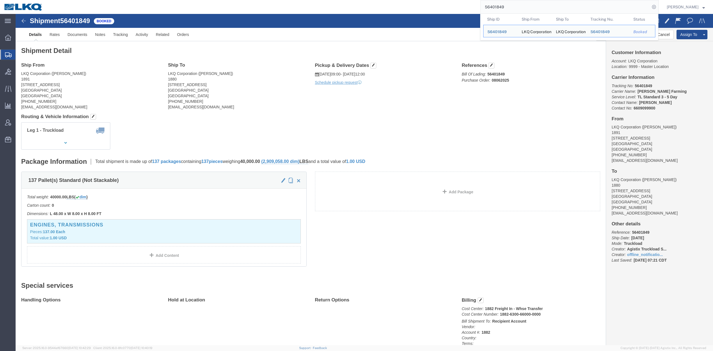
click at [510, 9] on input "56401849" at bounding box center [565, 6] width 169 height 13
paste input "4041"
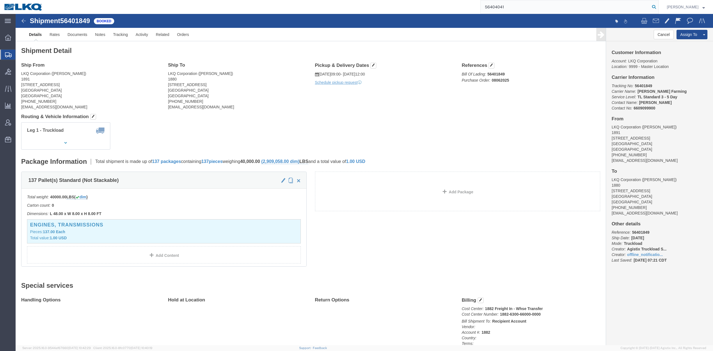
type input "56404041"
click at [658, 7] on icon at bounding box center [654, 7] width 8 height 8
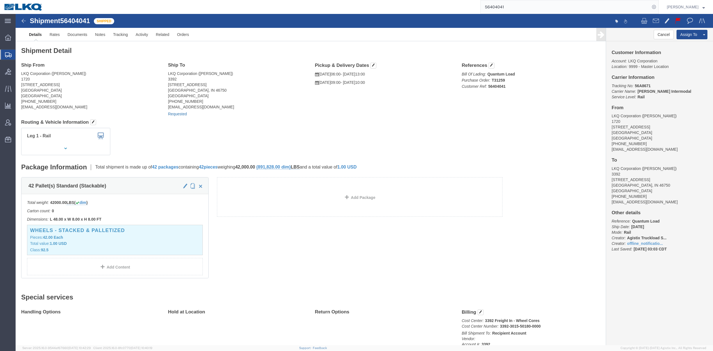
click link "Requested"
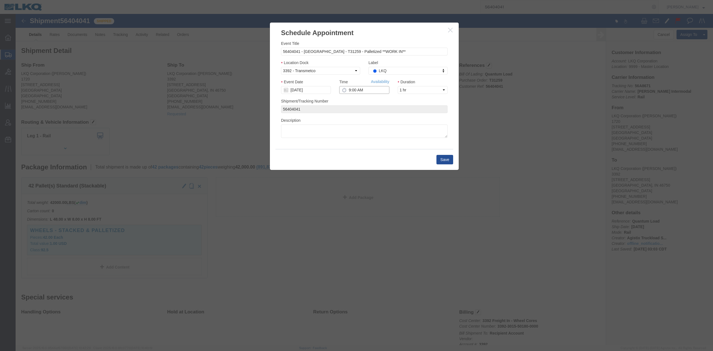
click input "9:00 AM"
type input "7:00 AM"
click select "Select 15 min 30 min 45 min 1 hr 2 hr 3 hr 4 hr"
select select "15"
click select "Select 15 min 30 min 45 min 1 hr 2 hr 3 hr 4 hr"
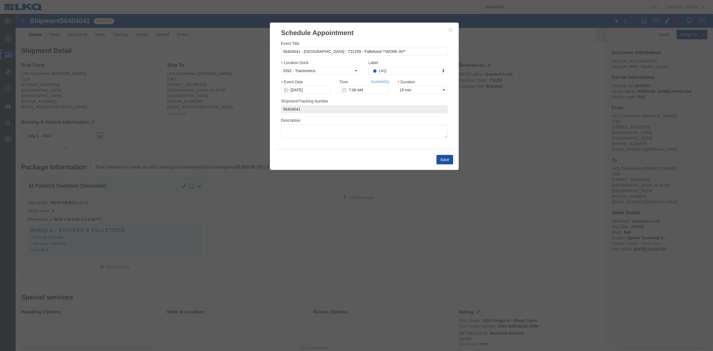
click button "Save"
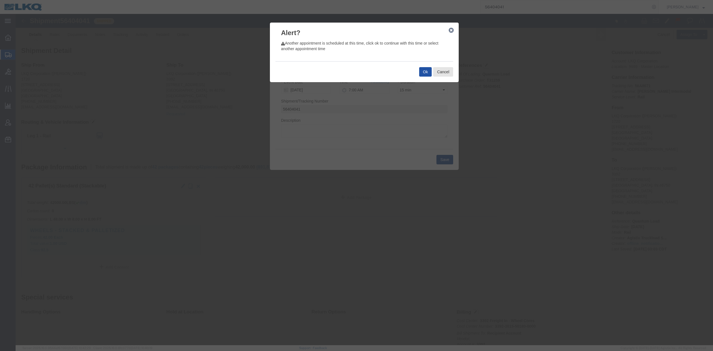
click button "Ok"
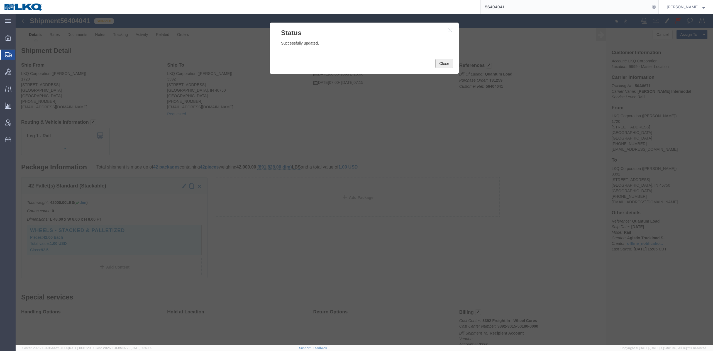
click button "Close"
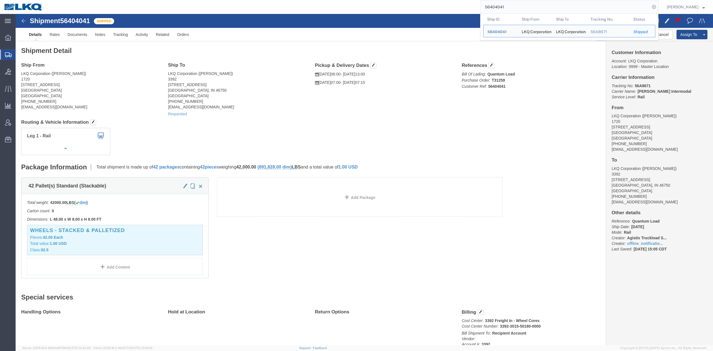
click at [517, 9] on input "56404041" at bounding box center [565, 6] width 169 height 13
paste input "41920"
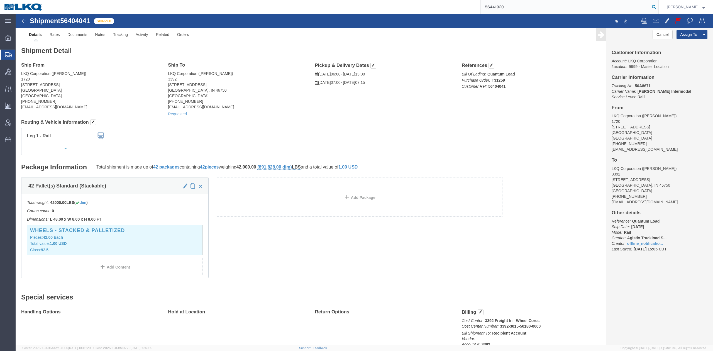
type input "56441920"
click at [658, 3] on icon at bounding box center [654, 7] width 8 height 8
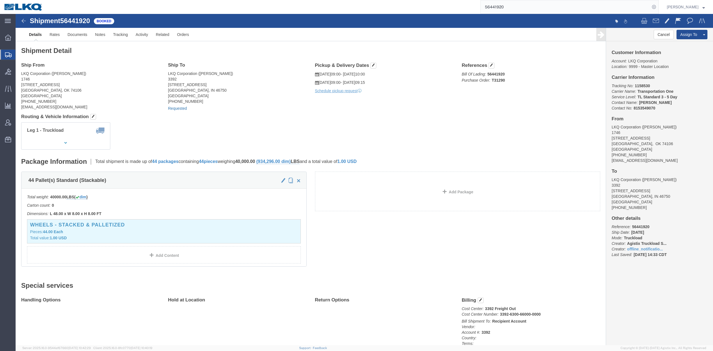
click link "Requested"
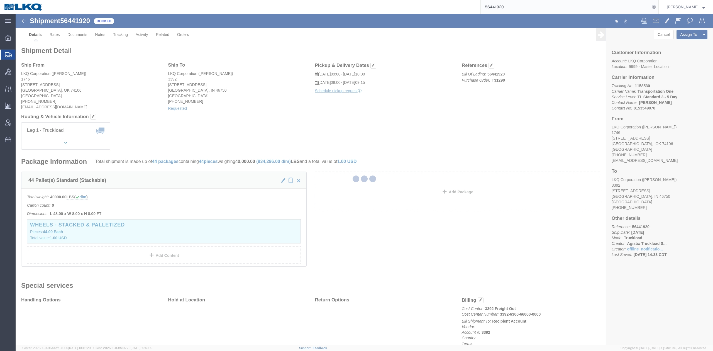
select select "1"
select select
select select "15"
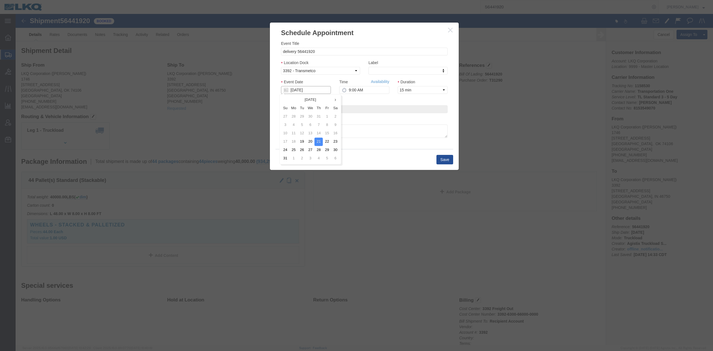
drag, startPoint x: 292, startPoint y: 77, endPoint x: 302, endPoint y: 97, distance: 23.2
click input "[DATE]"
click td "20"
type input "[DATE]"
click link "Availability"
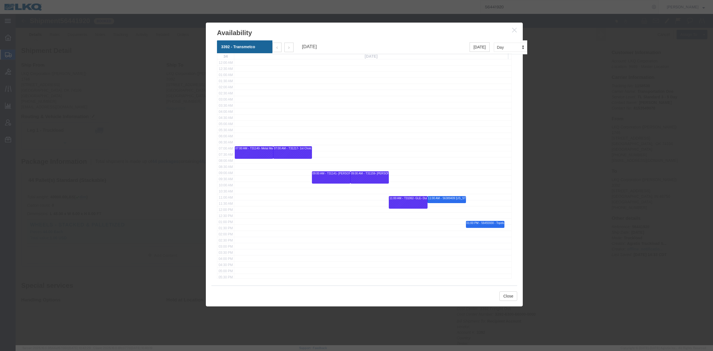
click h3 "Availability"
click button "button"
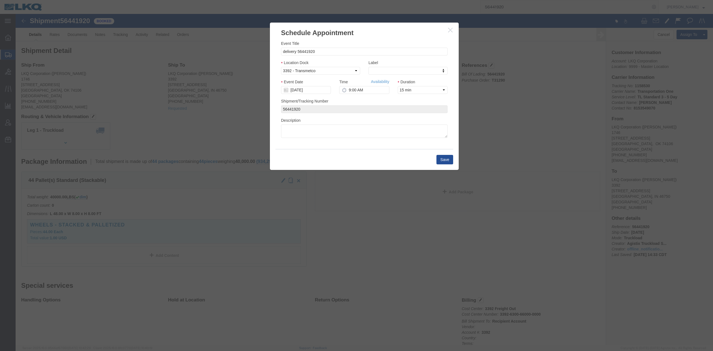
click button "button"
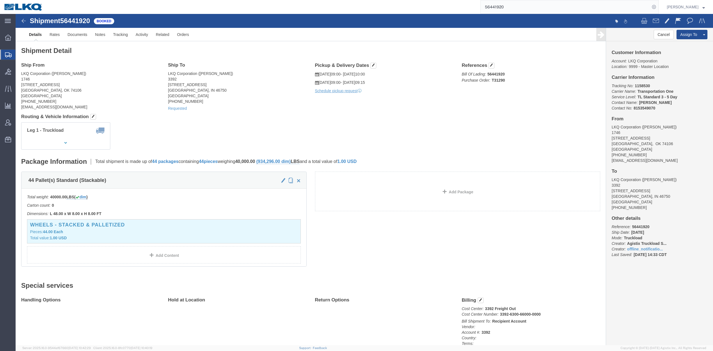
click at [505, 4] on input "56441920" at bounding box center [565, 6] width 169 height 13
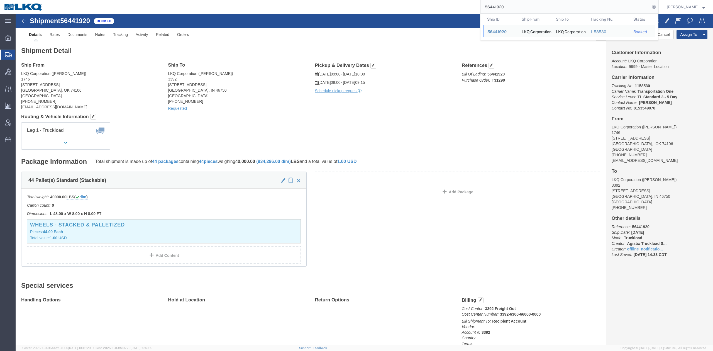
click at [505, 4] on input "56441920" at bounding box center [565, 6] width 169 height 13
paste input "373656"
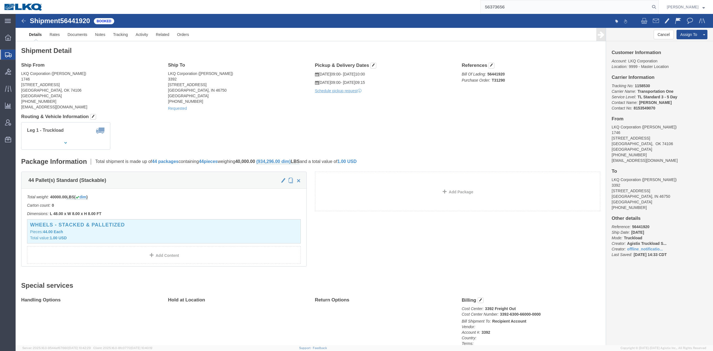
click at [659, 3] on form "56373656" at bounding box center [569, 7] width 178 height 14
click at [659, 9] on form "56373656" at bounding box center [569, 7] width 178 height 14
click at [658, 9] on icon at bounding box center [654, 7] width 8 height 8
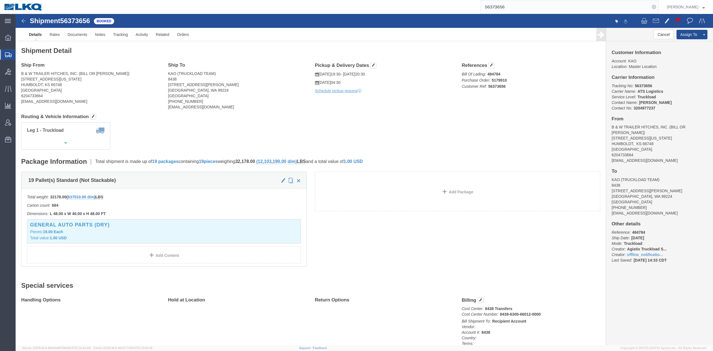
click address "KAO (TRUCKLOAD TEAM) 8438 [STREET_ADDRESS][PERSON_NAME] [PHONE_NUMBER] [EMAIL_A…"
click span
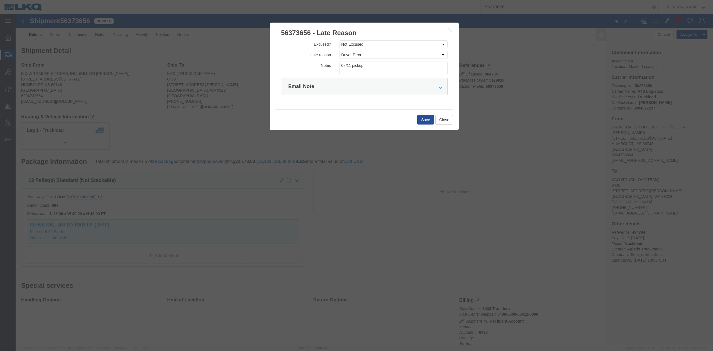
click button "button"
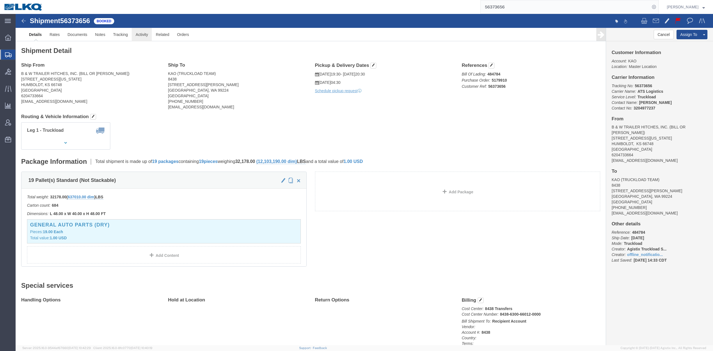
click link "Activity"
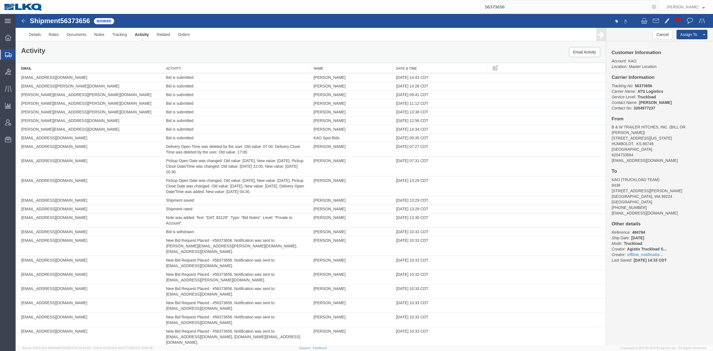
click at [516, 13] on input "56373656" at bounding box center [565, 6] width 169 height 13
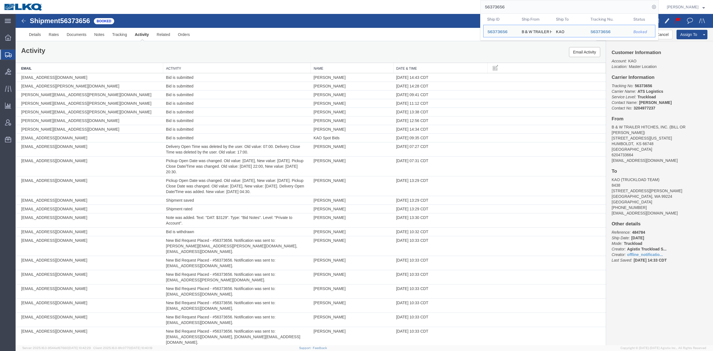
click at [516, 13] on input "56373656" at bounding box center [565, 6] width 169 height 13
paste input "469137"
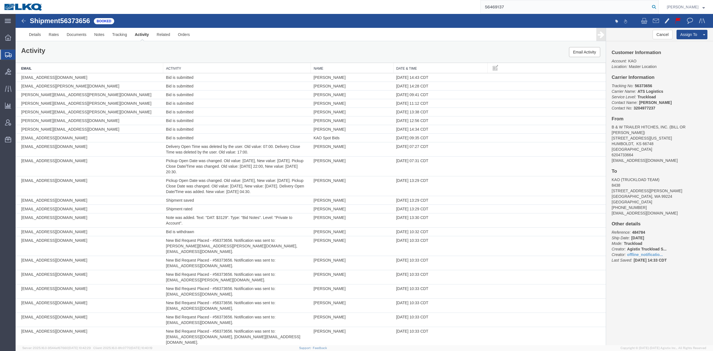
drag, startPoint x: 664, startPoint y: 9, endPoint x: 619, endPoint y: 1, distance: 46.4
click at [658, 9] on icon at bounding box center [654, 7] width 8 height 8
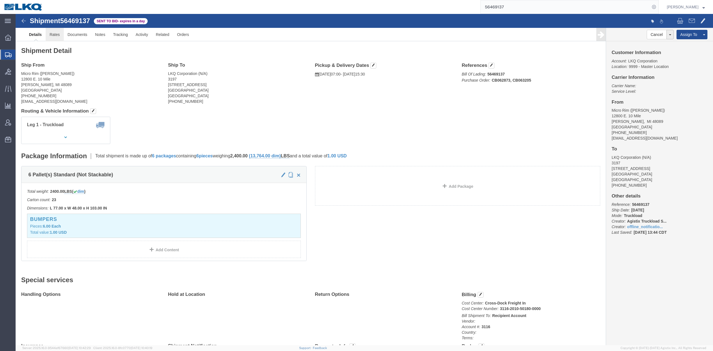
click link "Rates"
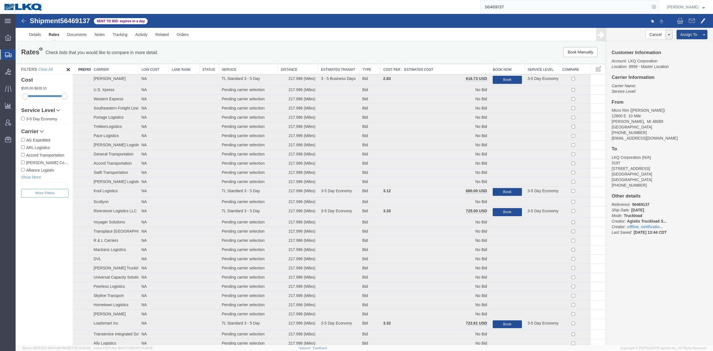
click at [457, 71] on th "Estimated Cost" at bounding box center [445, 69] width 89 height 10
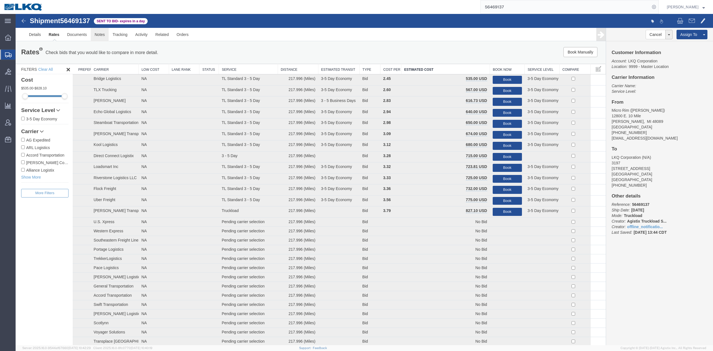
click at [96, 37] on link "Notes" at bounding box center [100, 34] width 18 height 13
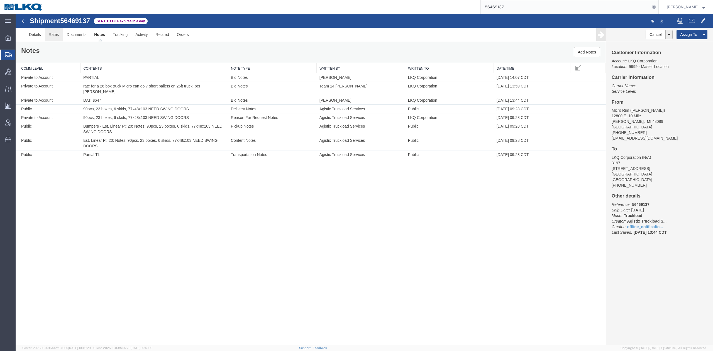
click at [52, 32] on link "Rates" at bounding box center [54, 34] width 18 height 13
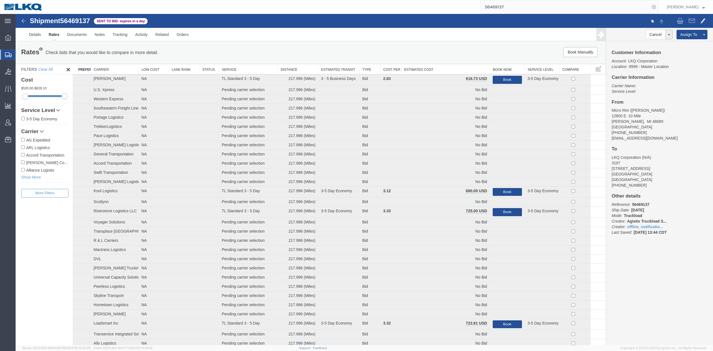
drag, startPoint x: 438, startPoint y: 70, endPoint x: 429, endPoint y: 67, distance: 9.8
click at [438, 69] on th "Estimated Cost" at bounding box center [445, 69] width 89 height 10
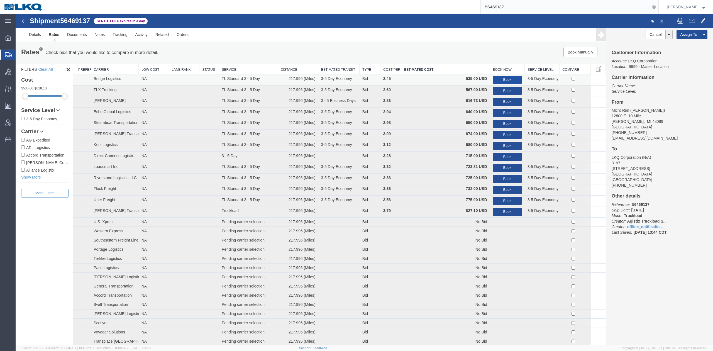
click at [503, 79] on button "Book" at bounding box center [507, 80] width 29 height 8
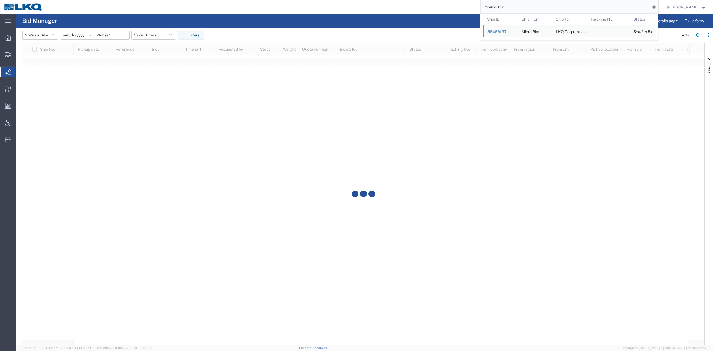
drag, startPoint x: 527, startPoint y: 7, endPoint x: 413, endPoint y: 0, distance: 114.4
click at [413, 0] on div "56469137 Ship ID Ship From Ship To Tracking Nu. Status Ship ID 56469137 Ship Fr…" at bounding box center [353, 7] width 612 height 14
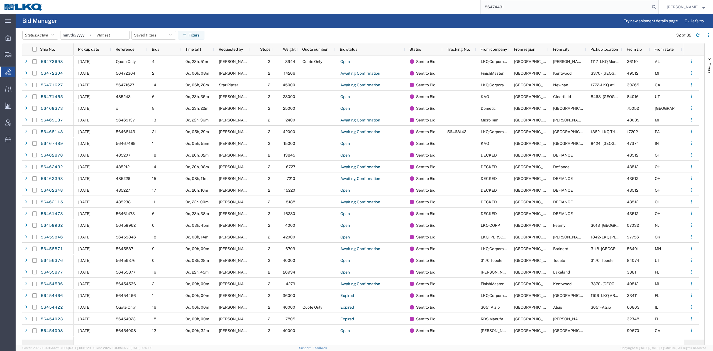
type input "56474491"
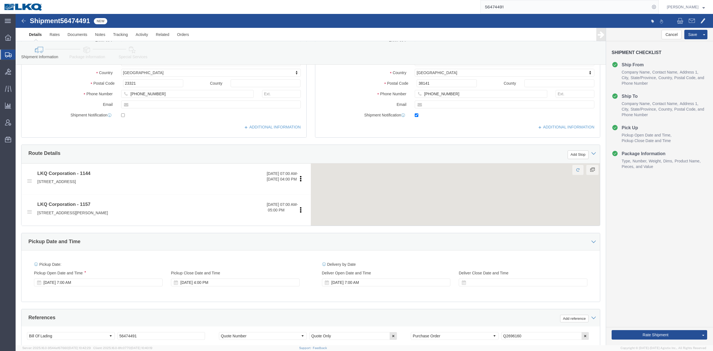
scroll to position [223, 0]
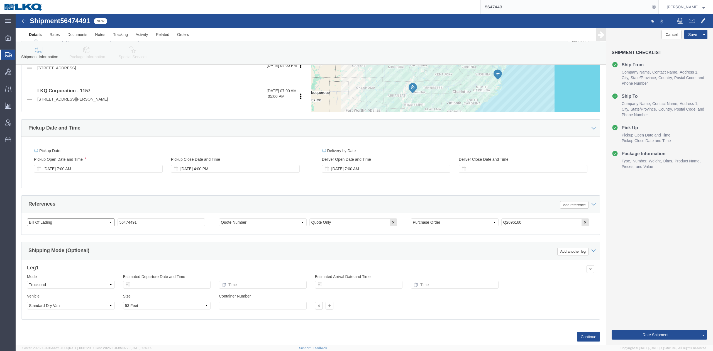
click select "Select Account Type Activity ID Airline Appointment Number ASN Batch Request # …"
select select "27378"
select select "27386"
select select "QUOTENUM"
click select "Select Account Type Activity ID Airline Appointment Number ASN Batch Request # …"
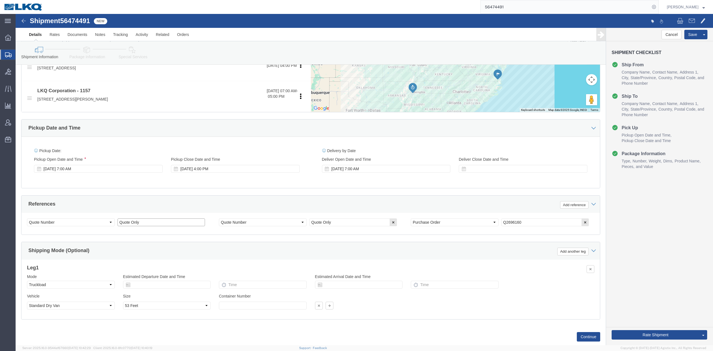
type input "Quote Only"
select select "BOL"
paste input "56469137"
type input "56469137"
click div "Ship From Location Location 1144 - LKQ [GEOGRAPHIC_DATA] - [GEOGRAPHIC_DATA] [G…"
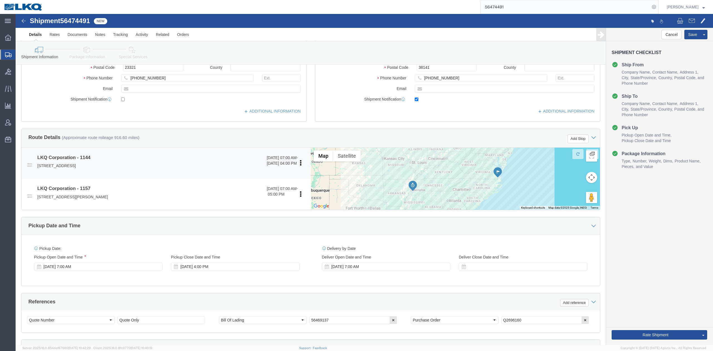
scroll to position [111, 0]
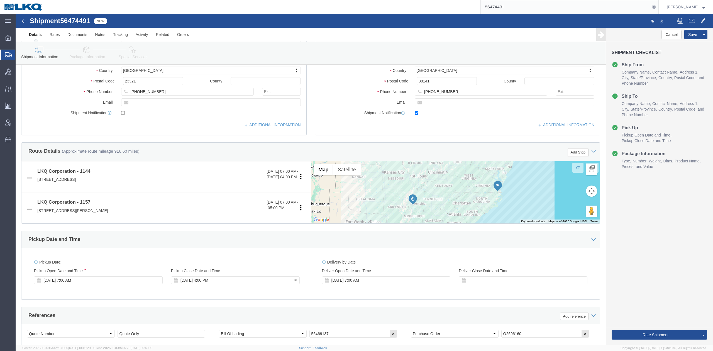
click div "[DATE] 4:00 PM"
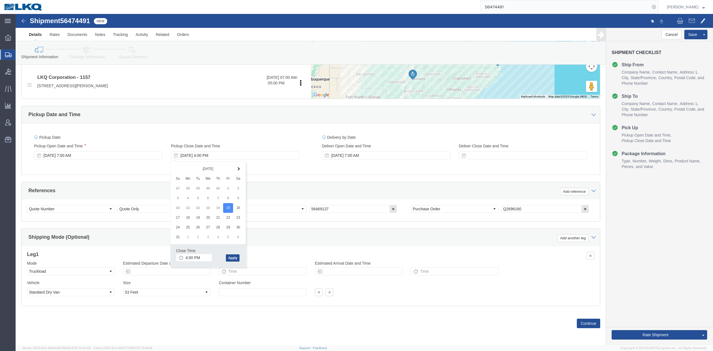
click div "Ship From Location Location 1144 - LKQ [GEOGRAPHIC_DATA] - [GEOGRAPHIC_DATA] [G…"
click link "Package Information"
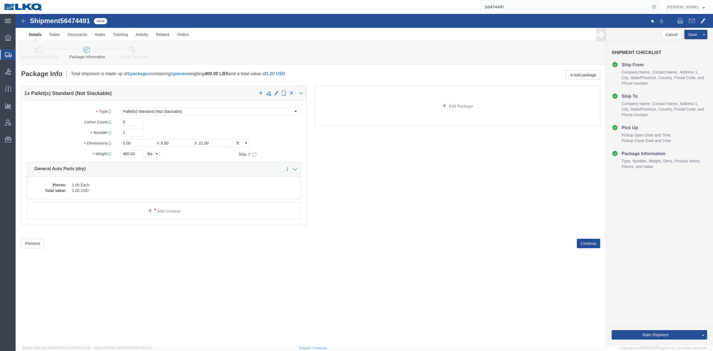
click icon
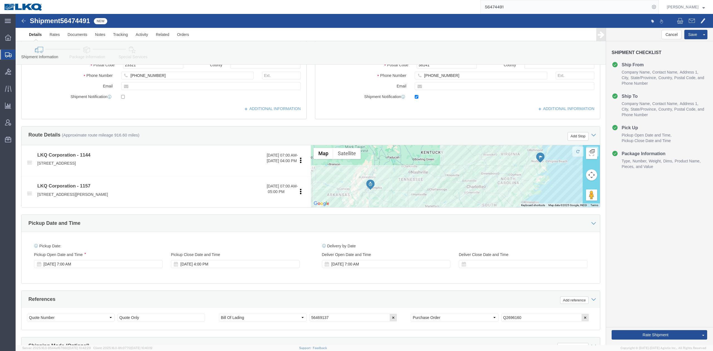
scroll to position [238, 0]
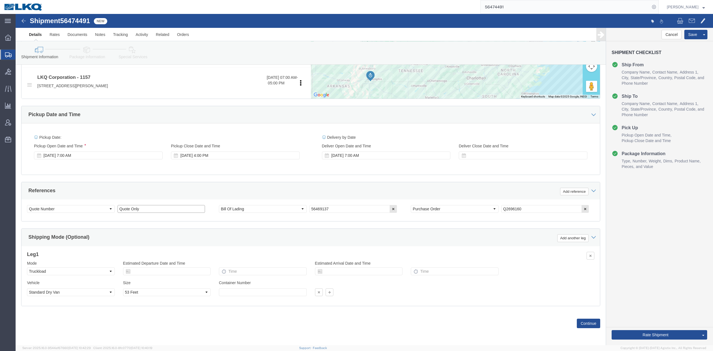
drag, startPoint x: 103, startPoint y: 197, endPoint x: 112, endPoint y: 206, distance: 12.8
click input "Quote Only"
click div "Select Account Type Activity ID Airline Appointment Number ASN Batch Request # …"
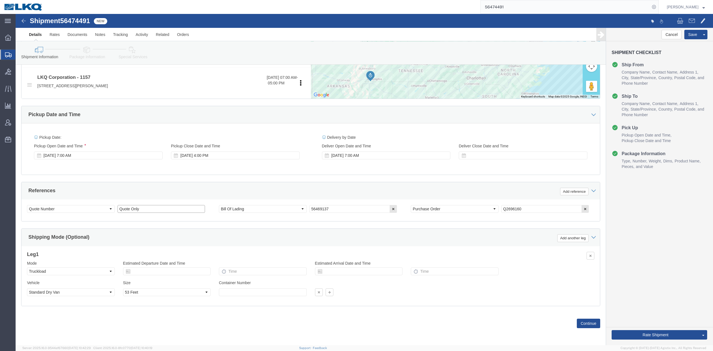
click input "Quote Only"
type input "x"
click div "References Add reference"
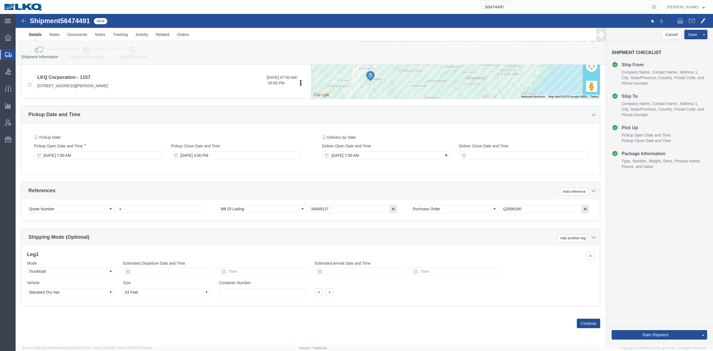
click button
click button "Save"
click at [527, 9] on input "56474491" at bounding box center [565, 6] width 169 height 13
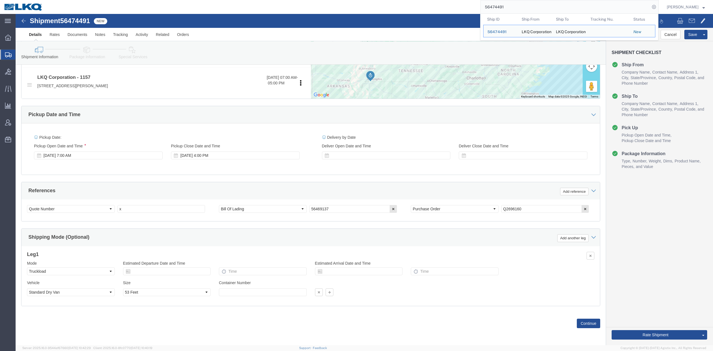
click at [527, 9] on input "56474491" at bounding box center [565, 6] width 169 height 13
paste input "332825"
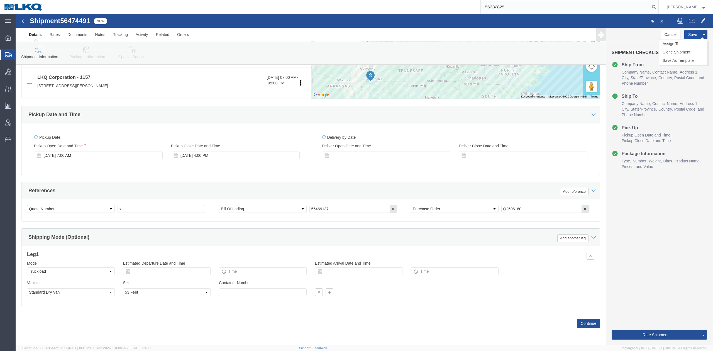
click button "Save"
click at [658, 6] on icon at bounding box center [654, 7] width 8 height 8
type input "56332825"
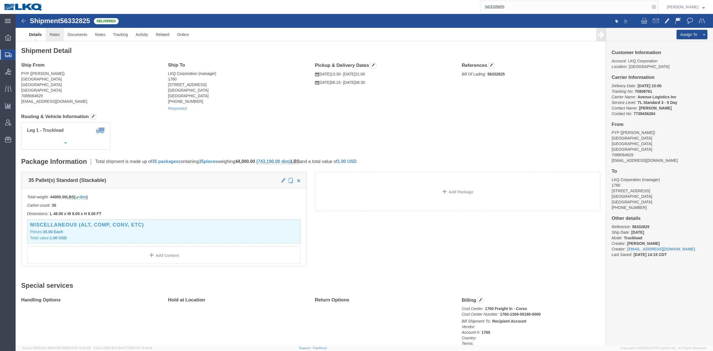
click link "Rates"
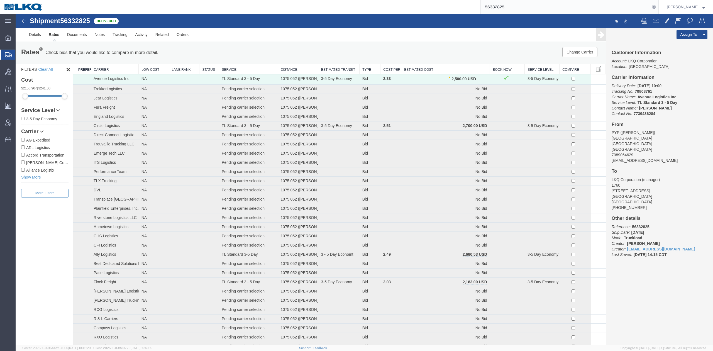
click at [451, 68] on th "Estimated Cost" at bounding box center [445, 69] width 89 height 10
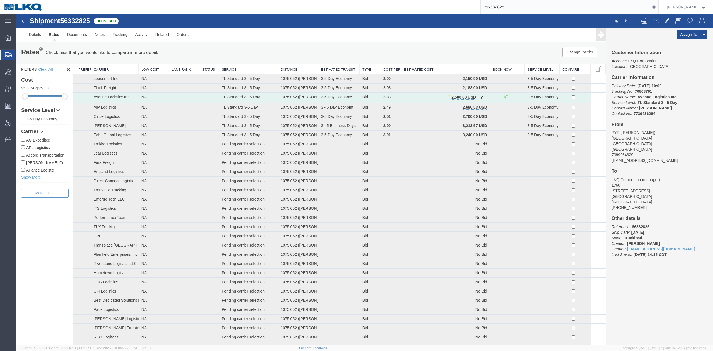
click at [481, 98] on button "button" at bounding box center [482, 97] width 8 height 7
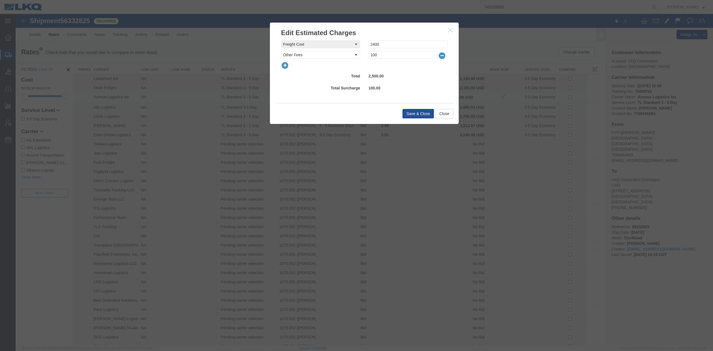
click at [286, 66] on icon "button" at bounding box center [285, 66] width 8 height 8
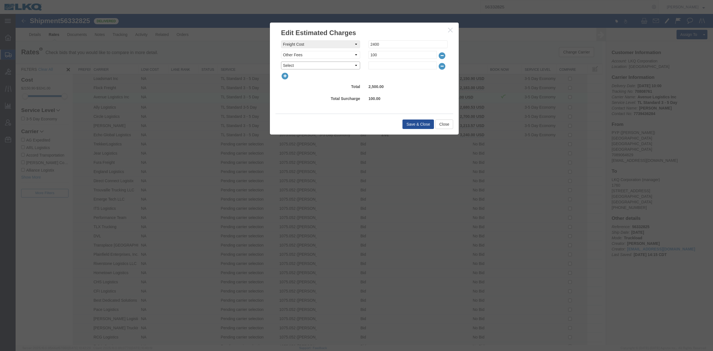
click at [341, 66] on select "Select AES Filing Accessorial Delivery Charge Additional Invoice Details Addres…" at bounding box center [320, 66] width 79 height 8
select select "OTHR"
click at [281, 62] on select "Select AES Filing Accessorial Delivery Charge Additional Invoice Details Addres…" at bounding box center [320, 66] width 79 height 8
type input "150"
click at [429, 121] on button "Save & Close" at bounding box center [417, 123] width 31 height 9
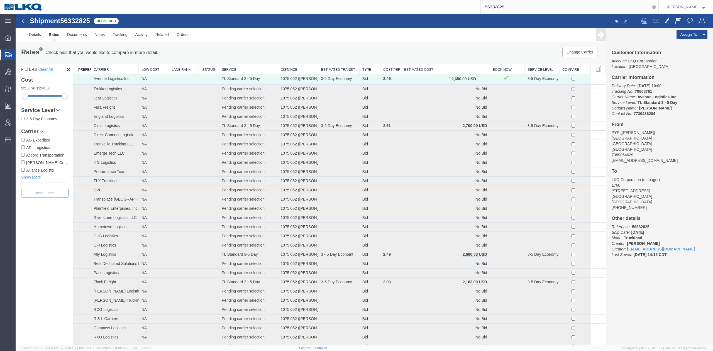
click at [528, 9] on input "56332825" at bounding box center [565, 6] width 169 height 13
paste input "5806166"
click at [528, 9] on input "56332825" at bounding box center [565, 6] width 169 height 13
click at [658, 7] on icon at bounding box center [654, 7] width 8 height 8
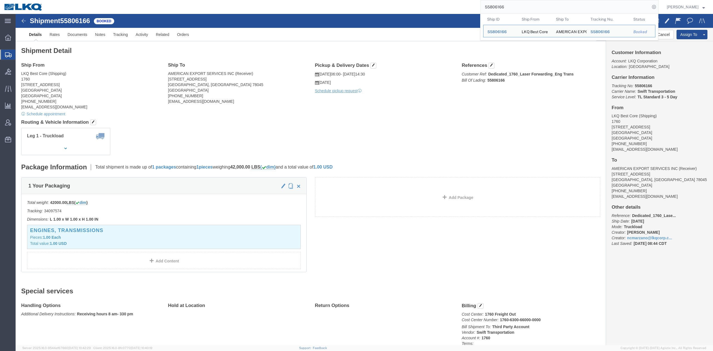
click at [505, 8] on input "55806166" at bounding box center [565, 6] width 169 height 13
paste input "56108660"
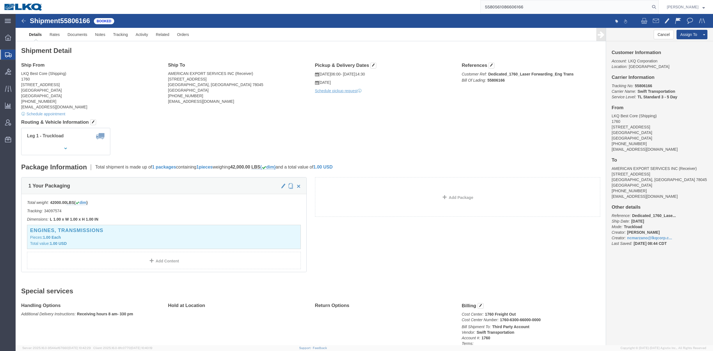
click at [505, 8] on input "5580561086606166" at bounding box center [565, 6] width 169 height 13
paste input "6108660"
type input "56108660"
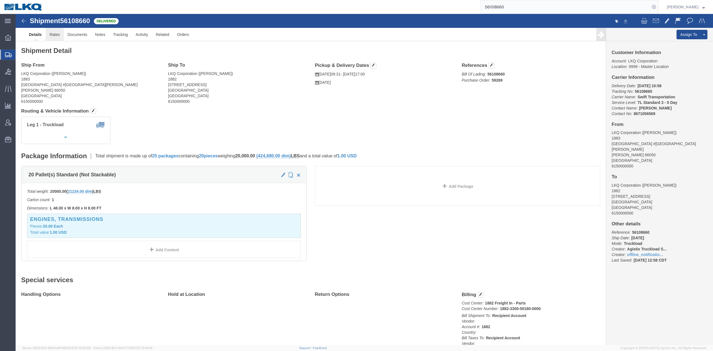
drag, startPoint x: 40, startPoint y: 21, endPoint x: 50, endPoint y: 13, distance: 13.5
click link "Rates"
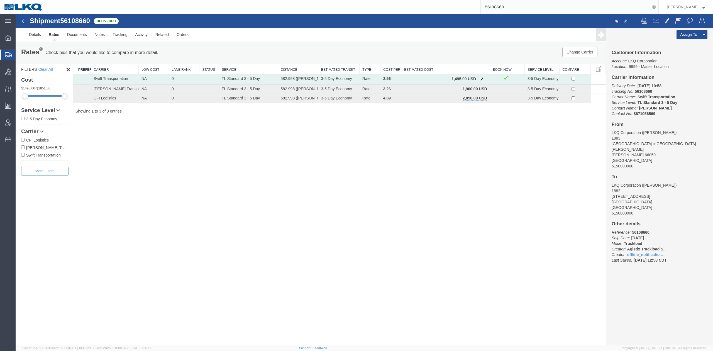
click at [480, 78] on button "button" at bounding box center [482, 79] width 8 height 7
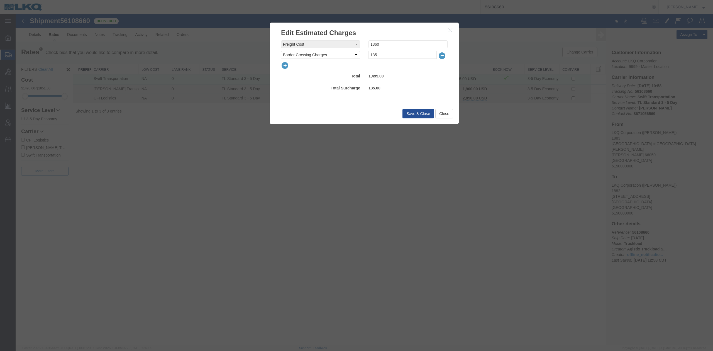
click at [285, 65] on icon "button" at bounding box center [285, 66] width 8 height 8
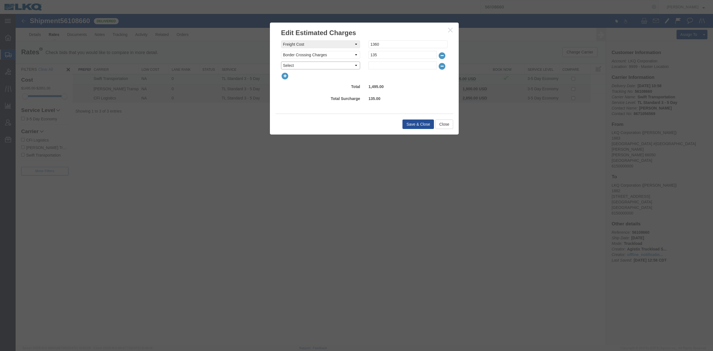
click at [290, 69] on select "Select AES Filing Accessorial Delivery Charge Additional Invoice Details Addres…" at bounding box center [320, 66] width 79 height 8
select select "FUEL_CHARGE"
click at [281, 62] on select "Select AES Filing Accessorial Delivery Charge Additional Invoice Details Addres…" at bounding box center [320, 66] width 79 height 8
type input "190.96"
click at [412, 124] on button "Save & Close" at bounding box center [417, 123] width 31 height 9
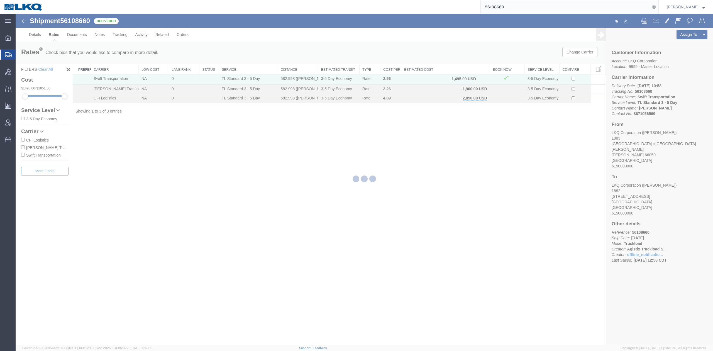
click at [503, 11] on input "56108660" at bounding box center [565, 6] width 169 height 13
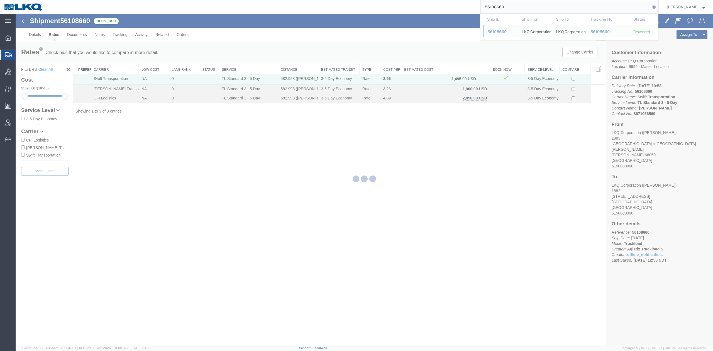
click at [503, 11] on input "56108660" at bounding box center [565, 6] width 169 height 13
paste input "40118"
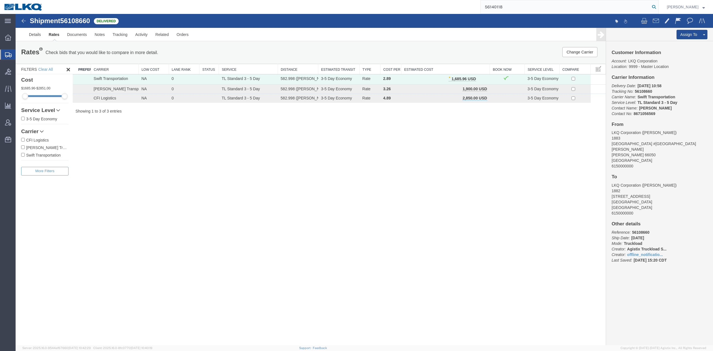
type input "56140118"
click at [658, 7] on icon at bounding box center [654, 7] width 8 height 8
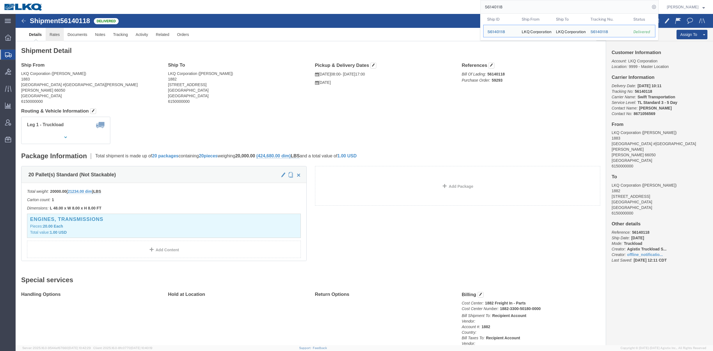
click link "Rates"
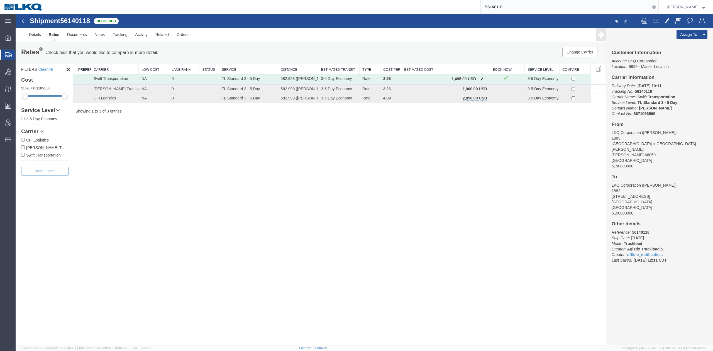
click at [481, 80] on span "button" at bounding box center [481, 79] width 3 height 4
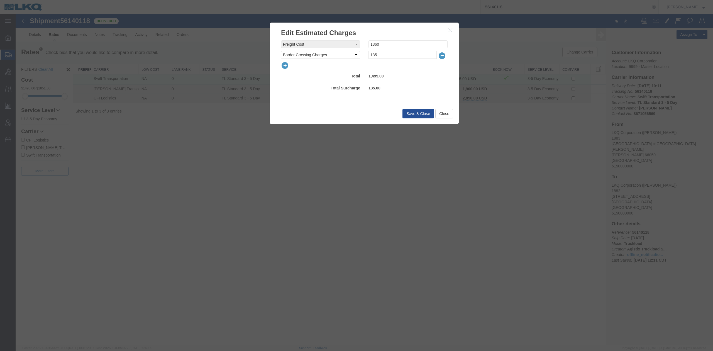
click at [286, 63] on icon "button" at bounding box center [285, 66] width 8 height 8
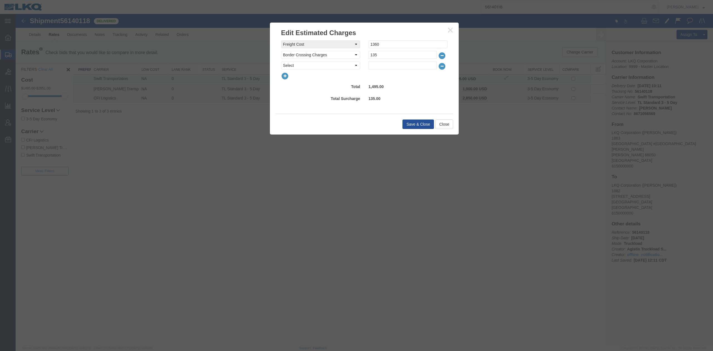
click at [287, 63] on select "Select AES Filing Accessorial Delivery Charge Additional Invoice Details Addres…" at bounding box center [320, 66] width 79 height 8
select select "FUEL_CHARGE"
click at [281, 62] on select "Select AES Filing Accessorial Delivery Charge Additional Invoice Details Addres…" at bounding box center [320, 66] width 79 height 8
type input "190.96"
click at [408, 125] on button "Save & Close" at bounding box center [417, 123] width 31 height 9
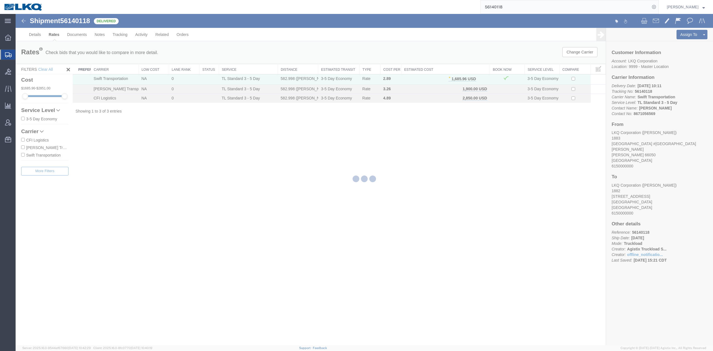
click at [520, 9] on input "56140118" at bounding box center [565, 6] width 169 height 13
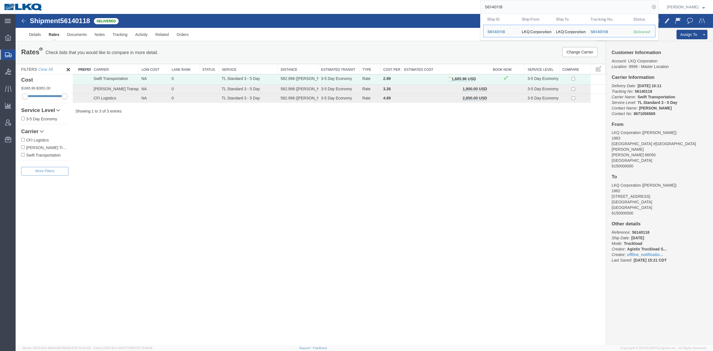
paste input "1132"
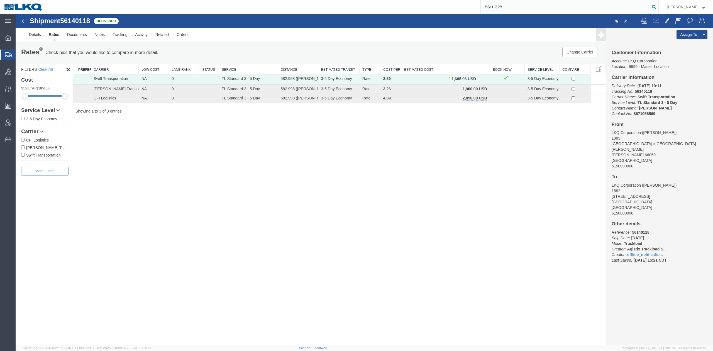
type input "56111328"
click at [658, 7] on icon at bounding box center [654, 7] width 8 height 8
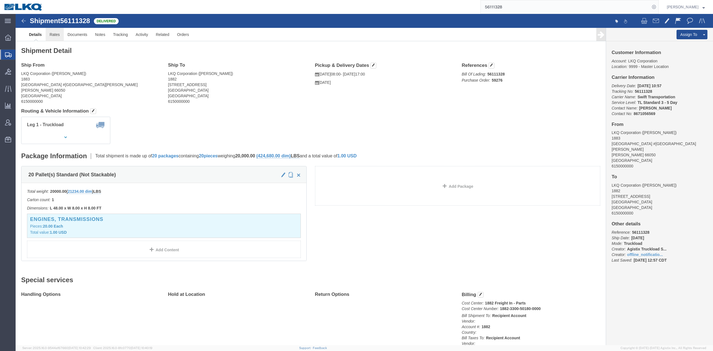
drag, startPoint x: 57, startPoint y: 37, endPoint x: 41, endPoint y: 23, distance: 20.9
click link "Rates"
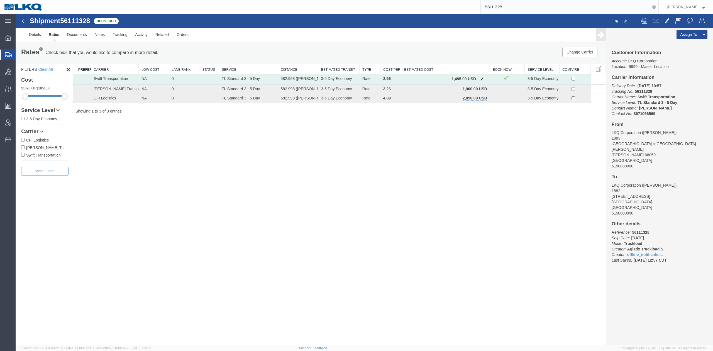
click at [485, 80] on button "button" at bounding box center [482, 79] width 8 height 7
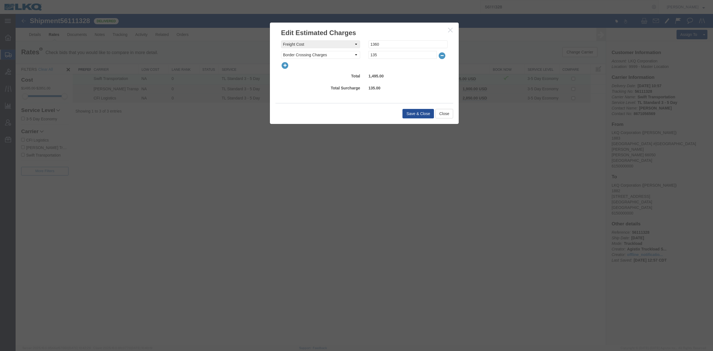
click at [287, 65] on icon "button" at bounding box center [285, 66] width 8 height 8
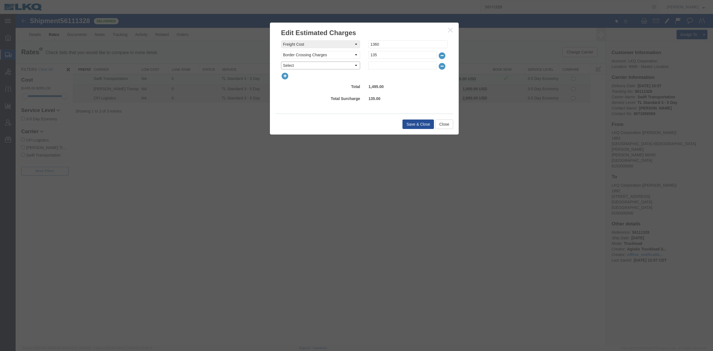
click at [287, 65] on select "Select AES Filing Accessorial Delivery Charge Additional Invoice Details Addres…" at bounding box center [320, 66] width 79 height 8
select select "FUEL_CHARGE"
click at [281, 62] on select "Select AES Filing Accessorial Delivery Charge Additional Invoice Details Addres…" at bounding box center [320, 66] width 79 height 8
type input "190.96"
click at [419, 128] on button "Save & Close" at bounding box center [417, 123] width 31 height 9
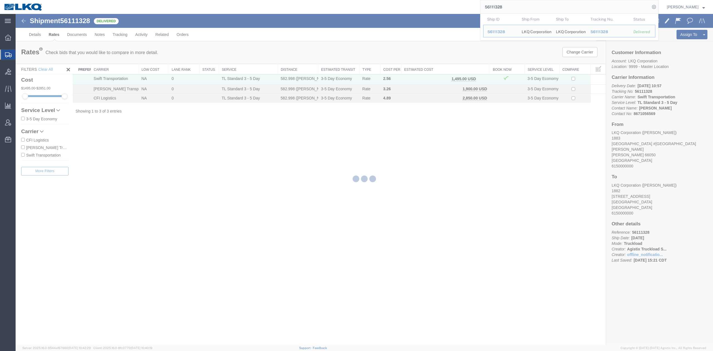
click at [502, 11] on input "56111328" at bounding box center [565, 6] width 169 height 13
click at [502, 10] on input "56111328" at bounding box center [565, 6] width 169 height 13
paste input "66125"
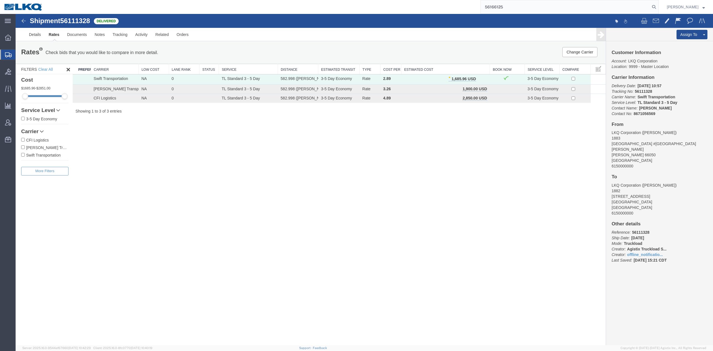
type input "56166125"
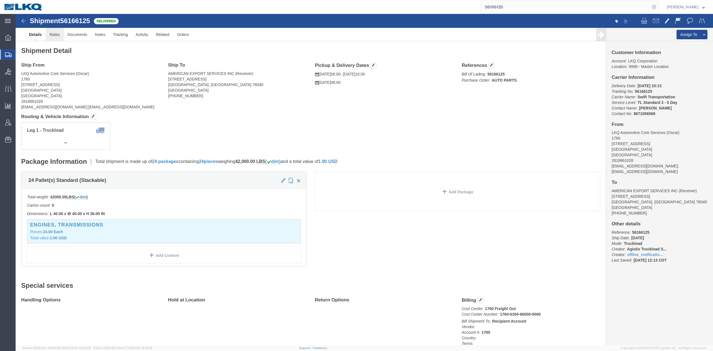
drag, startPoint x: 56, startPoint y: 34, endPoint x: 41, endPoint y: 20, distance: 20.9
click link "Rates"
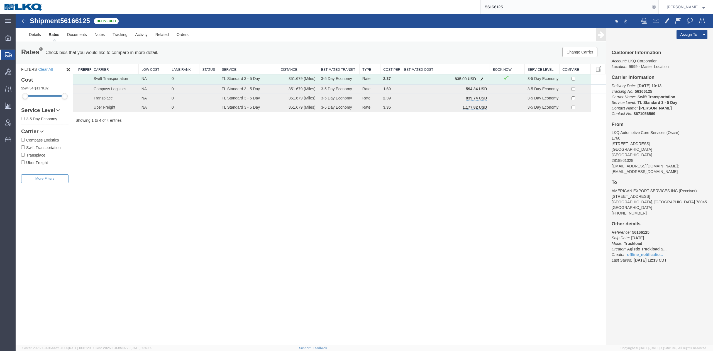
click at [479, 77] on button "button" at bounding box center [482, 79] width 8 height 7
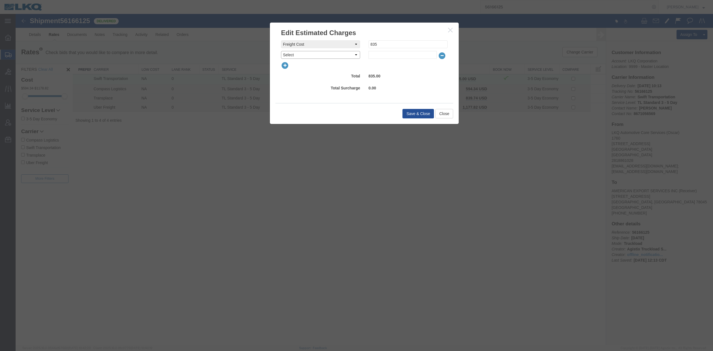
click at [316, 58] on select "Select AES Filing Accessorial Delivery Charge Additional Invoice Details Addres…" at bounding box center [320, 55] width 79 height 8
select select "FUEL_CHARGE"
click at [281, 51] on select "Select AES Filing Accessorial Delivery Charge Additional Invoice Details Addres…" at bounding box center [320, 55] width 79 height 8
type input "136.84"
click at [422, 109] on div "Save & Close Close" at bounding box center [364, 113] width 178 height 21
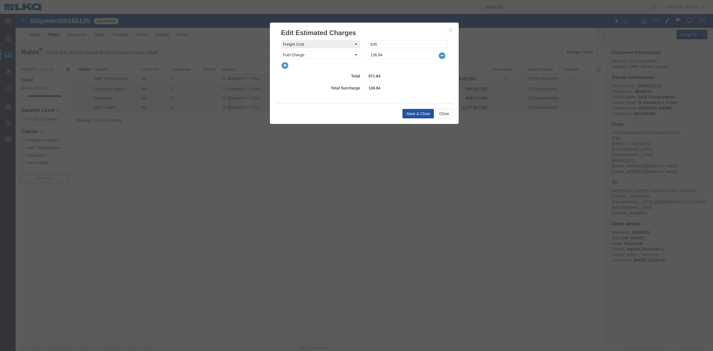
click at [422, 110] on button "Save & Close" at bounding box center [417, 113] width 31 height 9
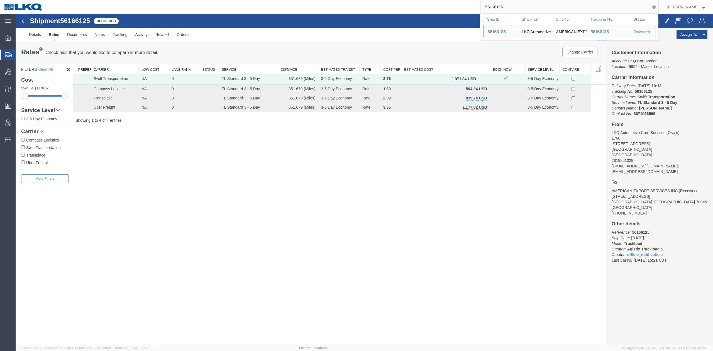
click at [526, 6] on input "56166125" at bounding box center [565, 6] width 169 height 13
paste input "55867843"
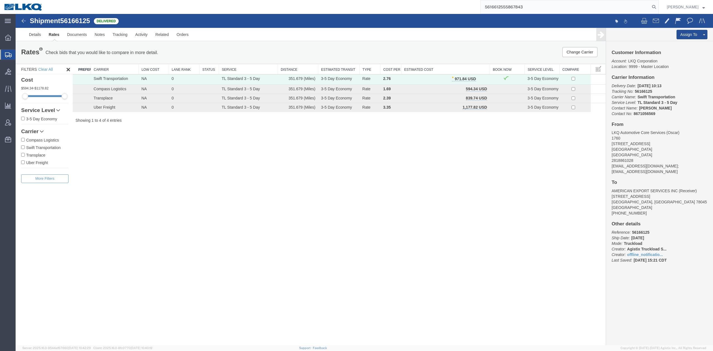
click at [526, 6] on input "5616612555867843" at bounding box center [565, 6] width 169 height 13
paste input "search"
type input "55867843"
click at [659, 3] on form "55867843" at bounding box center [569, 7] width 178 height 14
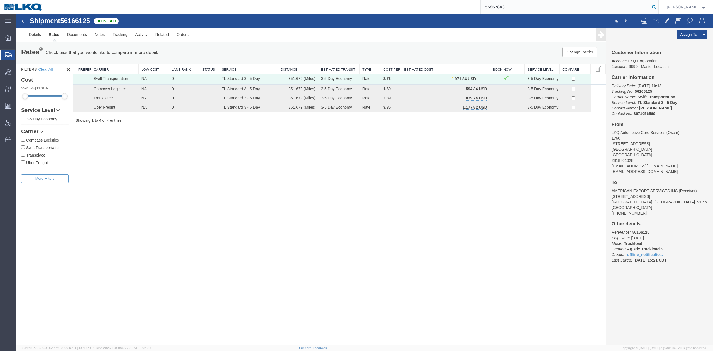
drag, startPoint x: 664, startPoint y: 4, endPoint x: 56, endPoint y: 160, distance: 628.3
click at [658, 4] on icon at bounding box center [654, 7] width 8 height 8
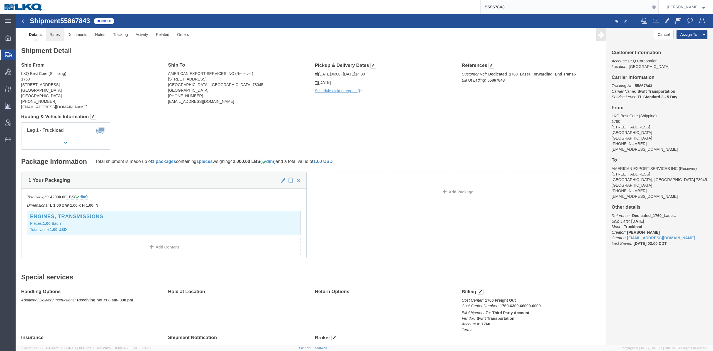
click link "Rates"
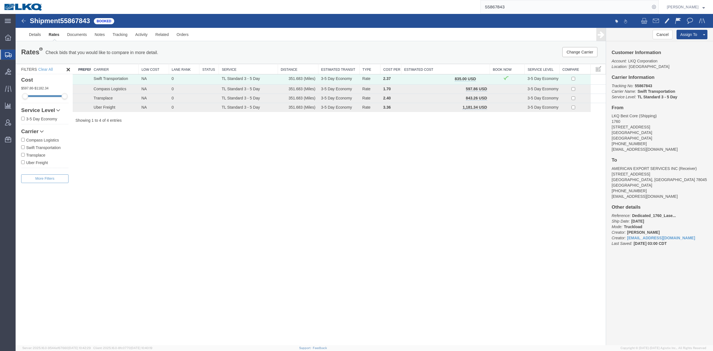
click at [479, 77] on button "button" at bounding box center [482, 79] width 8 height 7
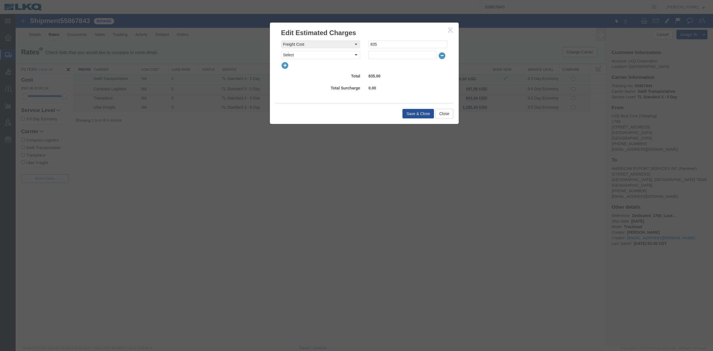
click at [283, 66] on icon "button" at bounding box center [285, 66] width 8 height 8
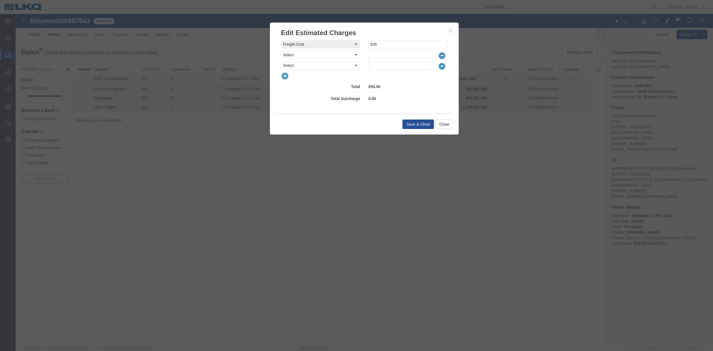
click at [444, 64] on icon "button" at bounding box center [442, 66] width 8 height 8
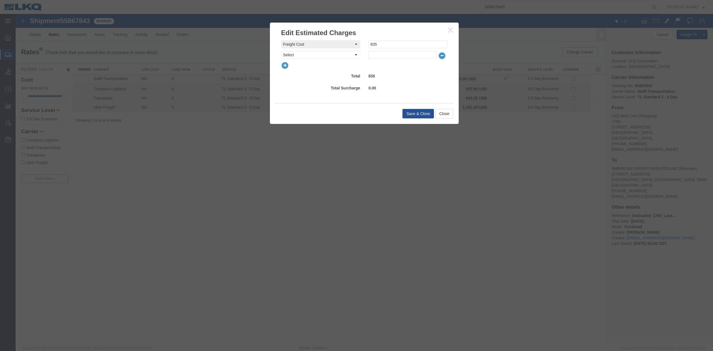
click at [335, 50] on div "freightCost Select AES Filing Accessorial Delivery Charge Additional Invoice De…" at bounding box center [364, 49] width 167 height 18
click at [334, 55] on select "Select AES Filing Accessorial Delivery Charge Additional Invoice Details Addres…" at bounding box center [320, 55] width 79 height 8
select select "FUEL_CHARGE"
click at [281, 51] on select "Select AES Filing Accessorial Delivery Charge Additional Invoice Details Addres…" at bounding box center [320, 55] width 79 height 8
type input "139.50"
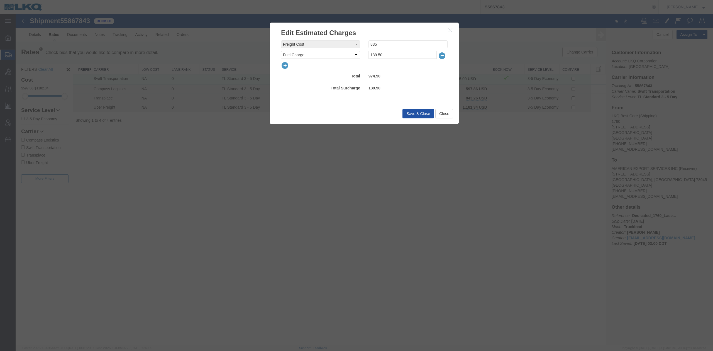
click at [420, 113] on button "Save & Close" at bounding box center [417, 113] width 31 height 9
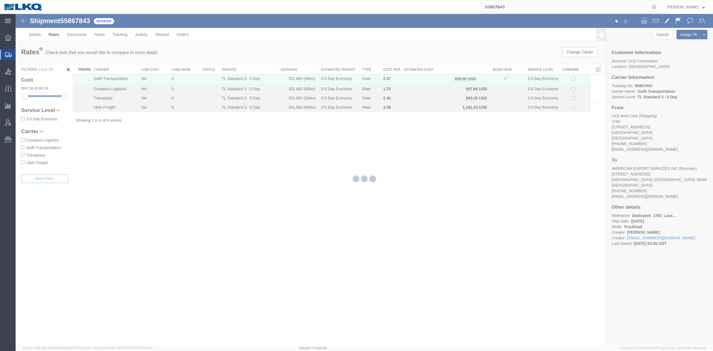
click at [508, 9] on input "55867843" at bounding box center [565, 6] width 169 height 13
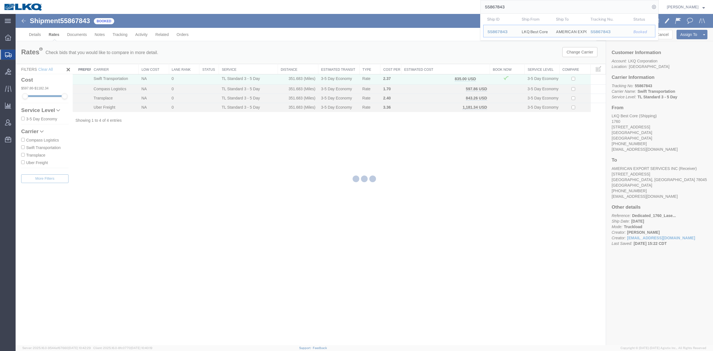
click at [508, 9] on input "55867843" at bounding box center [565, 6] width 169 height 13
paste input "6042715"
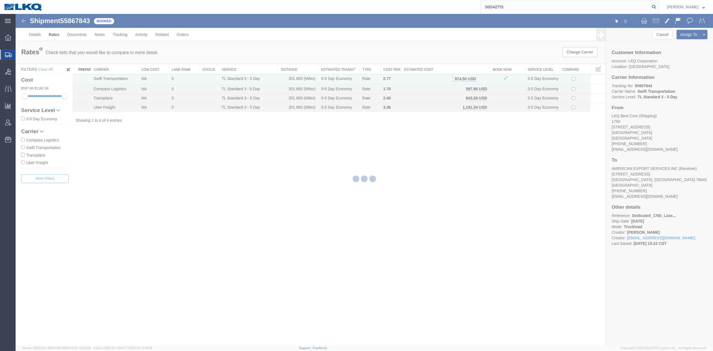
type input "56042715"
click at [658, 9] on icon at bounding box center [654, 7] width 8 height 8
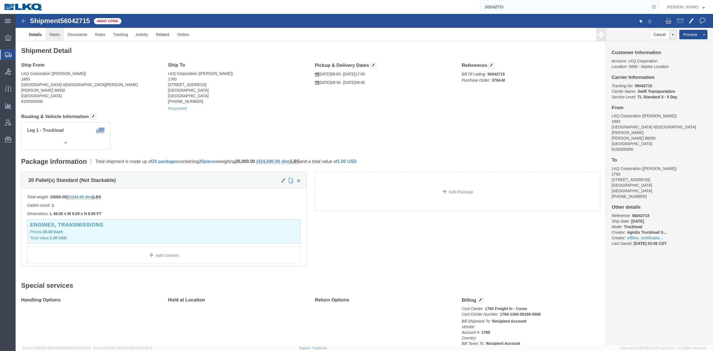
click link "Rates"
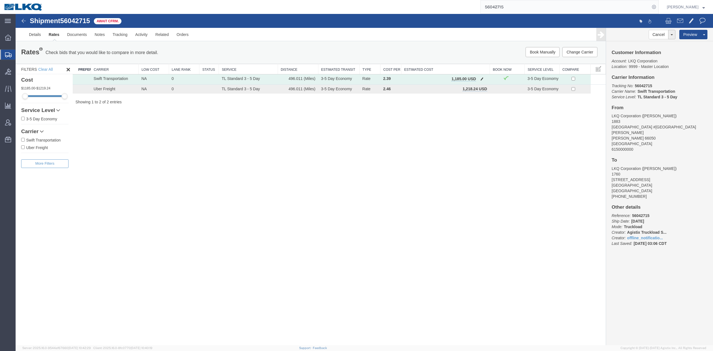
click at [484, 80] on button "button" at bounding box center [482, 79] width 8 height 7
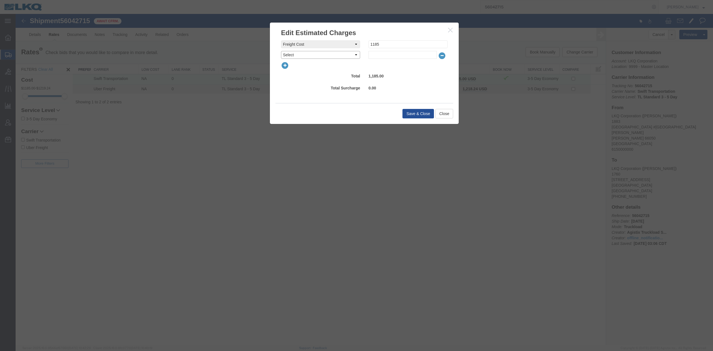
click at [294, 56] on select "Select AES Filing Accessorial Delivery Charge Additional Invoice Details Addres…" at bounding box center [320, 55] width 79 height 8
select select "FUEL_CHARGE"
click at [281, 51] on select "Select AES Filing Accessorial Delivery Charge Additional Invoice Details Addres…" at bounding box center [320, 55] width 79 height 8
type input "136.84"
click at [414, 113] on button "Save & Close" at bounding box center [417, 113] width 31 height 9
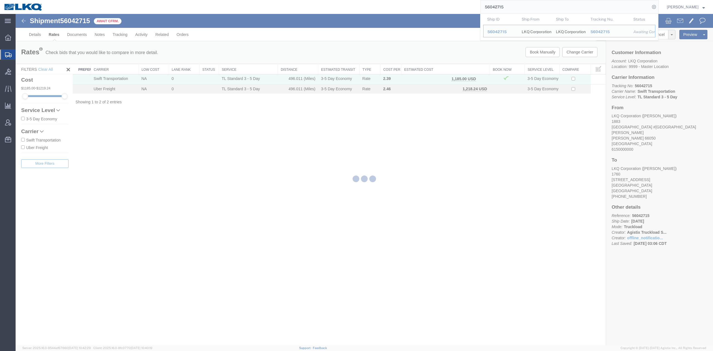
click at [507, 6] on input "56042715" at bounding box center [565, 6] width 169 height 13
drag, startPoint x: 507, startPoint y: 6, endPoint x: 458, endPoint y: 35, distance: 57.2
click at [507, 5] on input "56042715" at bounding box center [565, 6] width 169 height 13
paste input "366202"
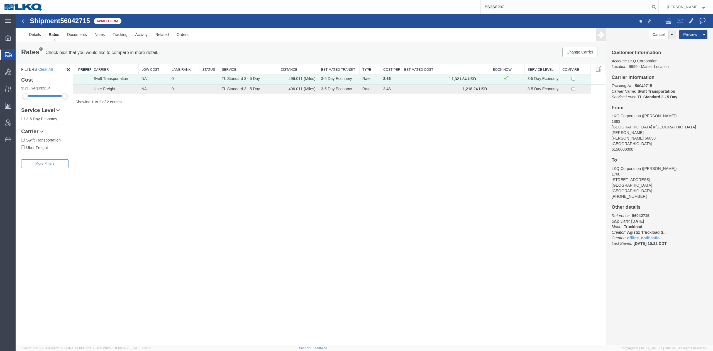
type input "56366202"
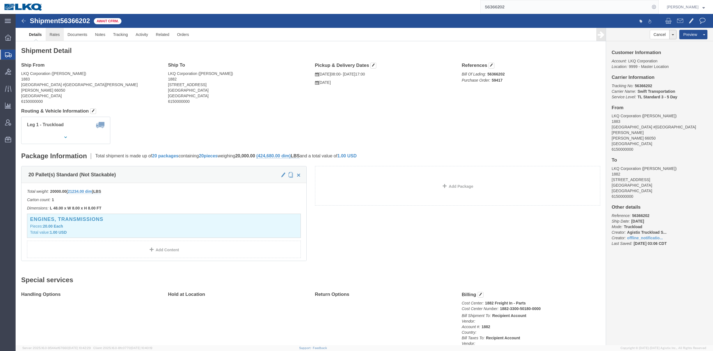
click link "Rates"
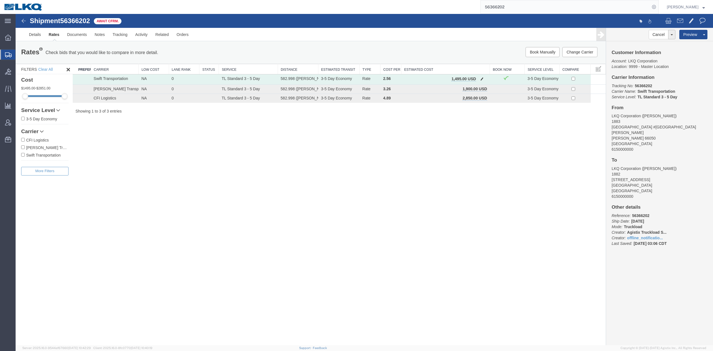
click at [482, 79] on span "button" at bounding box center [481, 79] width 3 height 4
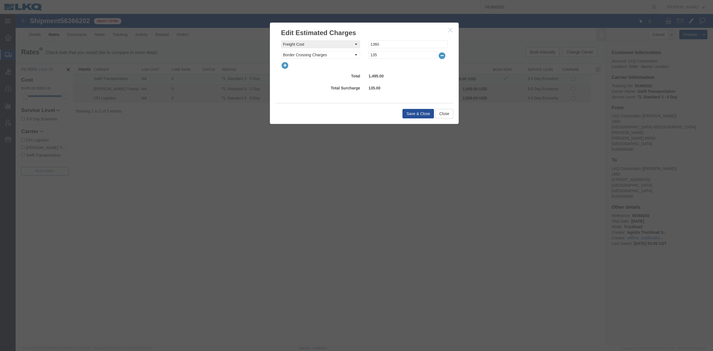
click at [288, 65] on icon "button" at bounding box center [285, 66] width 8 height 8
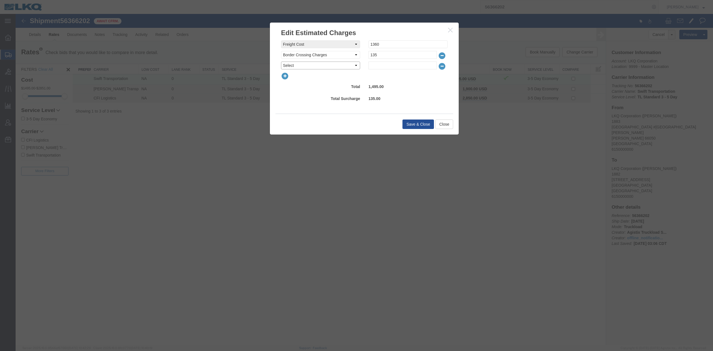
click at [288, 65] on select "Select AES Filing Accessorial Delivery Charge Additional Invoice Details Addres…" at bounding box center [320, 66] width 79 height 8
select select "FUEL_CHARGE"
click at [281, 62] on select "Select AES Filing Accessorial Delivery Charge Additional Invoice Details Addres…" at bounding box center [320, 66] width 79 height 8
type input "199.64"
click at [416, 123] on button "Save & Close" at bounding box center [417, 123] width 31 height 9
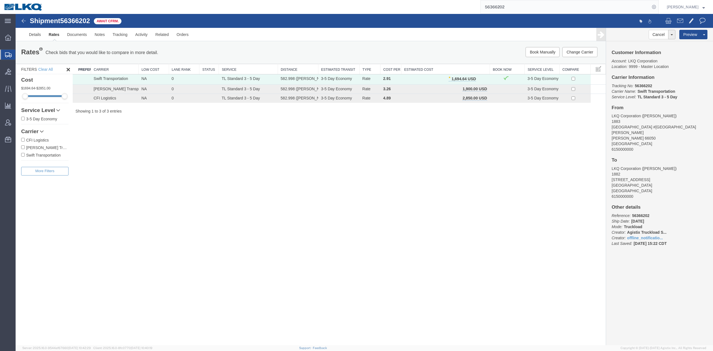
click at [508, 3] on input "56366202" at bounding box center [565, 6] width 169 height 13
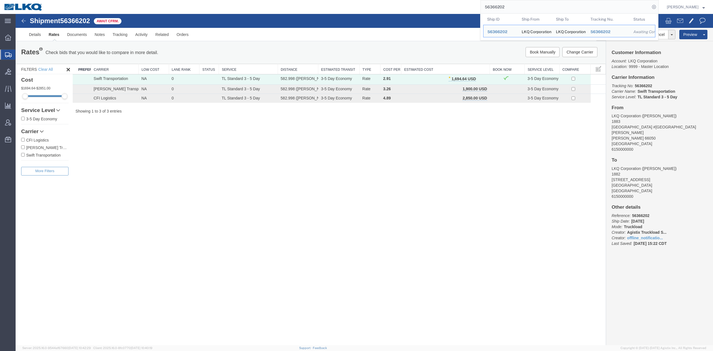
paste input "73686"
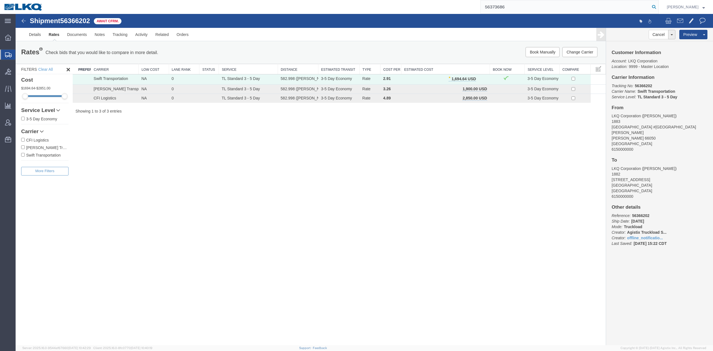
click at [659, 4] on form "56373686" at bounding box center [569, 7] width 178 height 14
click at [658, 6] on icon at bounding box center [654, 7] width 8 height 8
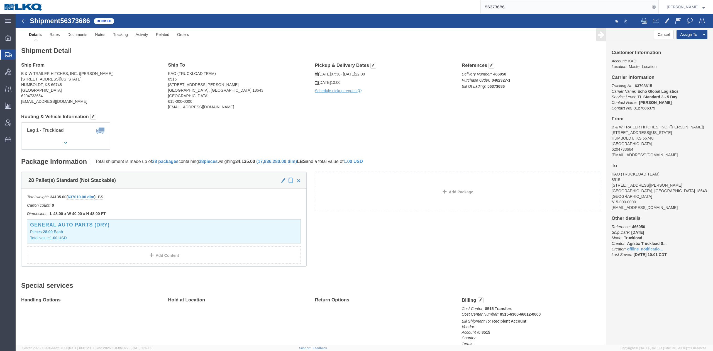
click at [512, 8] on input "56373686" at bounding box center [565, 6] width 169 height 13
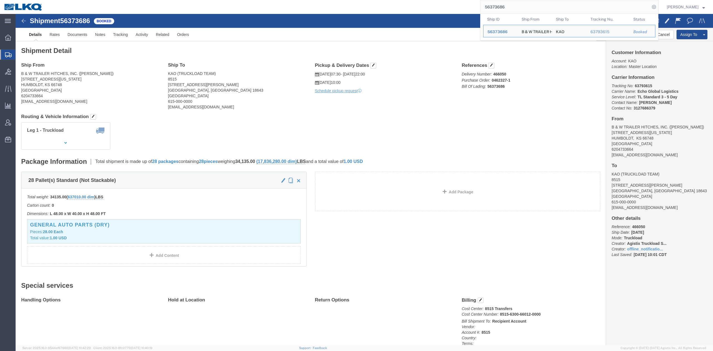
drag, startPoint x: 512, startPoint y: 8, endPoint x: 518, endPoint y: 10, distance: 7.0
click at [512, 8] on input "56373686" at bounding box center [565, 6] width 169 height 13
paste input "474580"
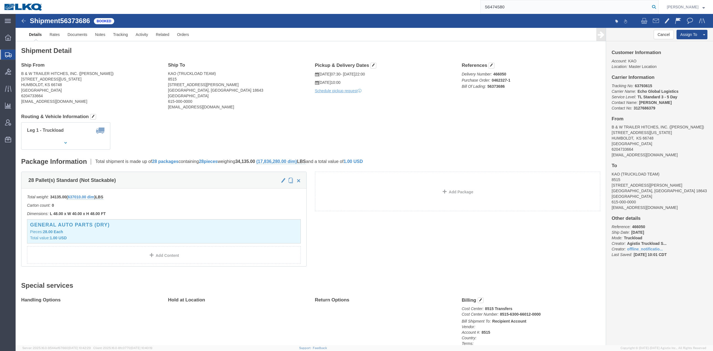
type input "56474580"
click at [658, 7] on icon at bounding box center [654, 7] width 8 height 8
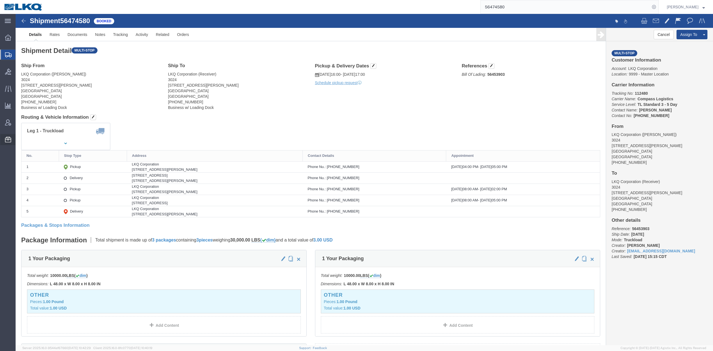
click at [0, 0] on span "Location Appointment" at bounding box center [0, 0] width 0 height 0
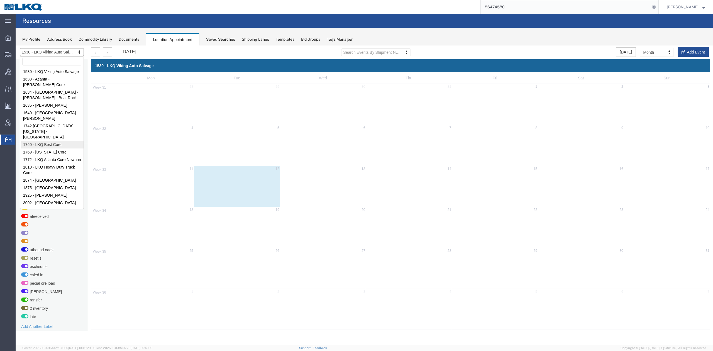
select select "27634"
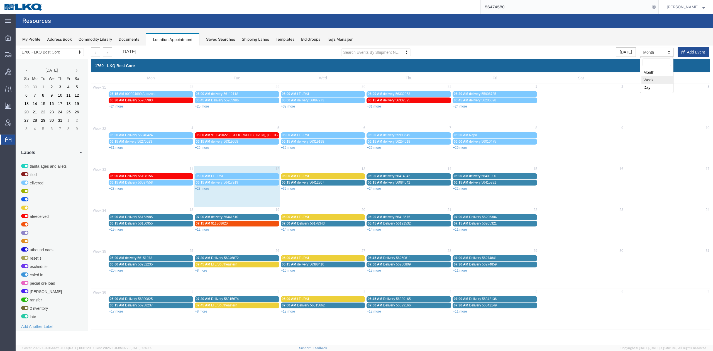
select select "agendaWeek"
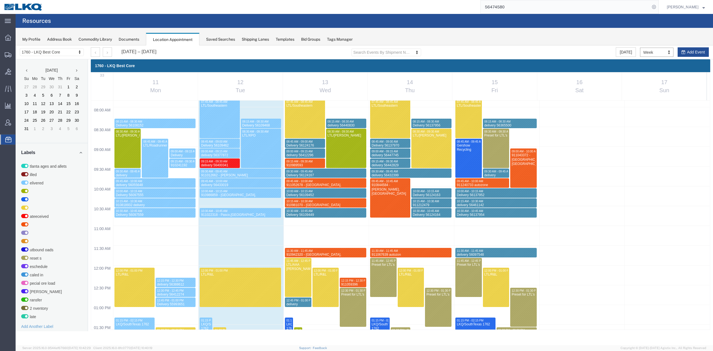
scroll to position [424, 0]
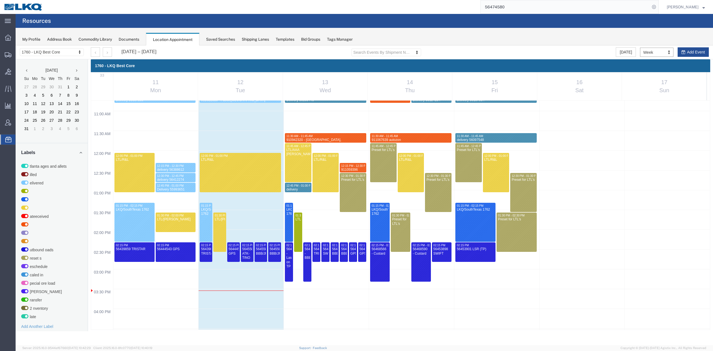
click at [441, 168] on div "12:00 AM 12:30 AM 01:00 AM 01:30 AM 02:00 AM 02:30 AM 03:00 AM 03:30 AM 04:00 A…" at bounding box center [400, 150] width 619 height 949
select select "1"
select select
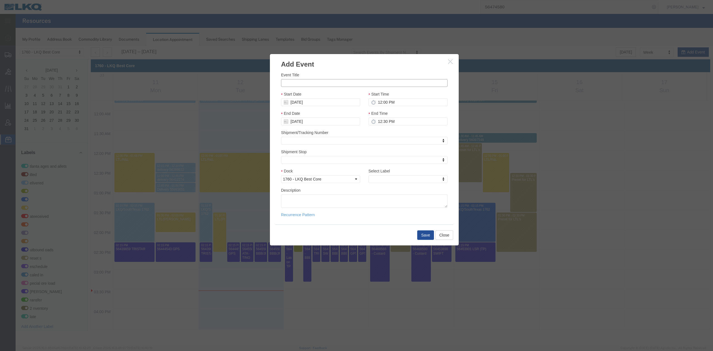
drag, startPoint x: 340, startPoint y: 84, endPoint x: 335, endPoint y: 82, distance: 5.0
click at [340, 84] on input "Event Title" at bounding box center [364, 83] width 167 height 8
paste input "911341482"
type input "911341482 [PERSON_NAME], AZ [PERSON_NAME]"
type input "1:00 PM"
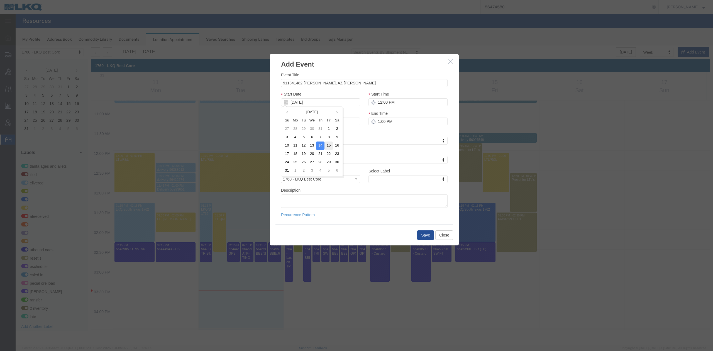
click at [330, 143] on td "15" at bounding box center [328, 145] width 8 height 8
type input "[DATE]"
drag, startPoint x: 385, startPoint y: 97, endPoint x: 389, endPoint y: 102, distance: 5.6
click at [385, 97] on div "Start Time 12:00 PM" at bounding box center [407, 98] width 79 height 15
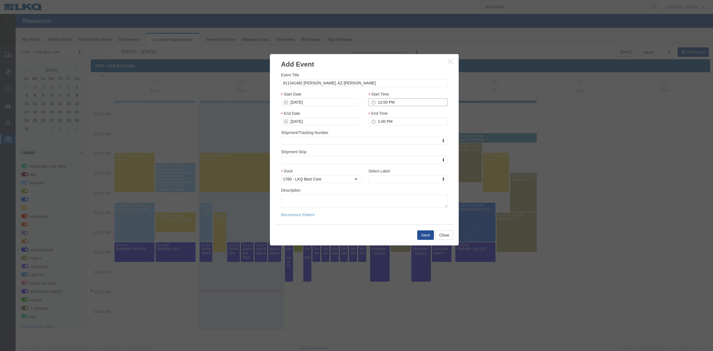
click at [389, 102] on input "12:00 PM" at bounding box center [407, 102] width 79 height 8
type input "12:15 PM"
type input "12:30 PM"
type input "m"
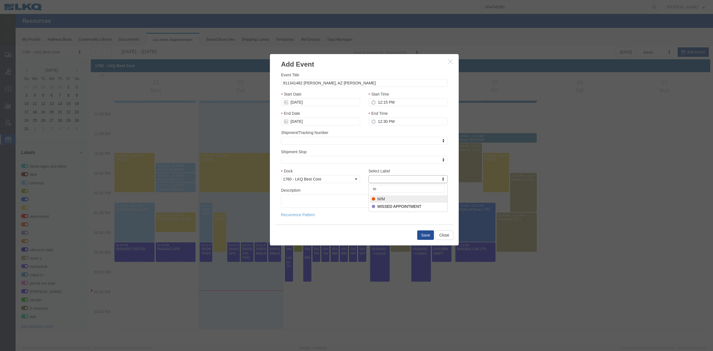
select select "24"
click at [427, 232] on button "Save" at bounding box center [425, 234] width 17 height 9
